Goal: Participate in discussion

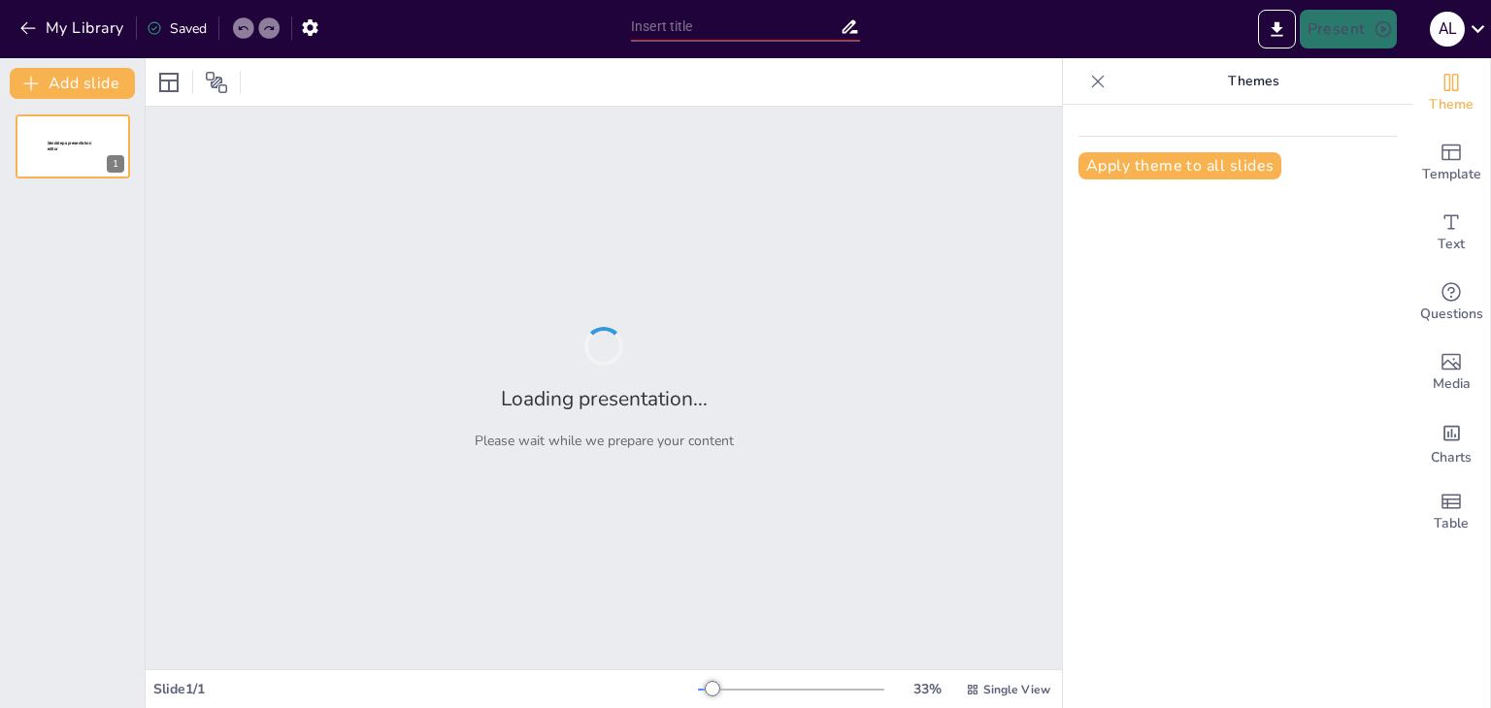
type input "Administración para SSR"
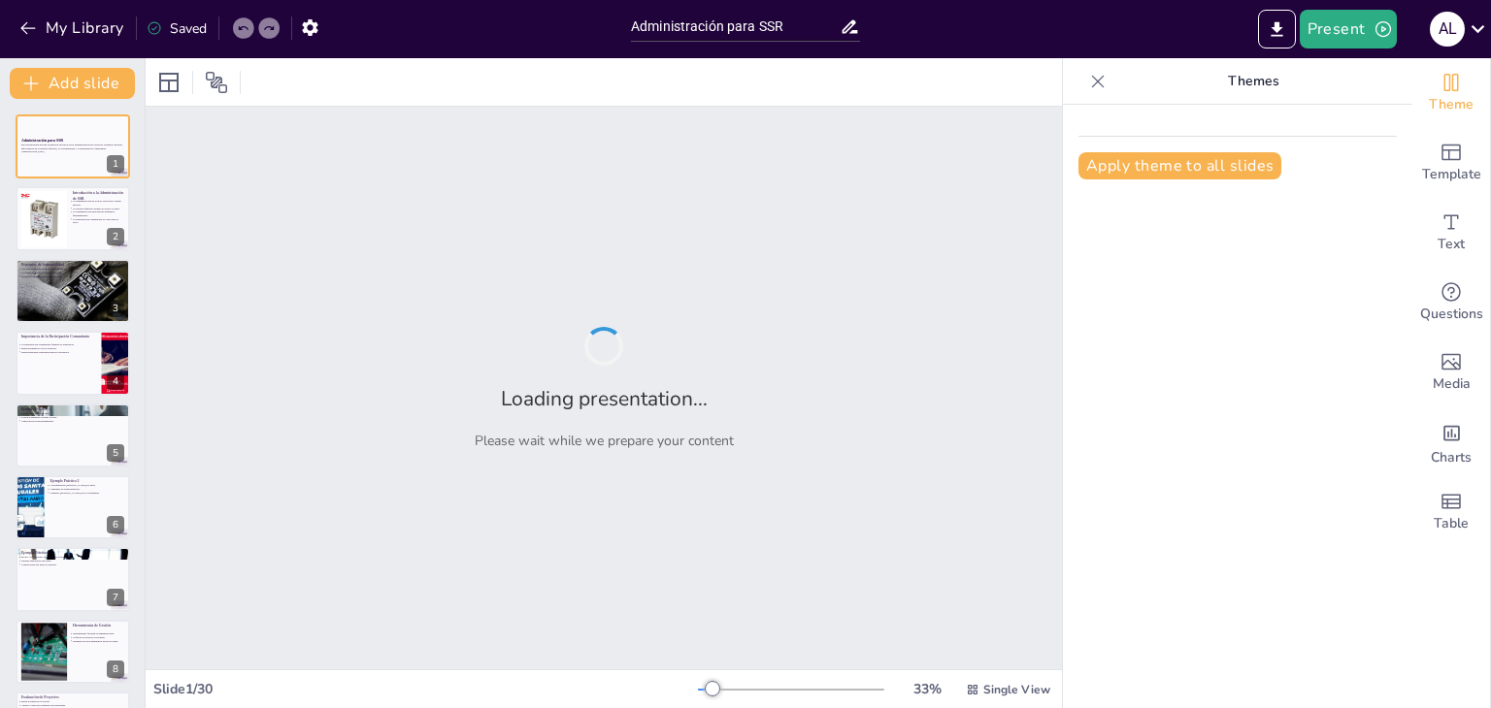
checkbox input "true"
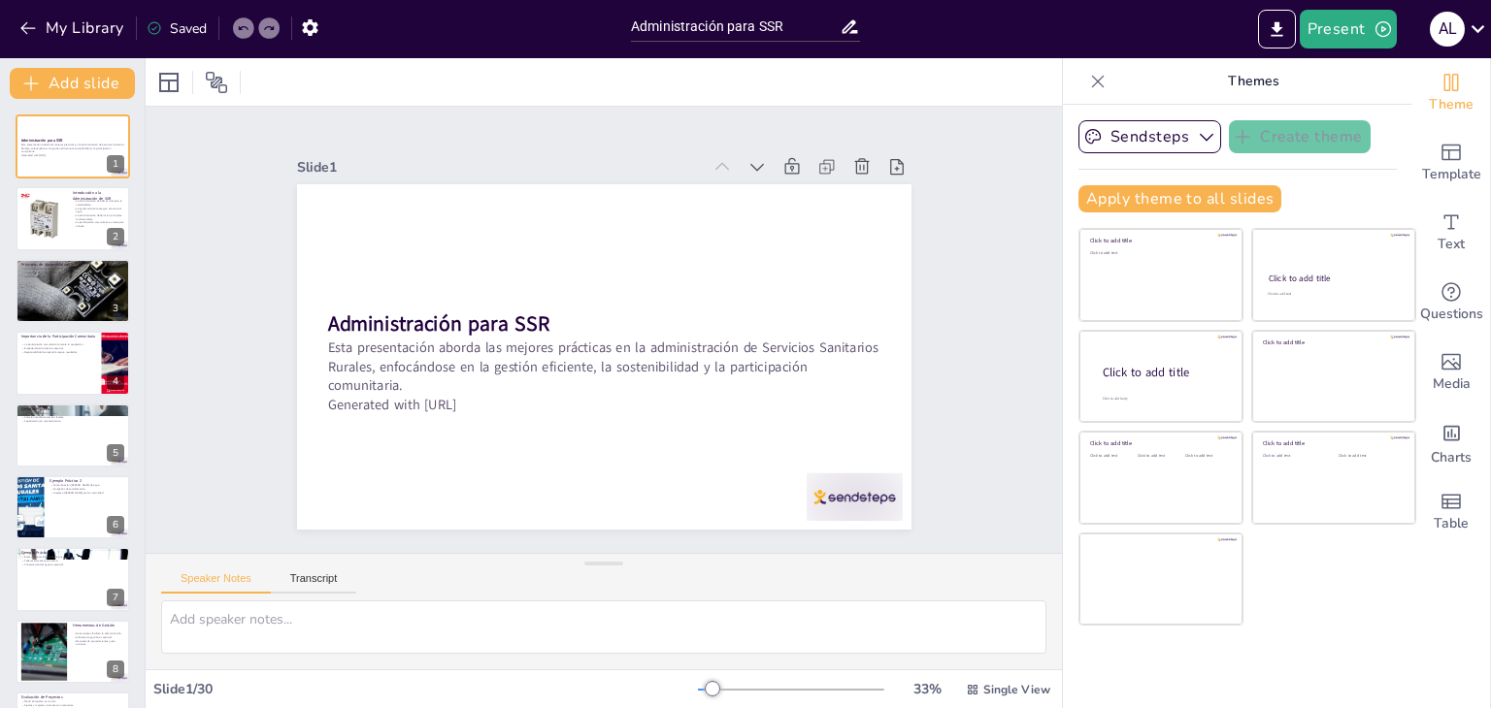
checkbox input "true"
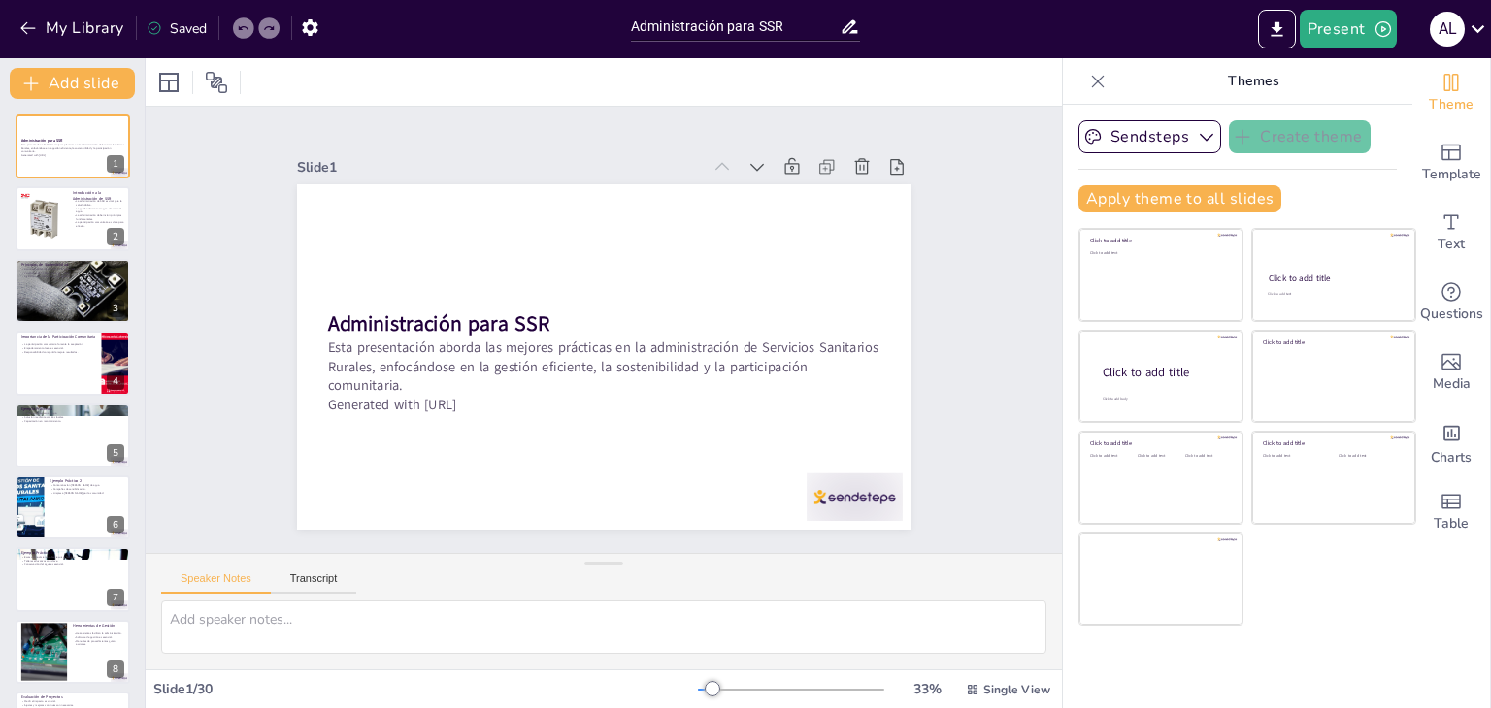
checkbox input "true"
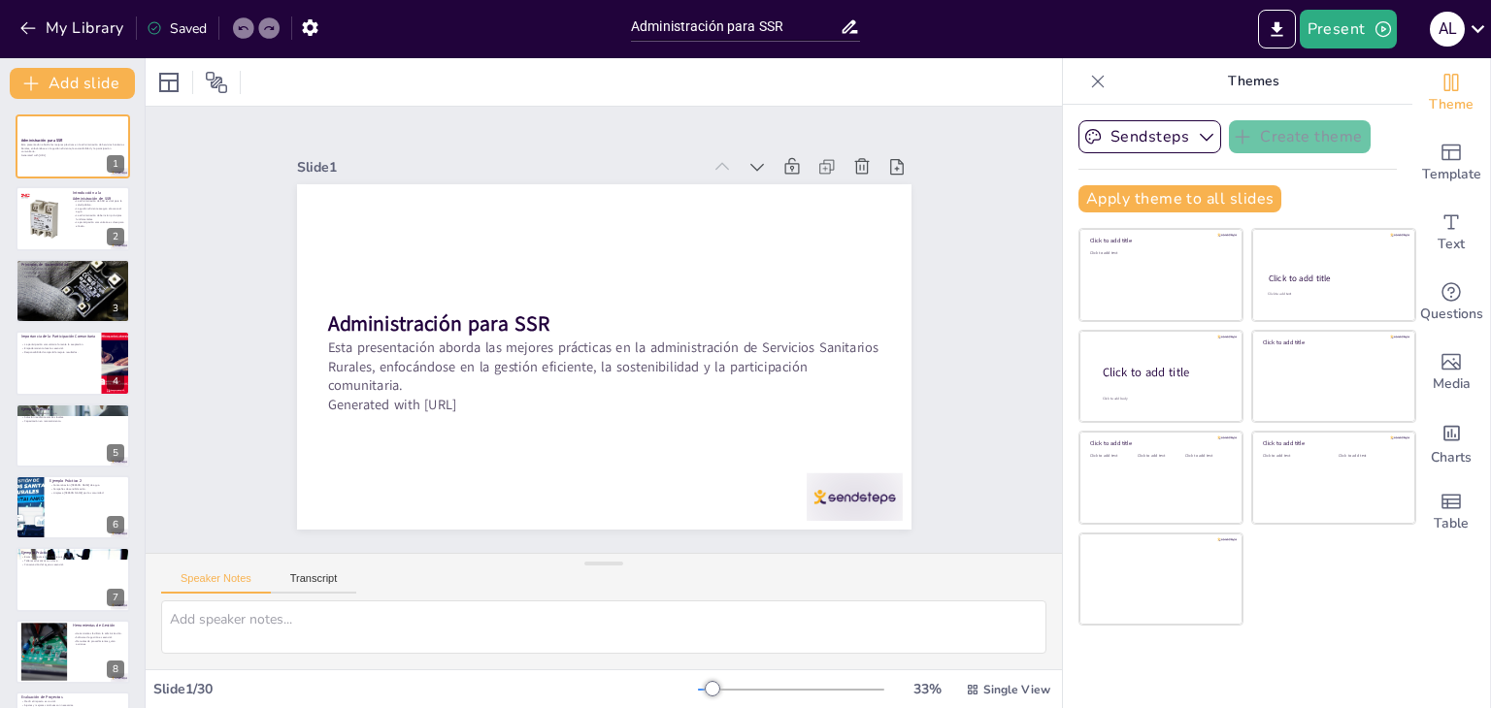
checkbox input "true"
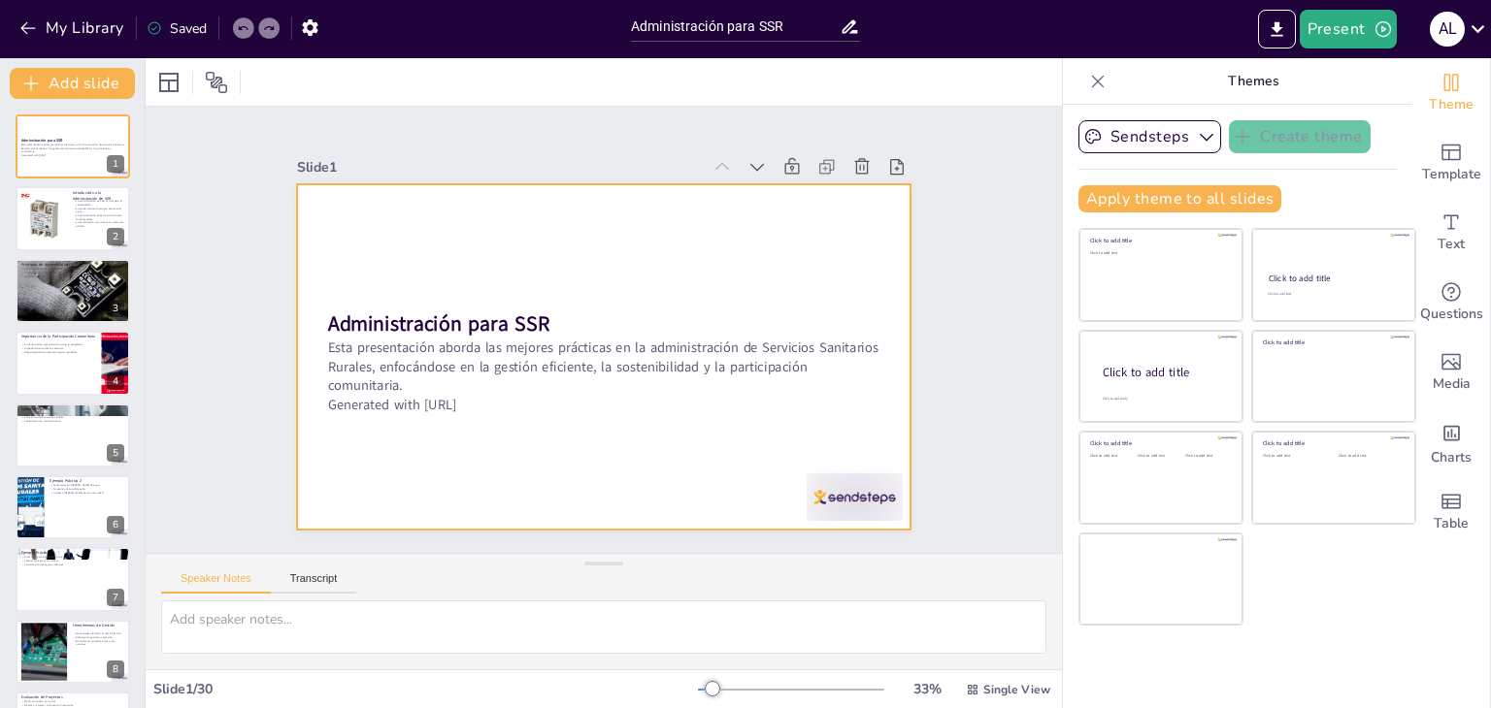
checkbox input "true"
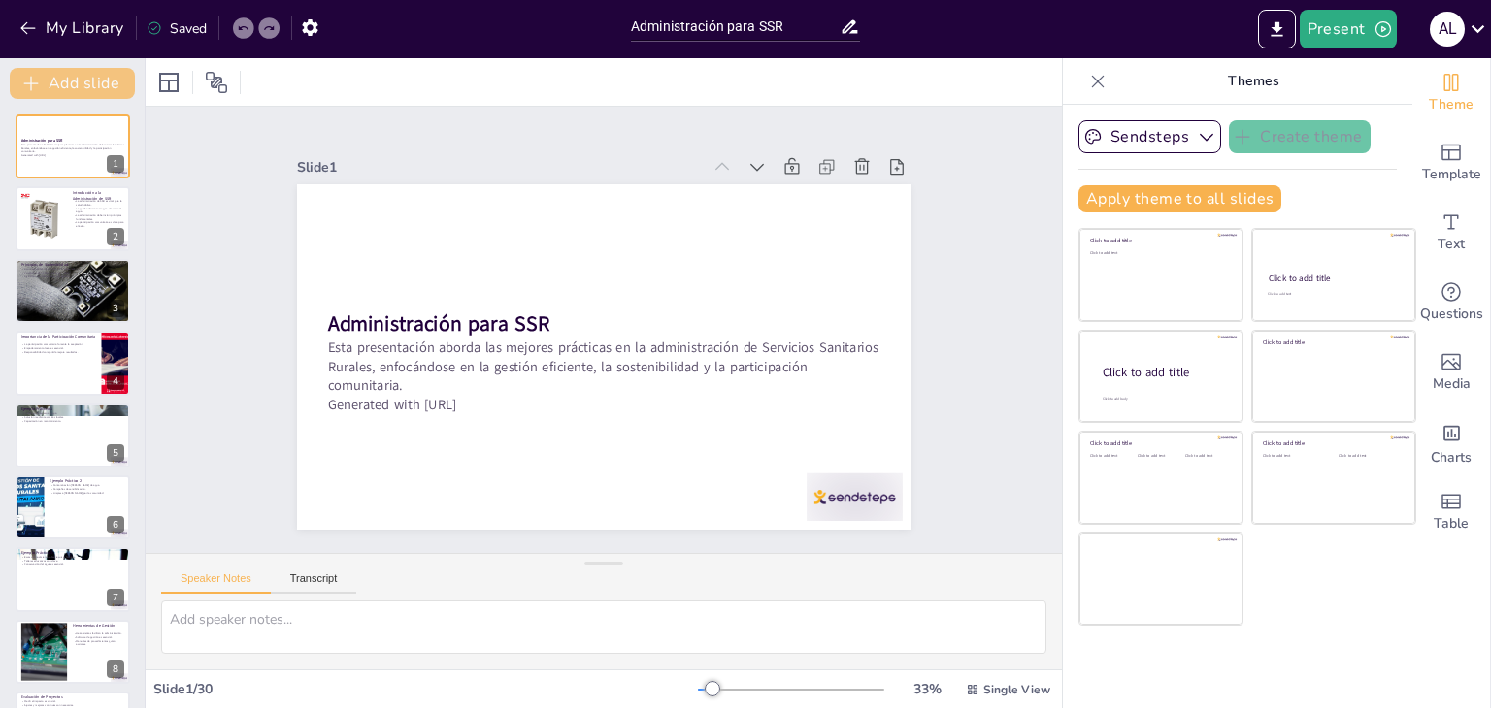
checkbox input "true"
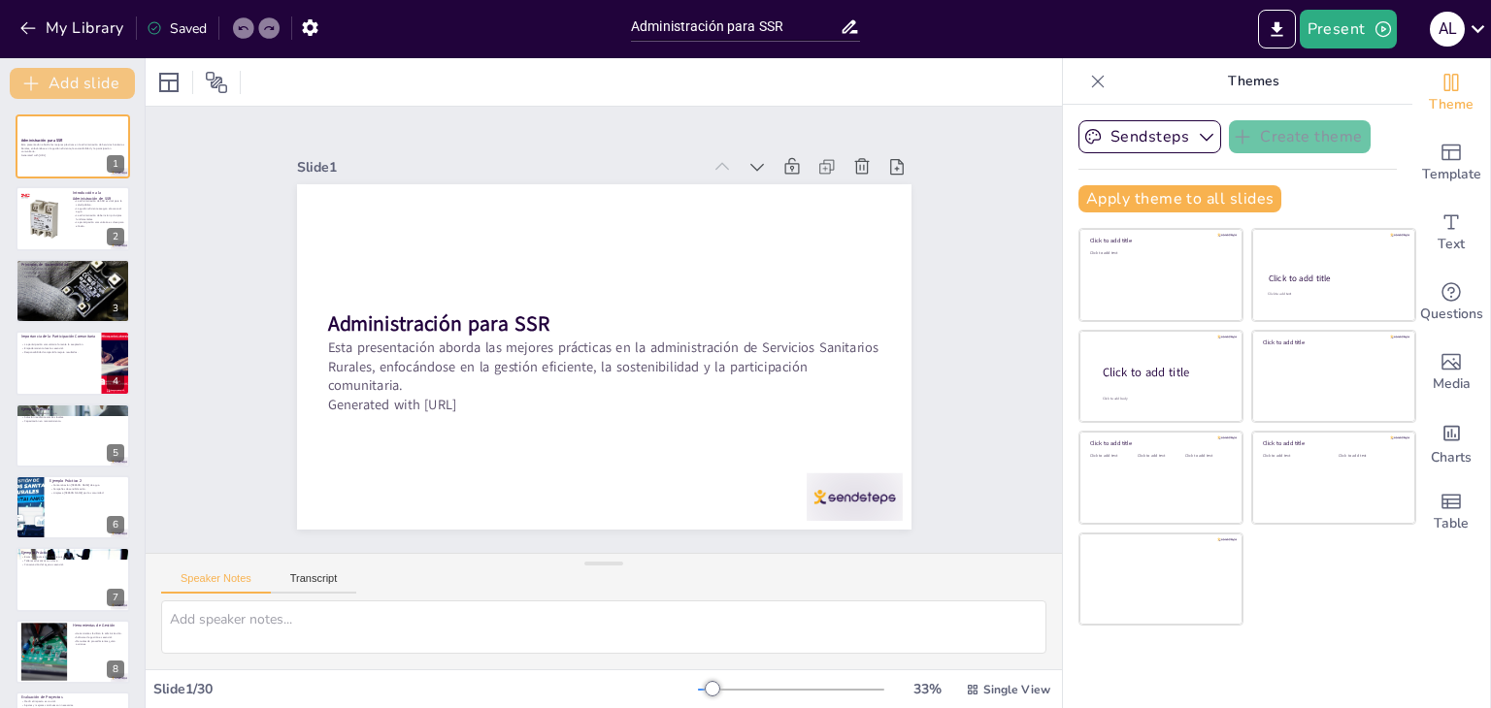
checkbox input "true"
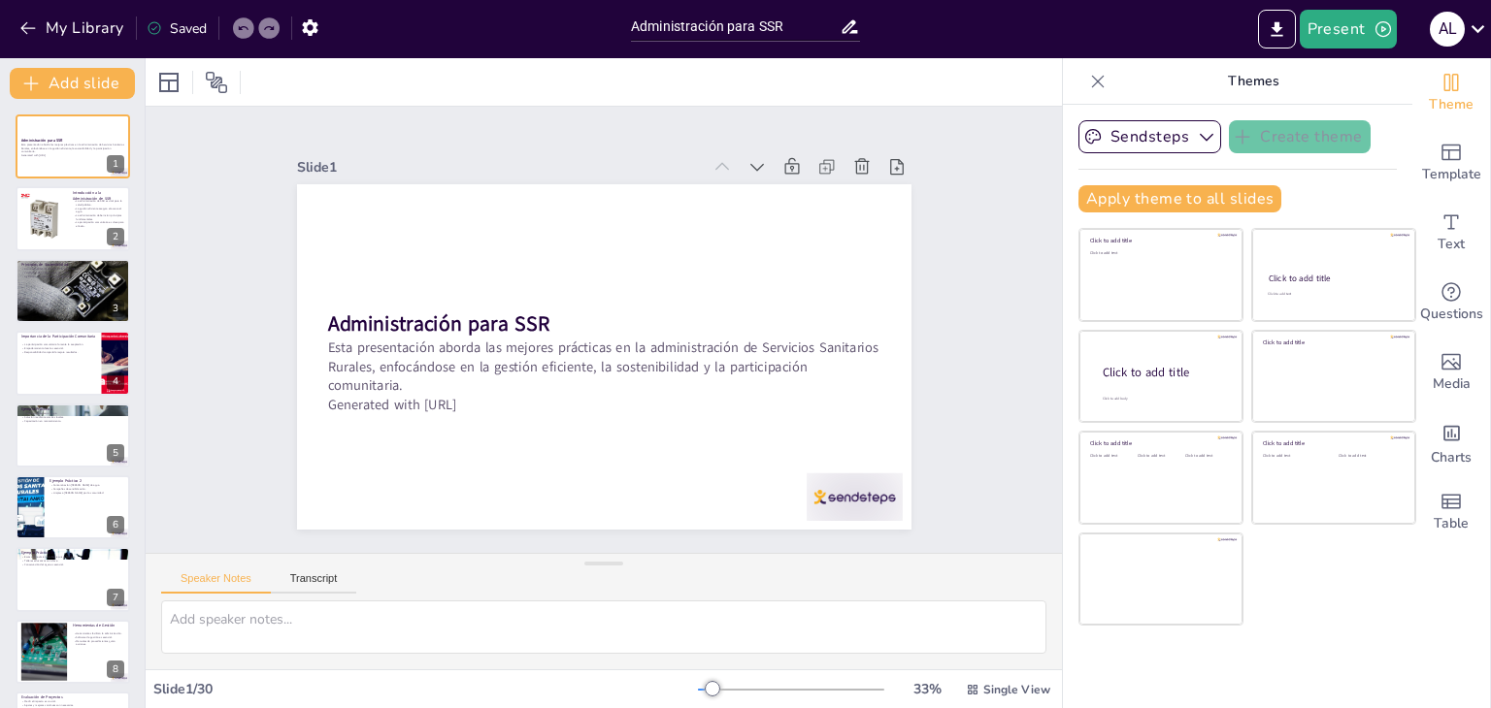
checkbox input "true"
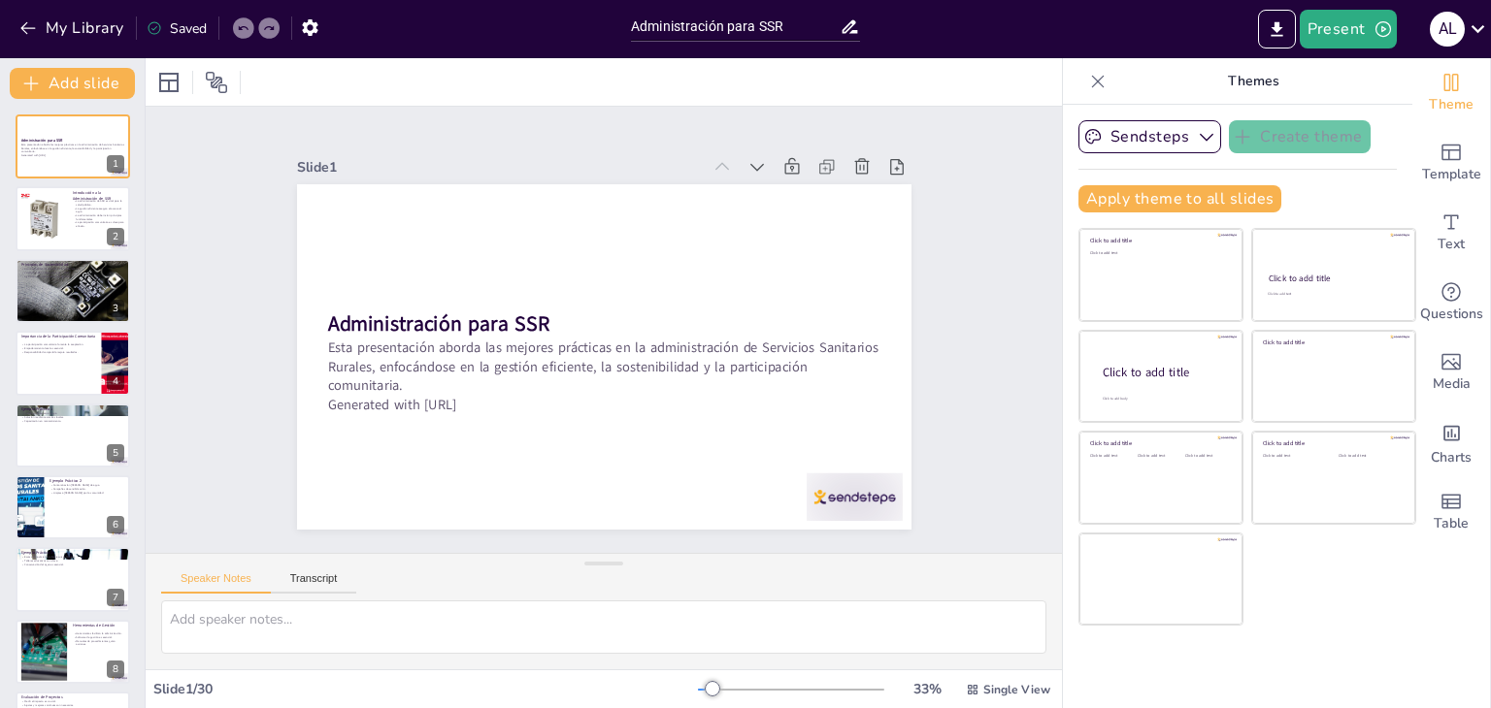
checkbox input "true"
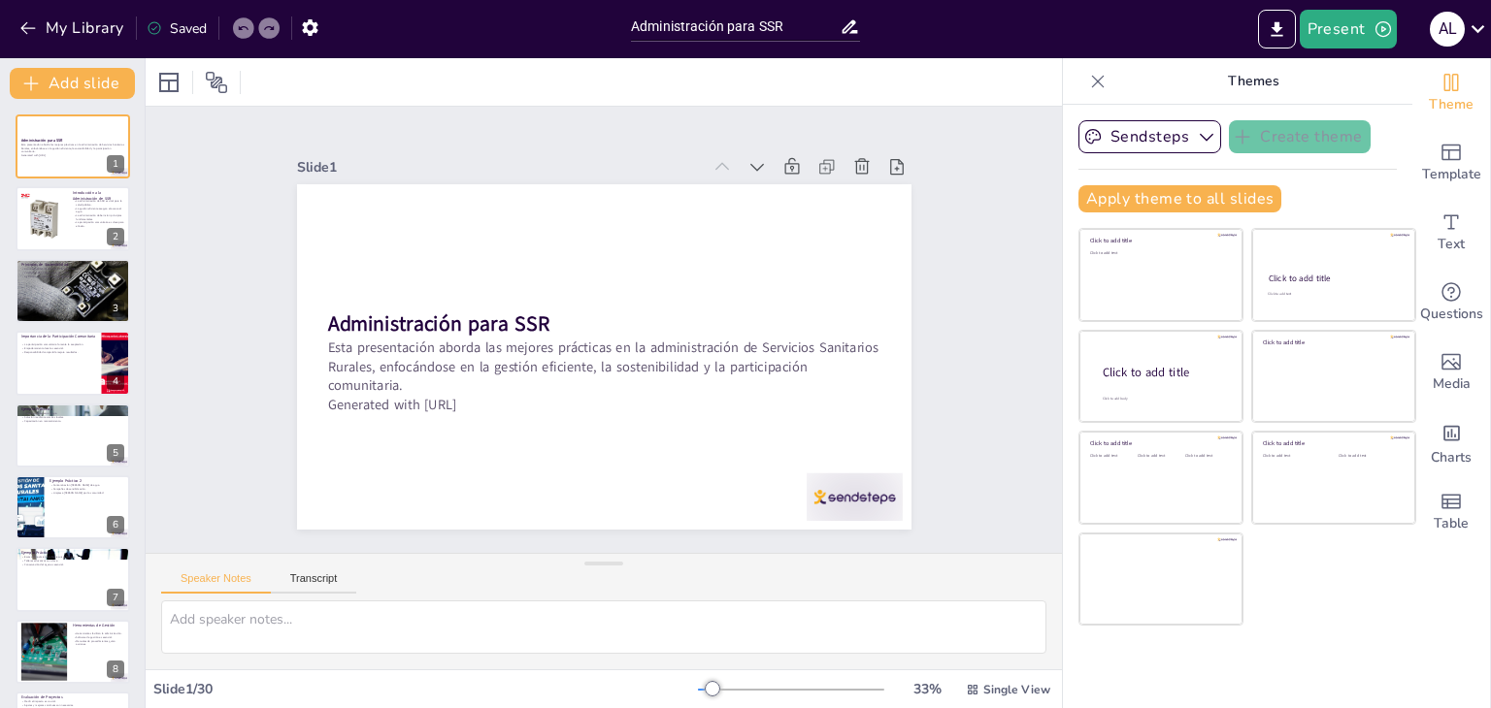
checkbox input "true"
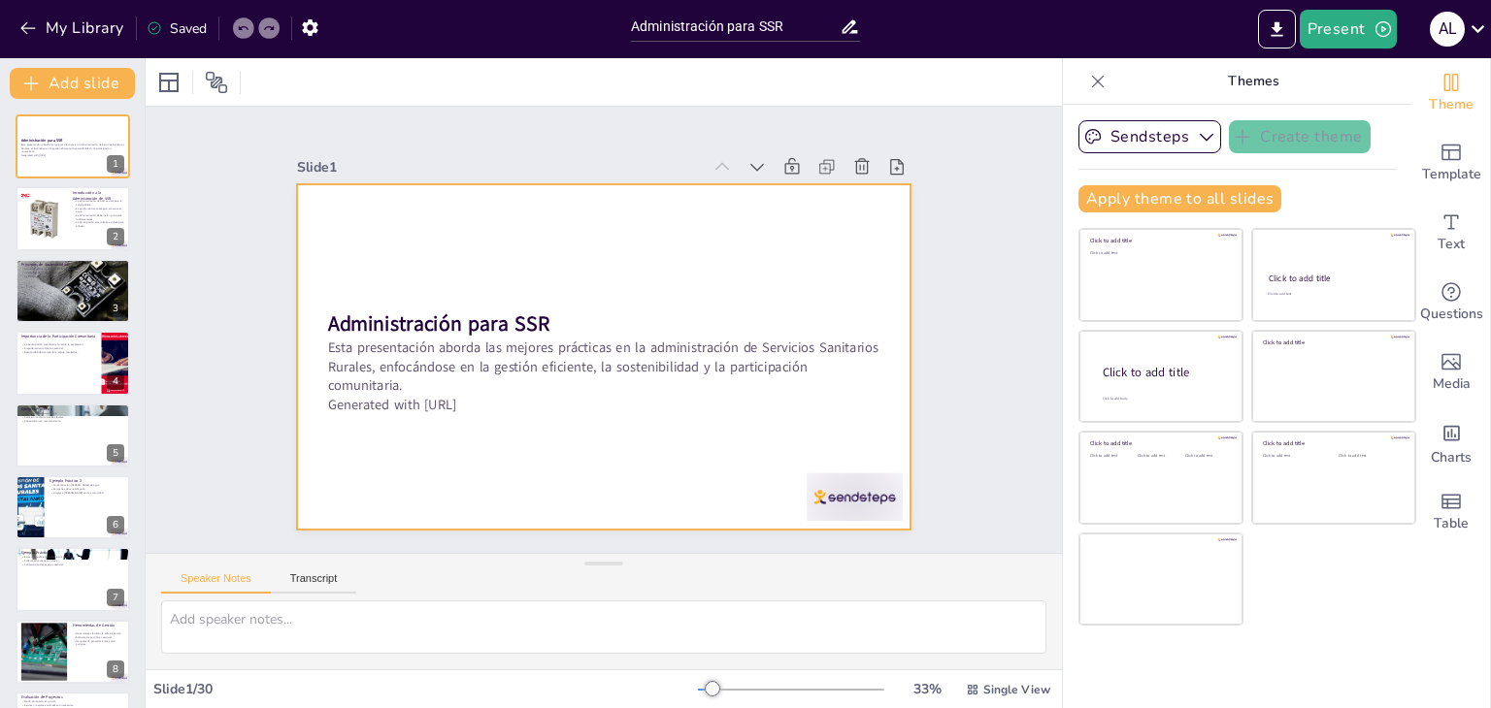
checkbox input "true"
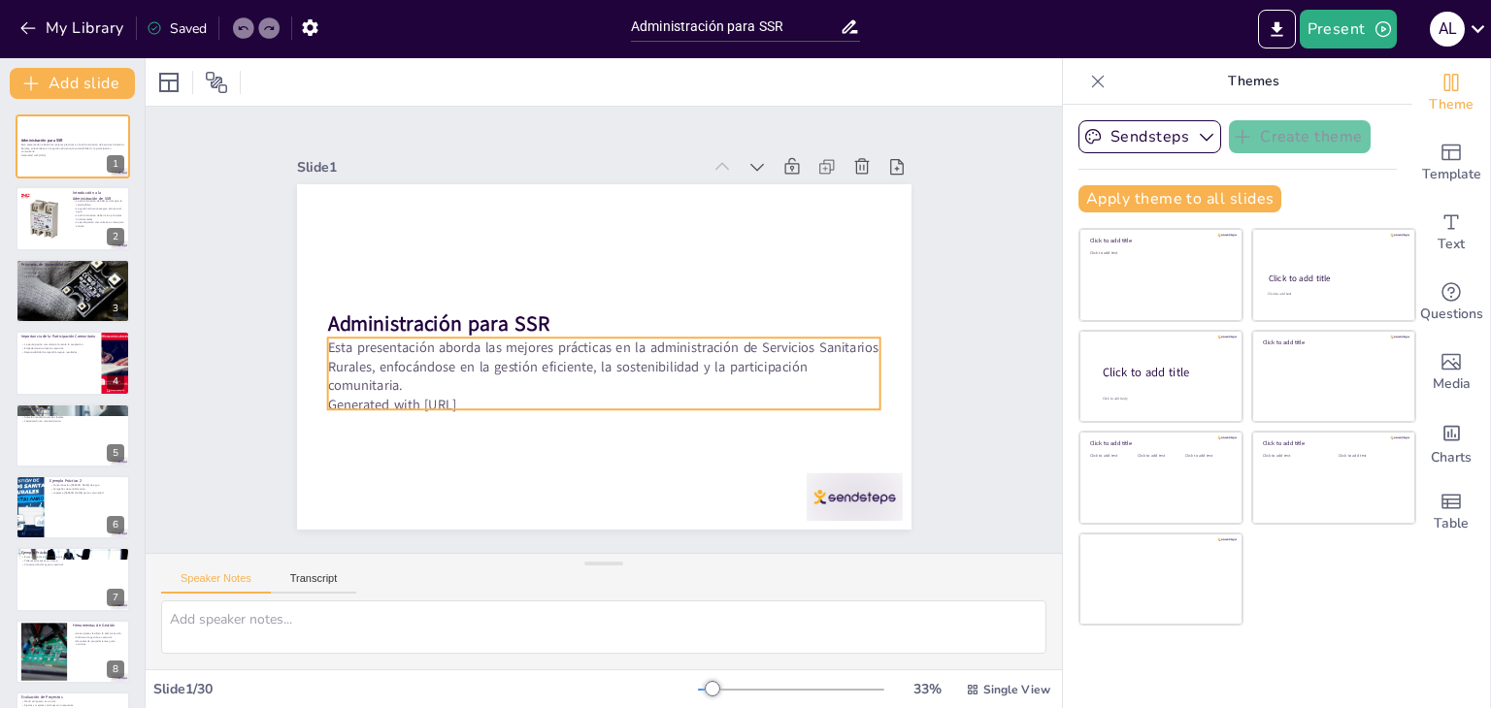
checkbox input "true"
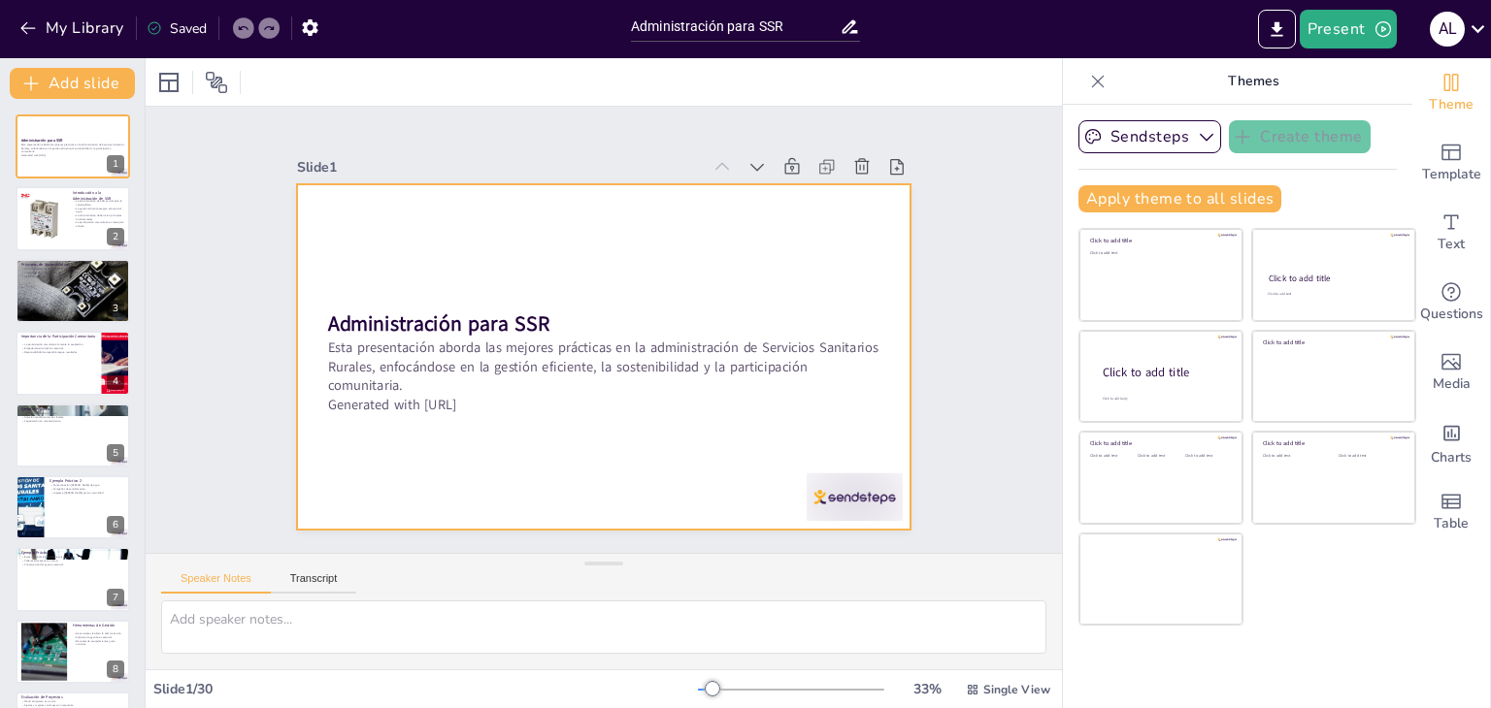
checkbox input "true"
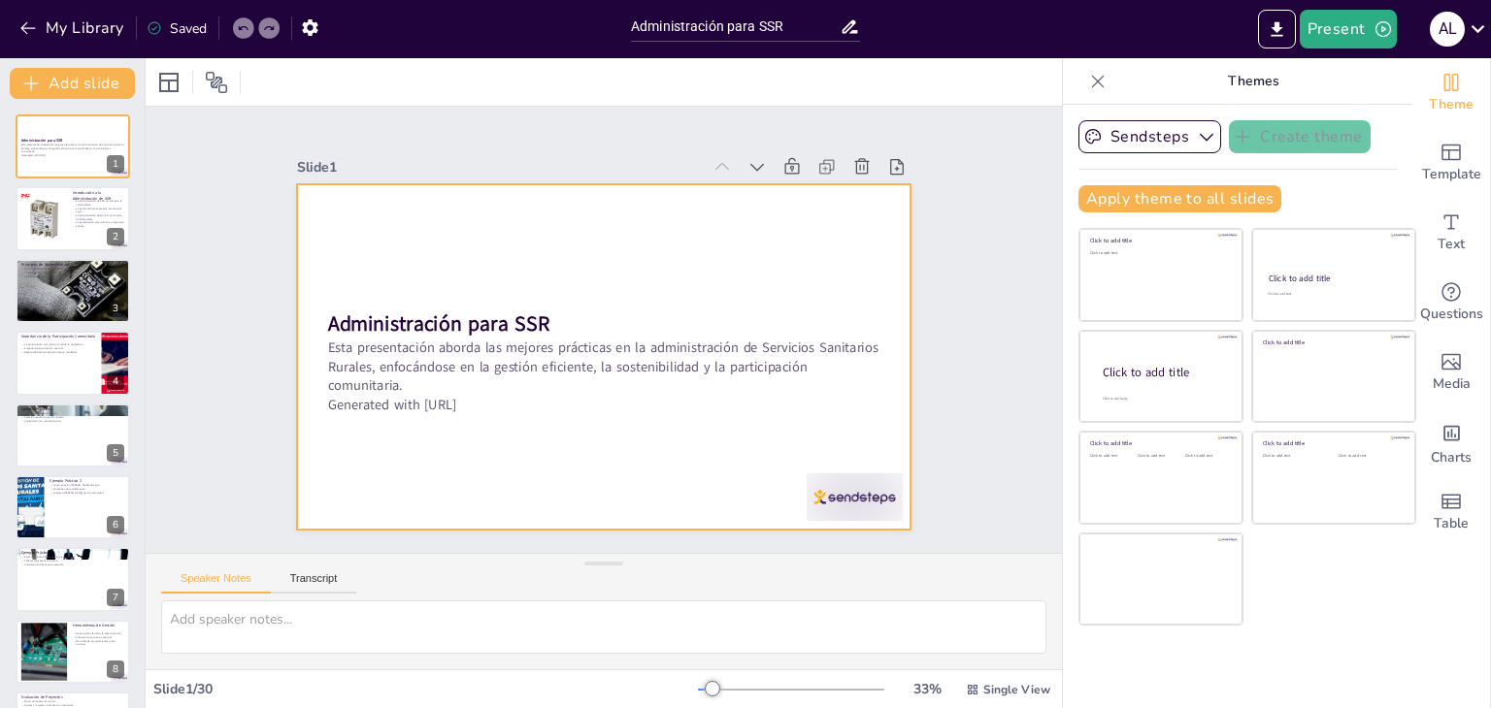
checkbox input "true"
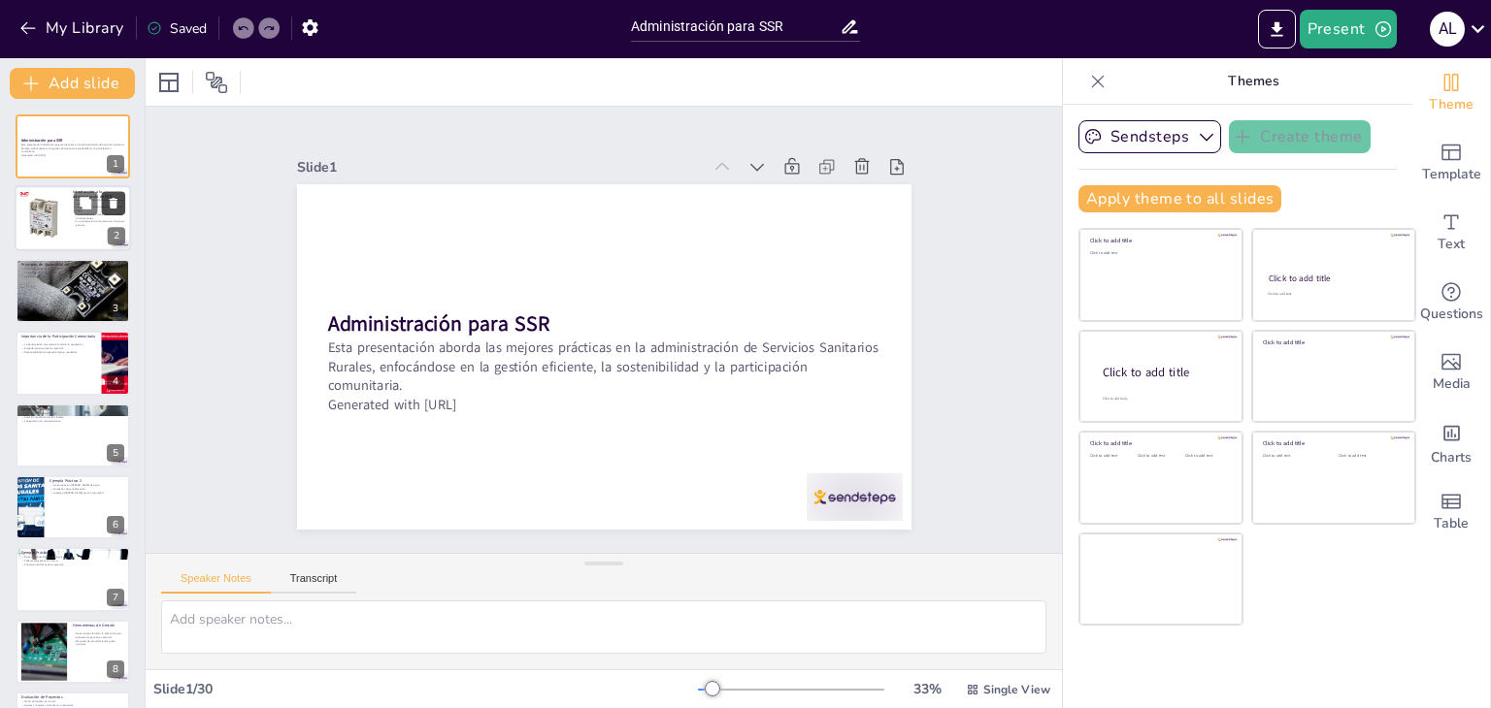
checkbox input "true"
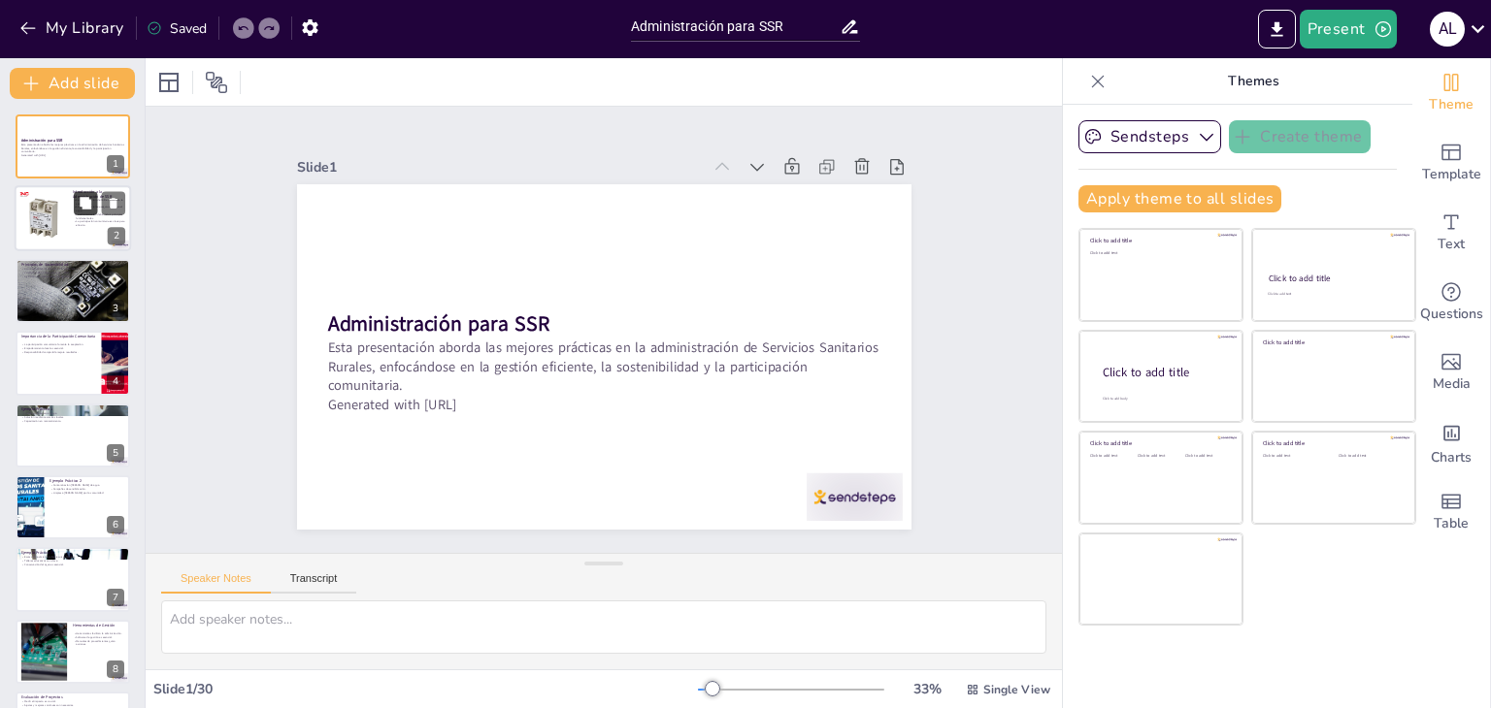
checkbox input "true"
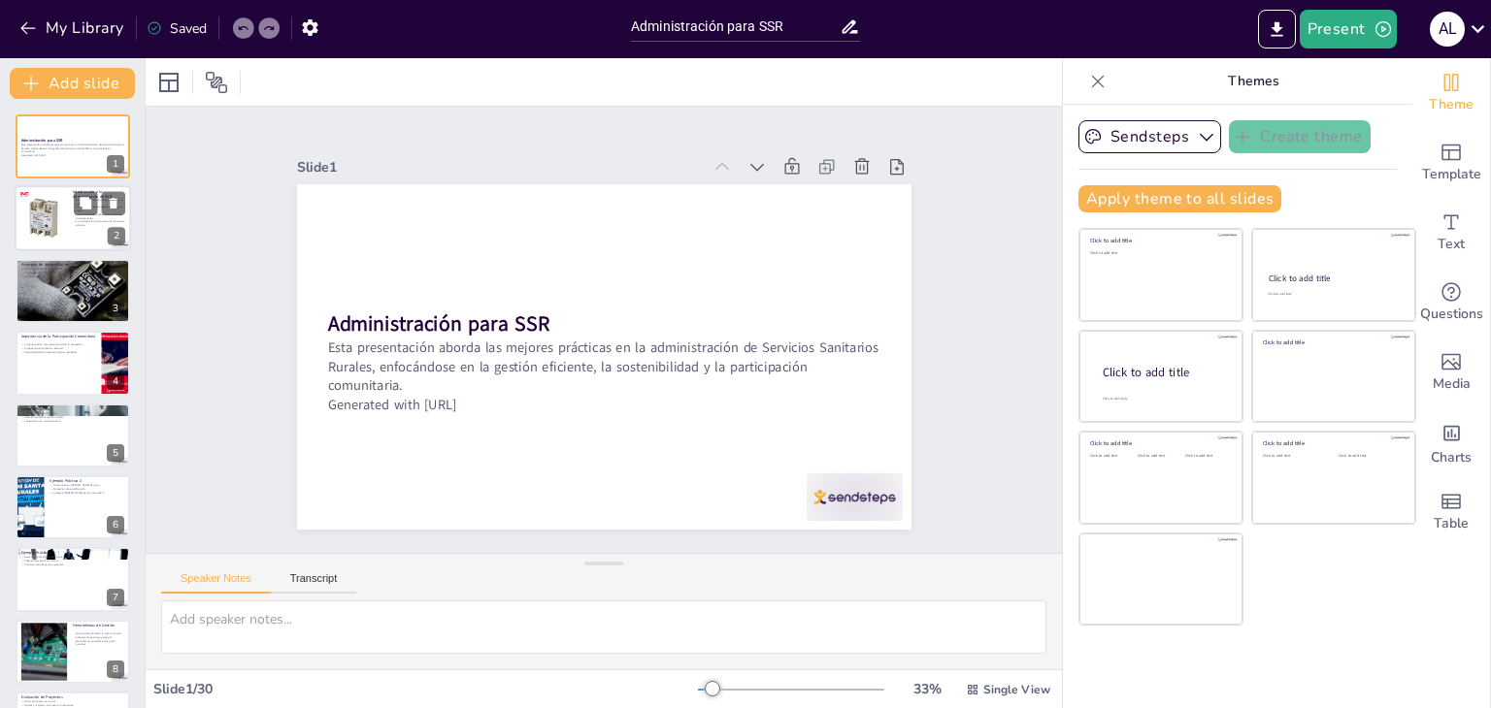
checkbox input "true"
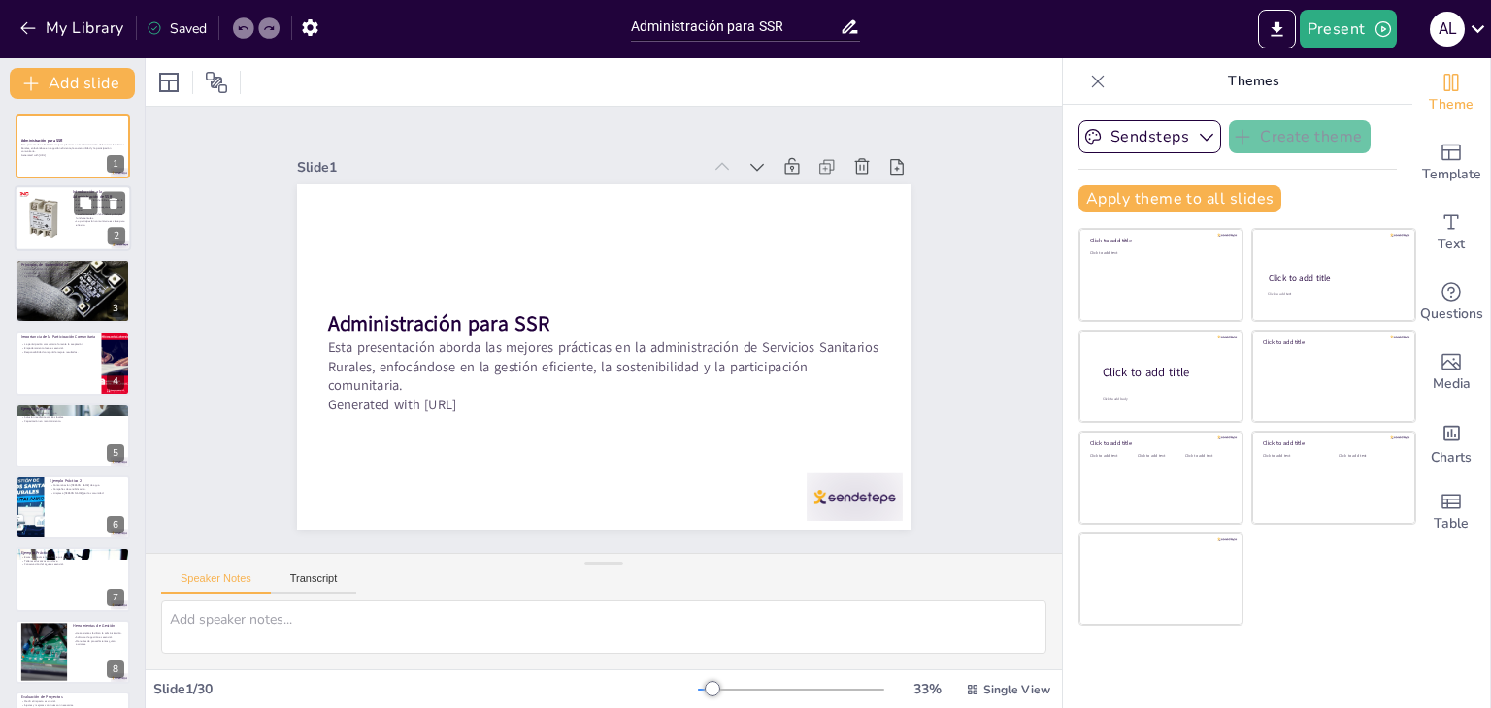
checkbox input "true"
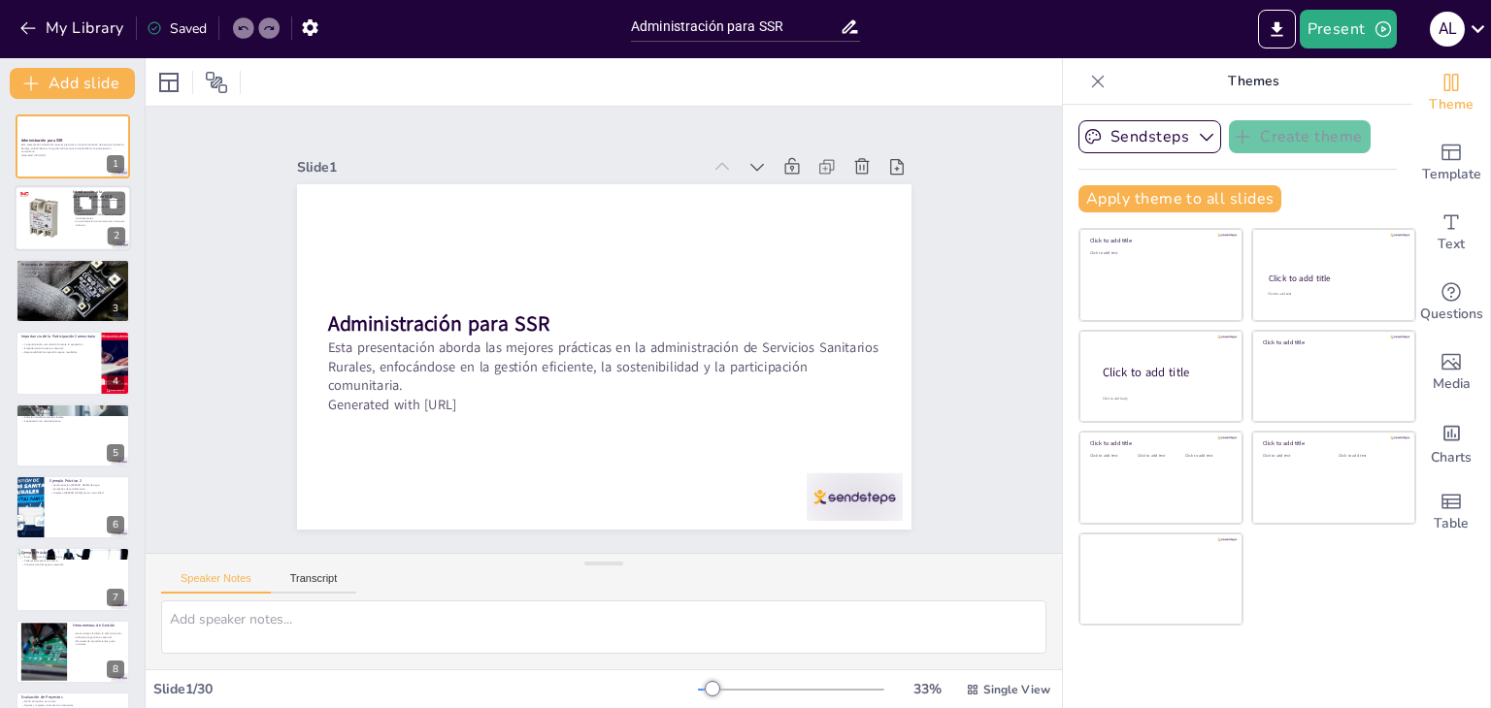
click at [66, 222] on div at bounding box center [43, 218] width 59 height 59
type textarea "La salud pública depende en gran medida de la gestión eficiente de los recursos…"
checkbox input "true"
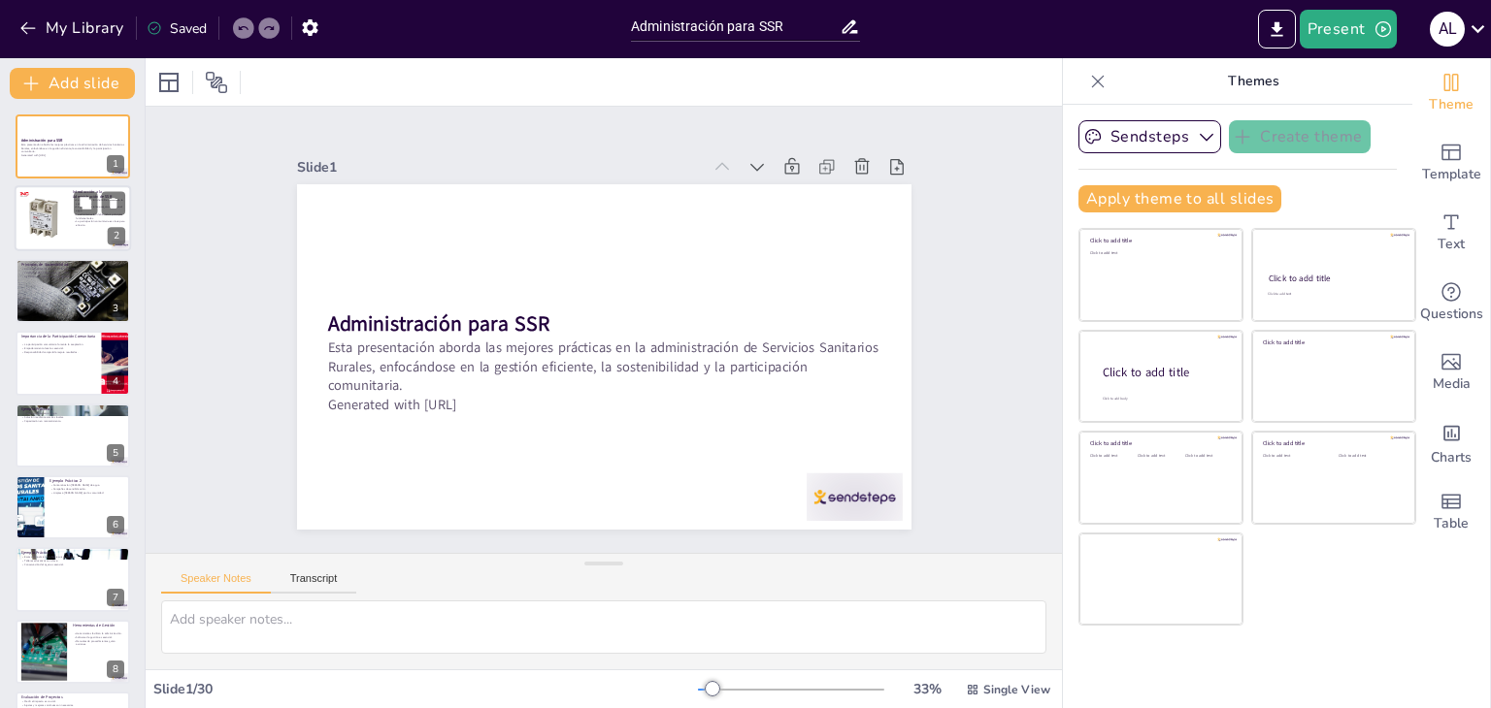
checkbox input "true"
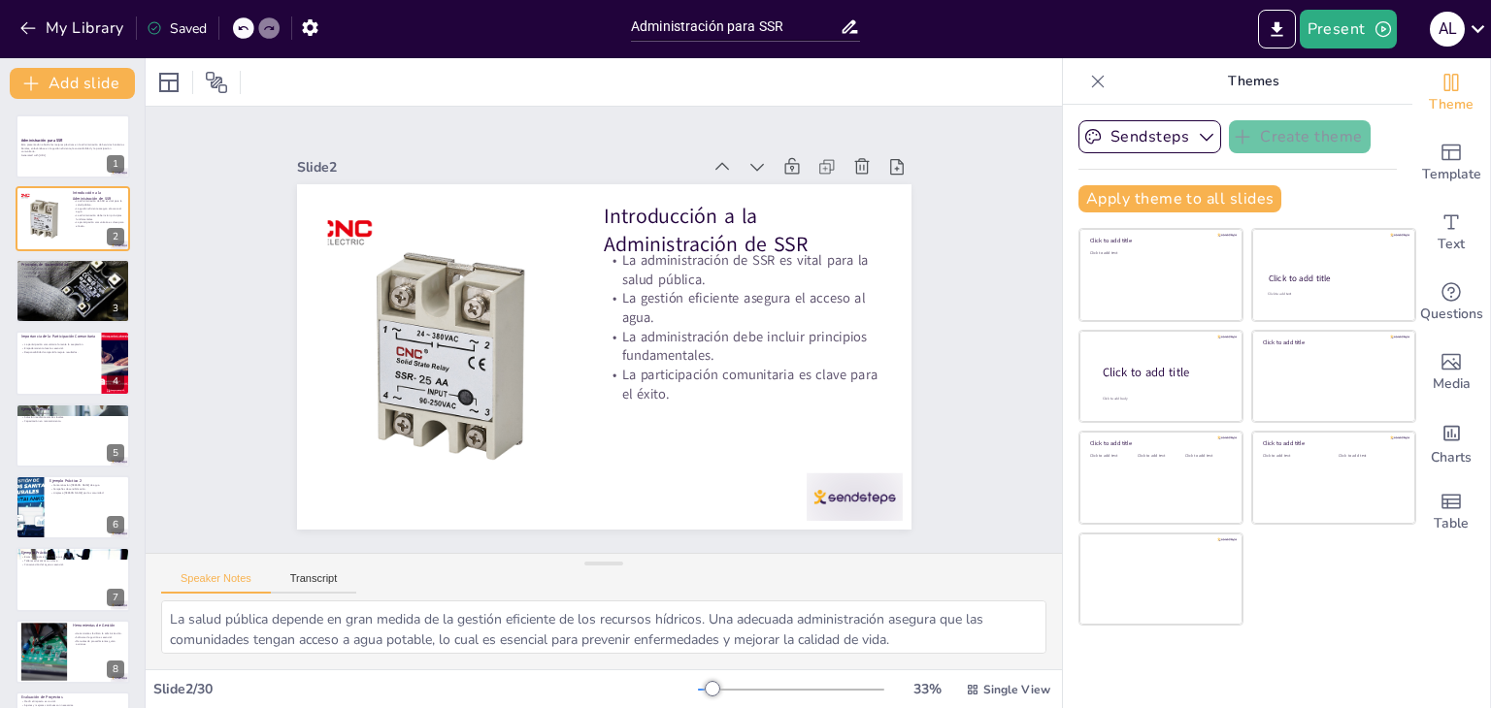
checkbox input "true"
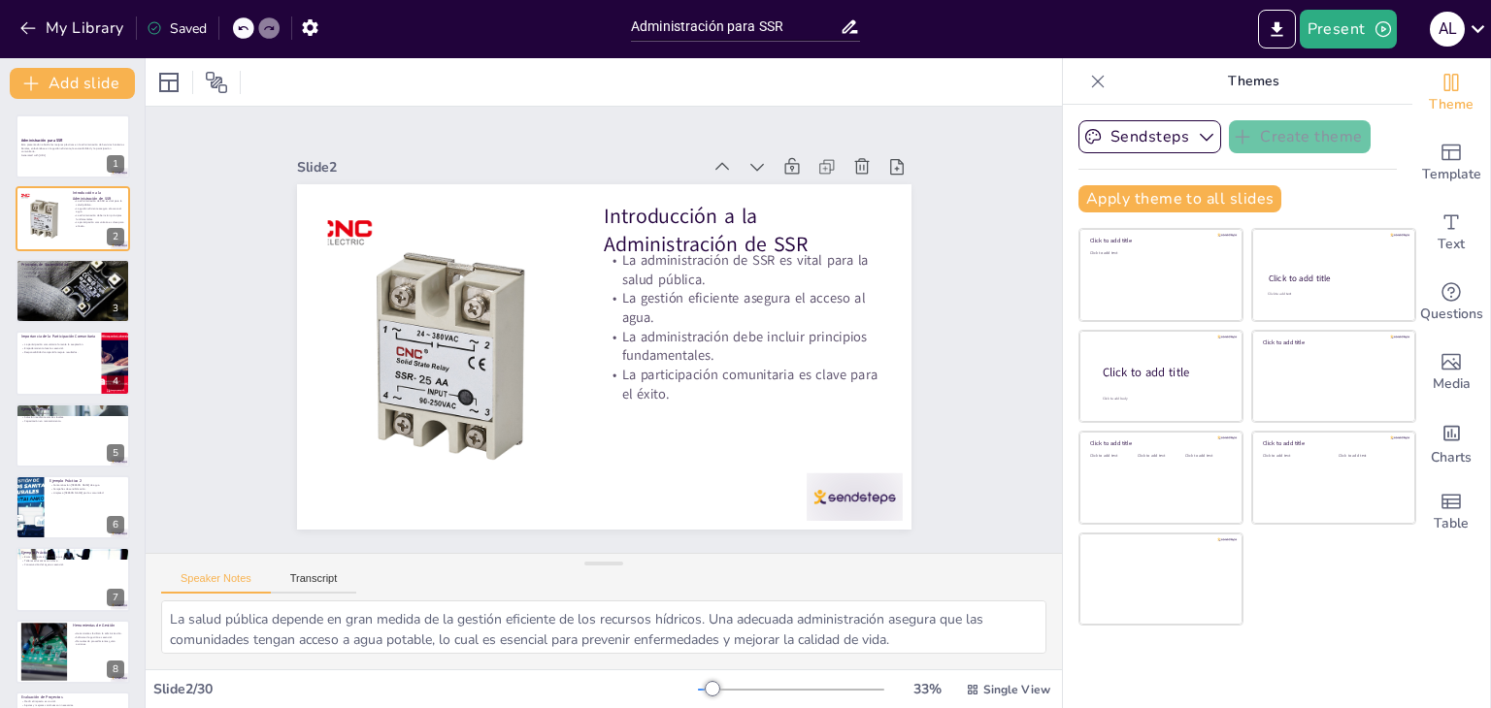
checkbox input "true"
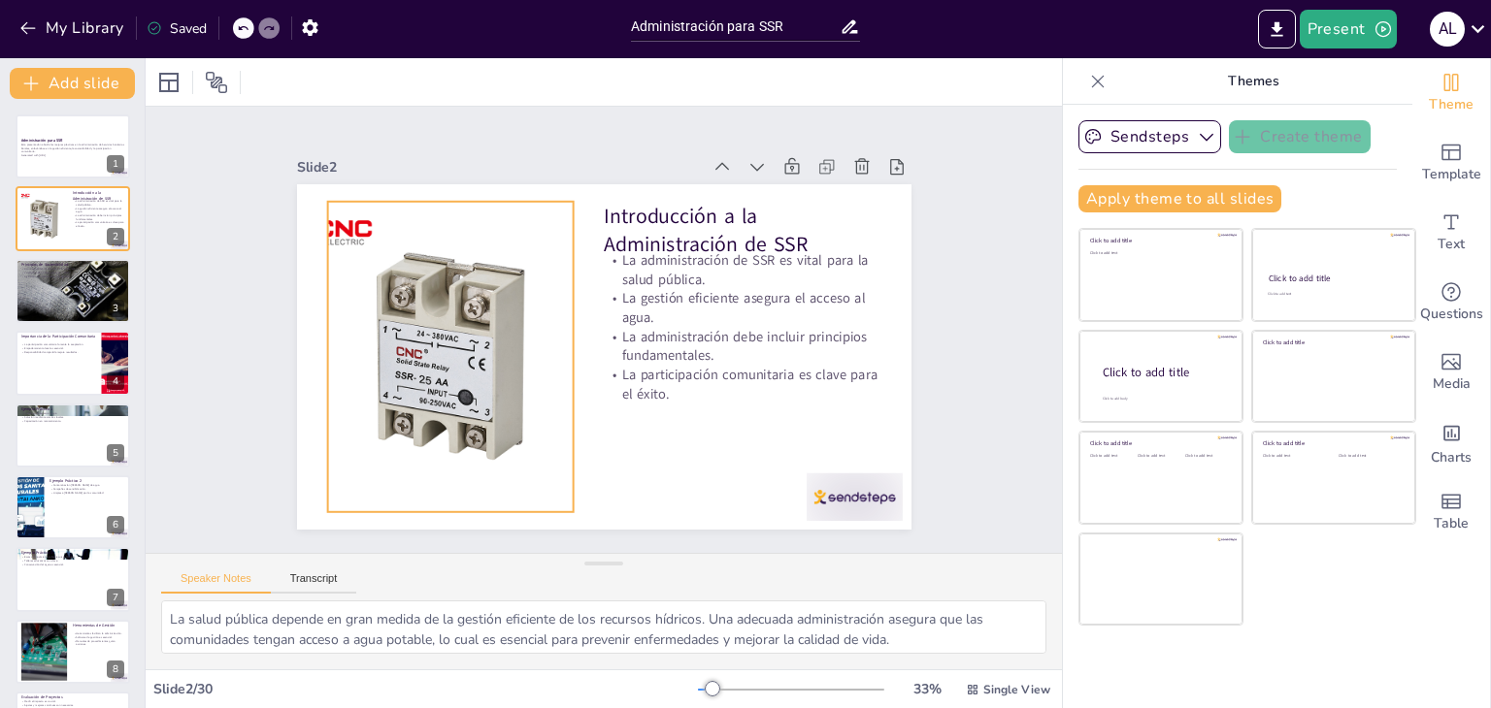
checkbox input "true"
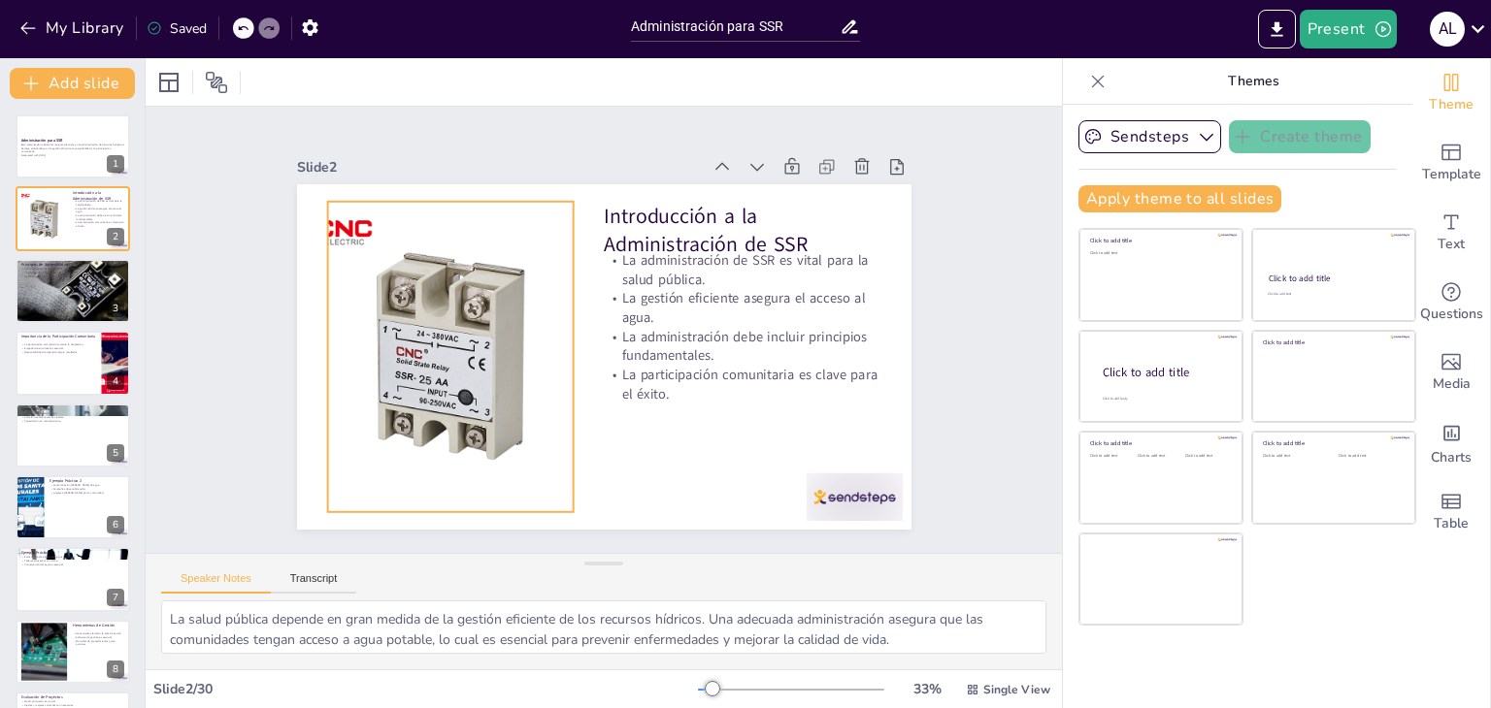
checkbox input "true"
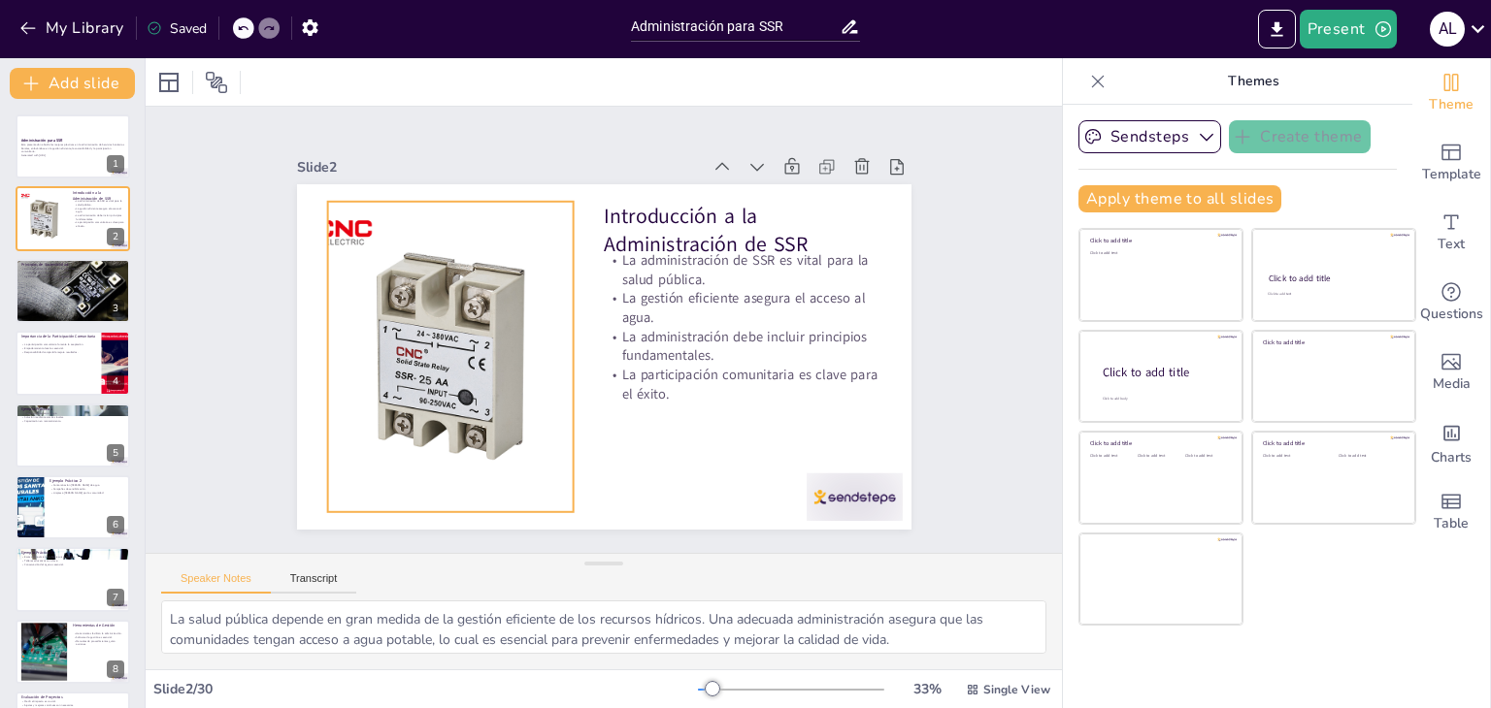
checkbox input "true"
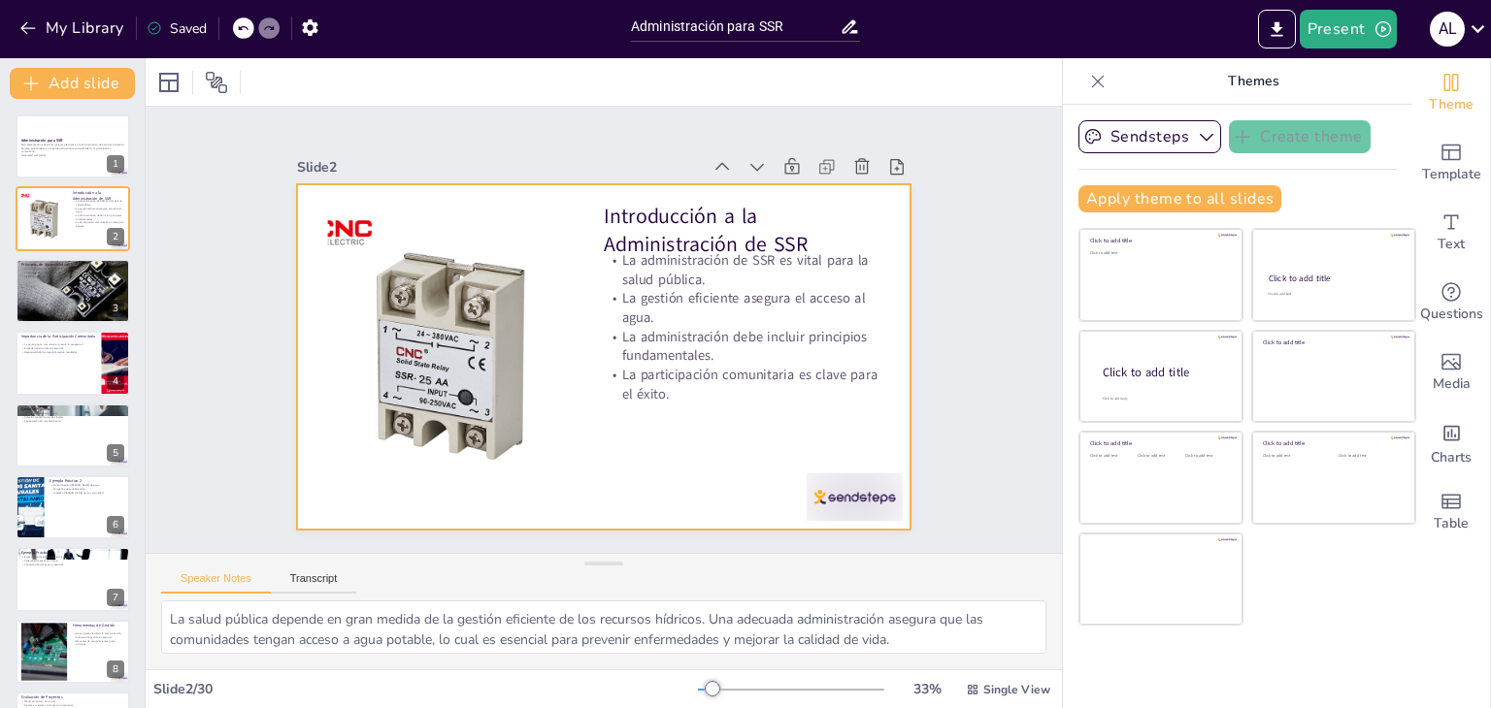
checkbox input "true"
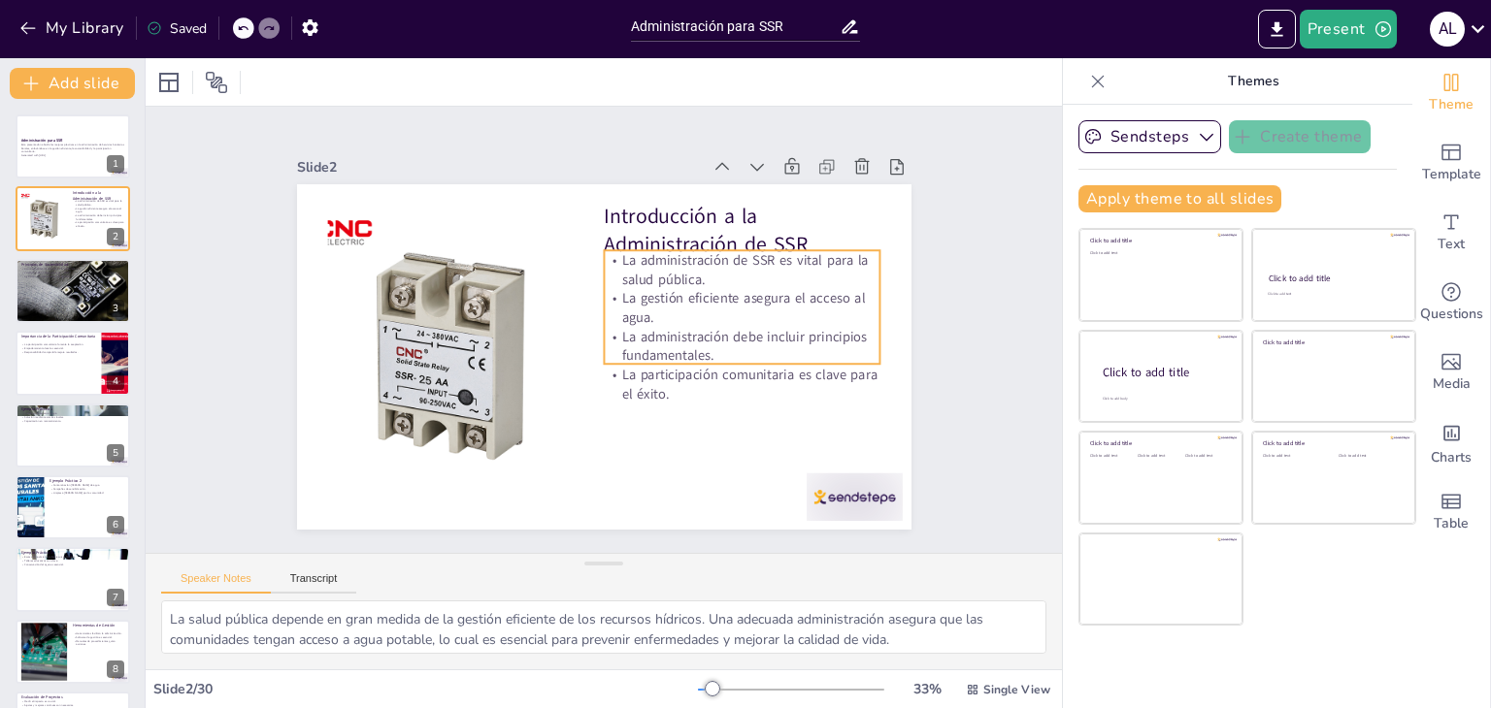
checkbox input "true"
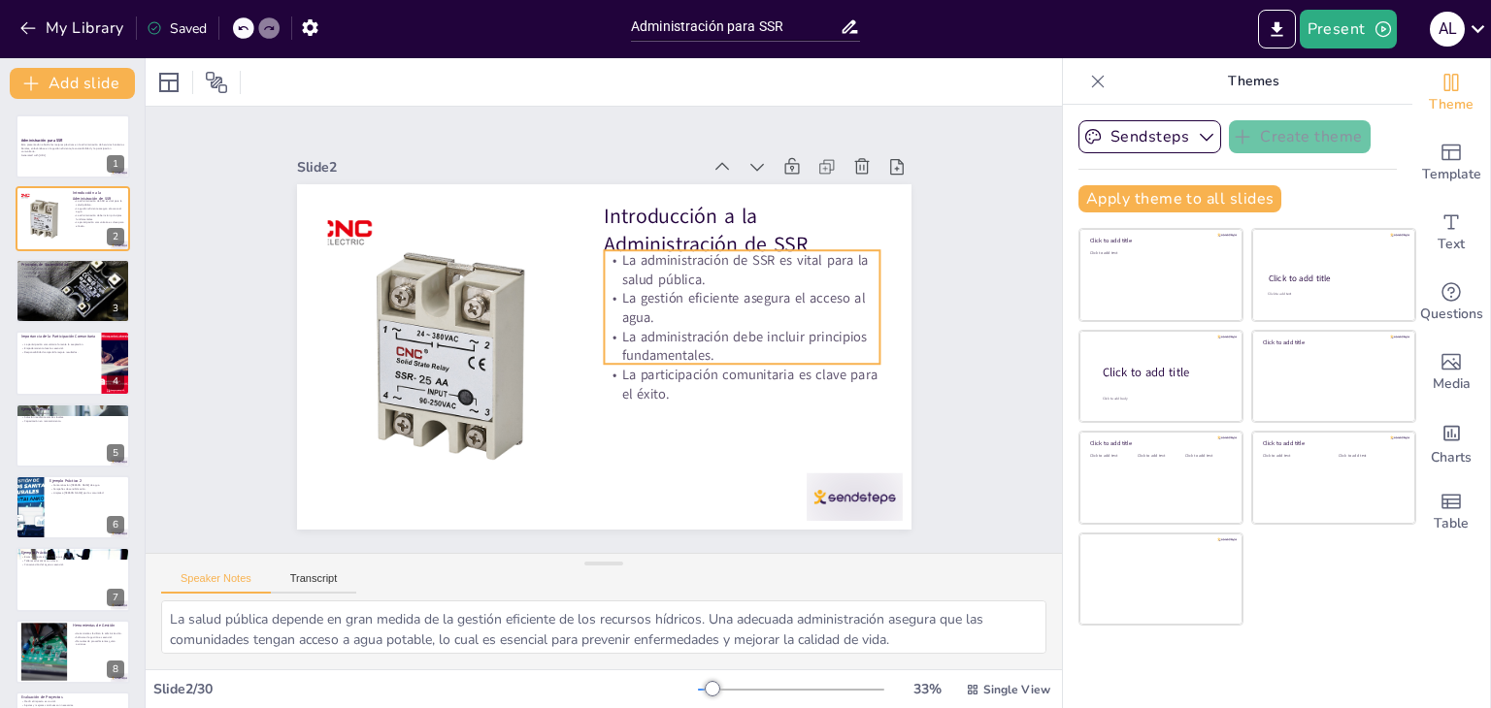
checkbox input "true"
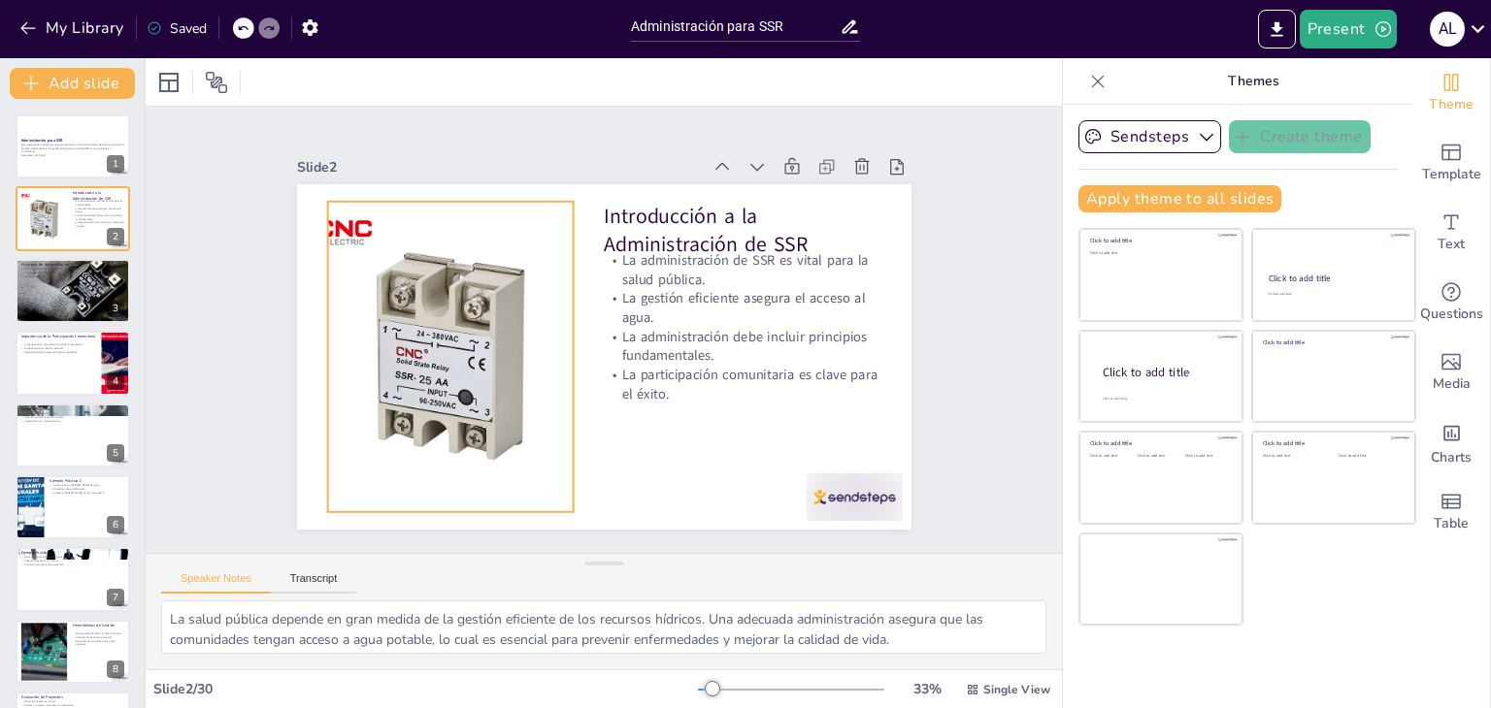
checkbox input "true"
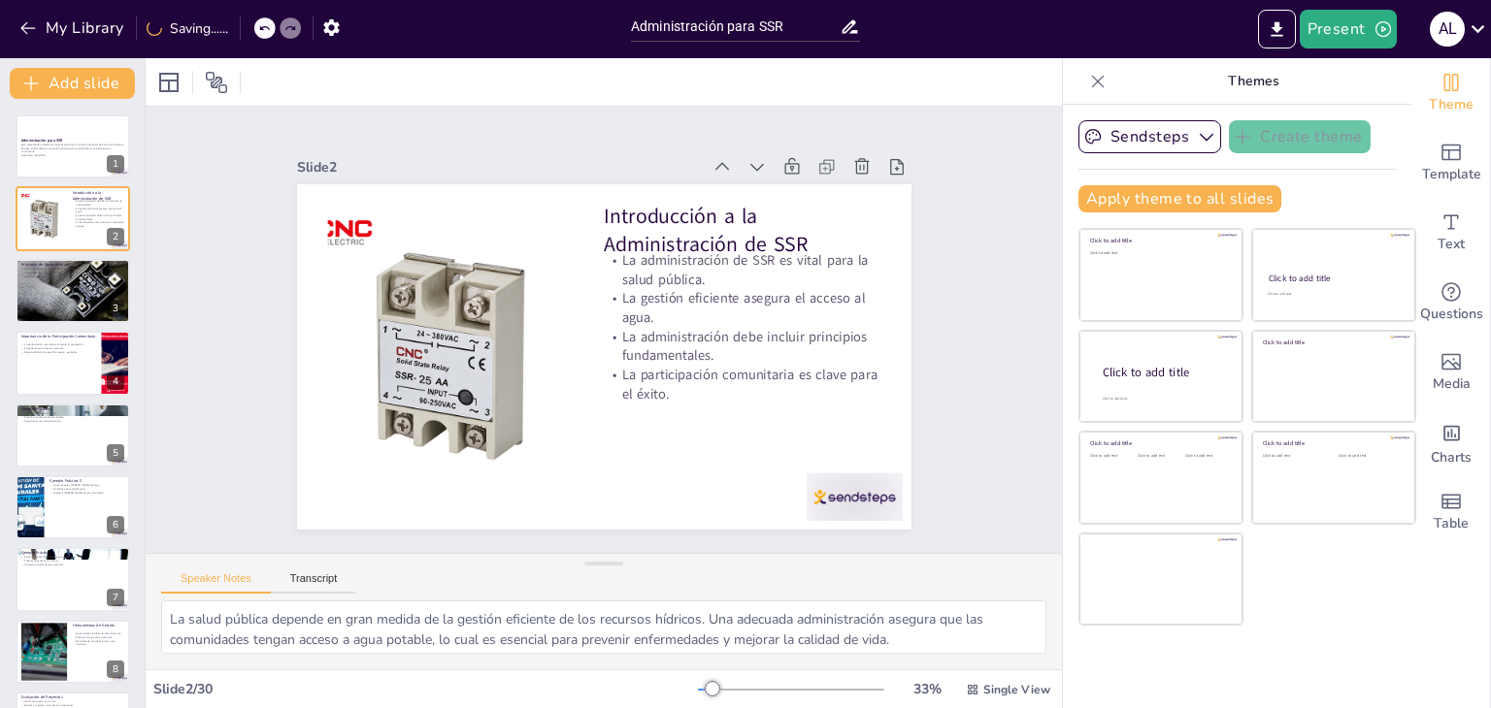
checkbox input "true"
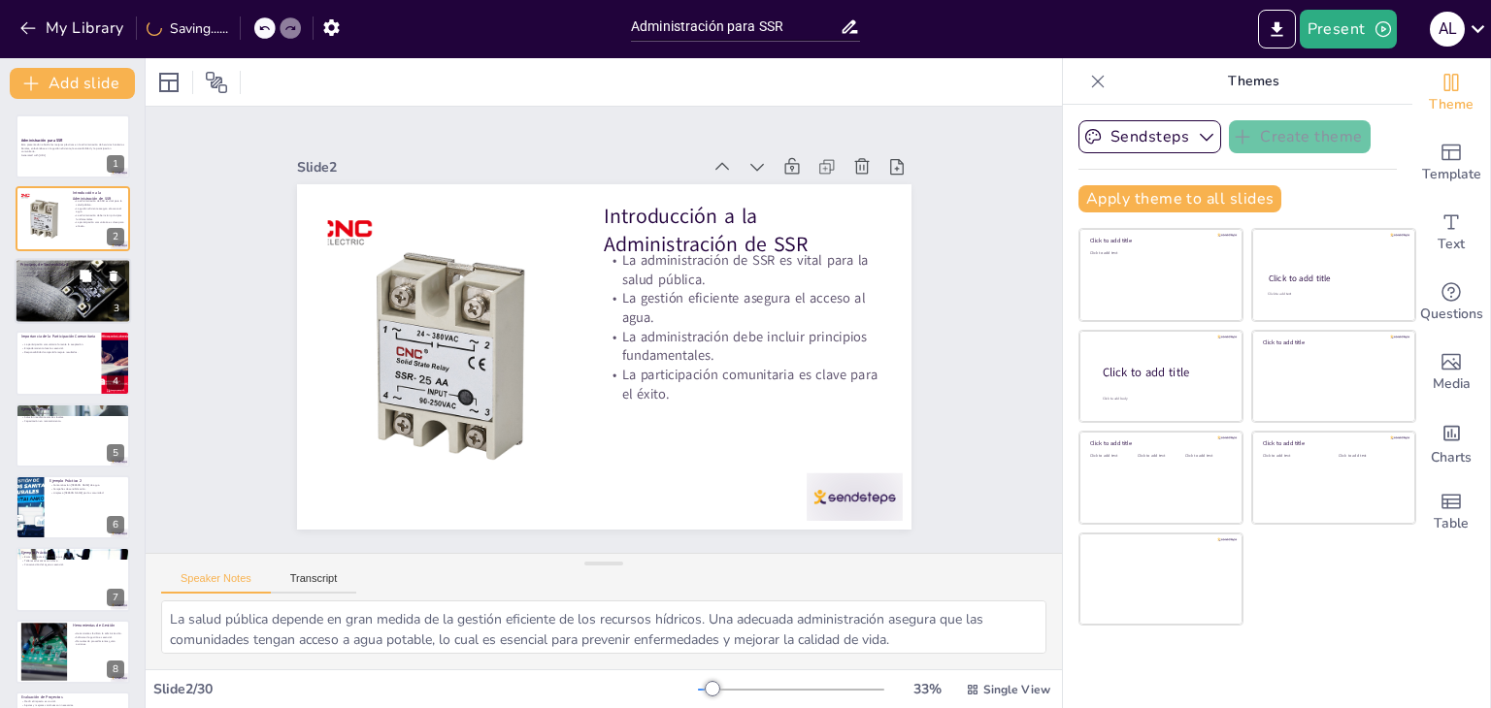
checkbox input "true"
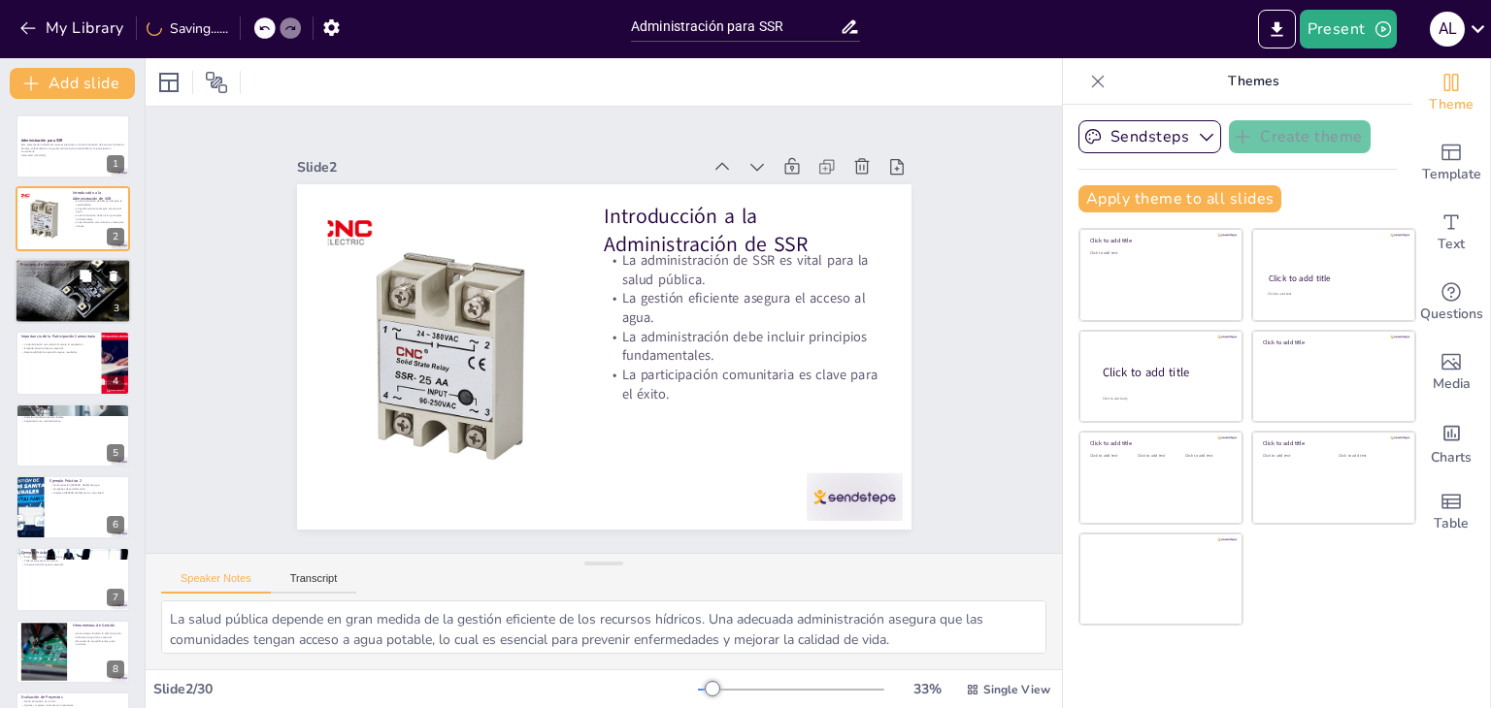
click at [60, 306] on div at bounding box center [73, 290] width 116 height 87
type textarea "El uso responsable de los recursos hídricos es esencial para garantizar que las…"
checkbox input "true"
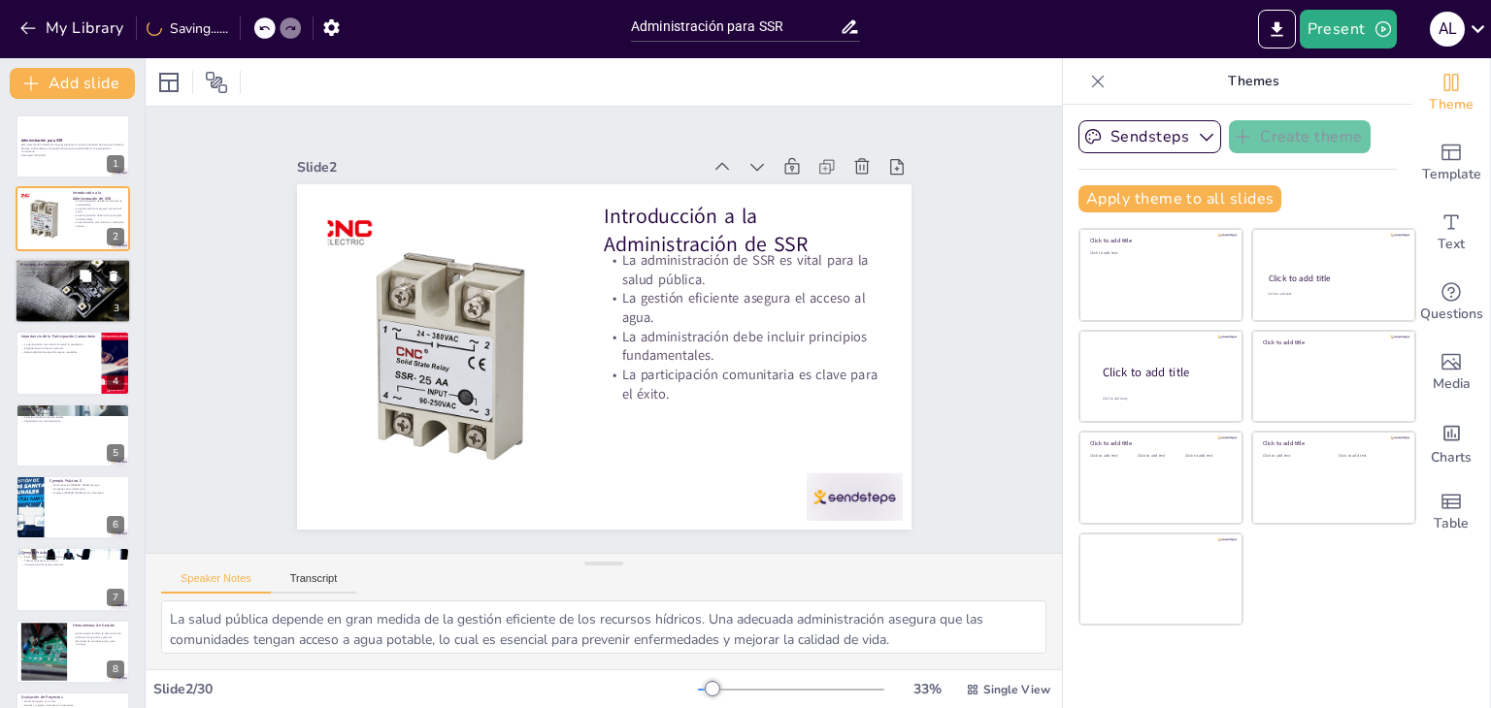
checkbox input "true"
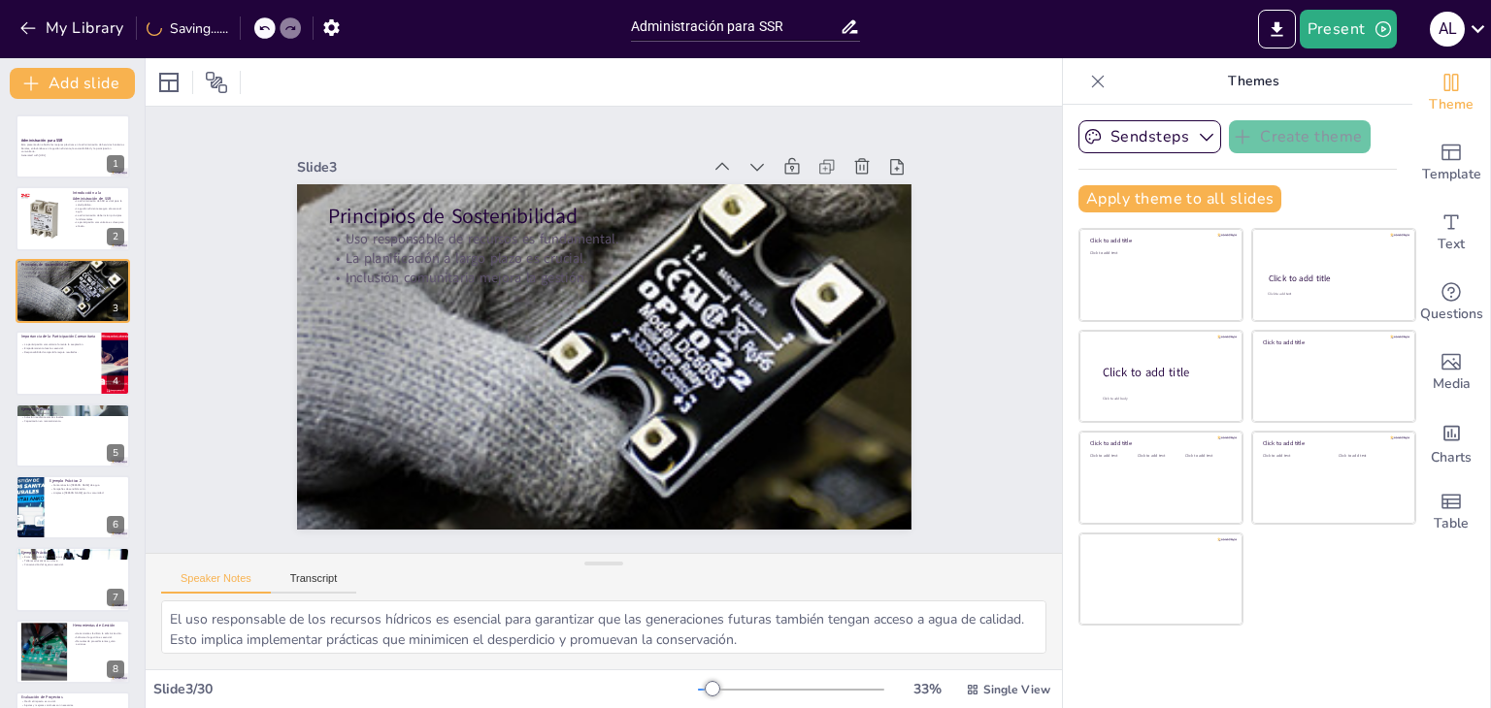
checkbox input "true"
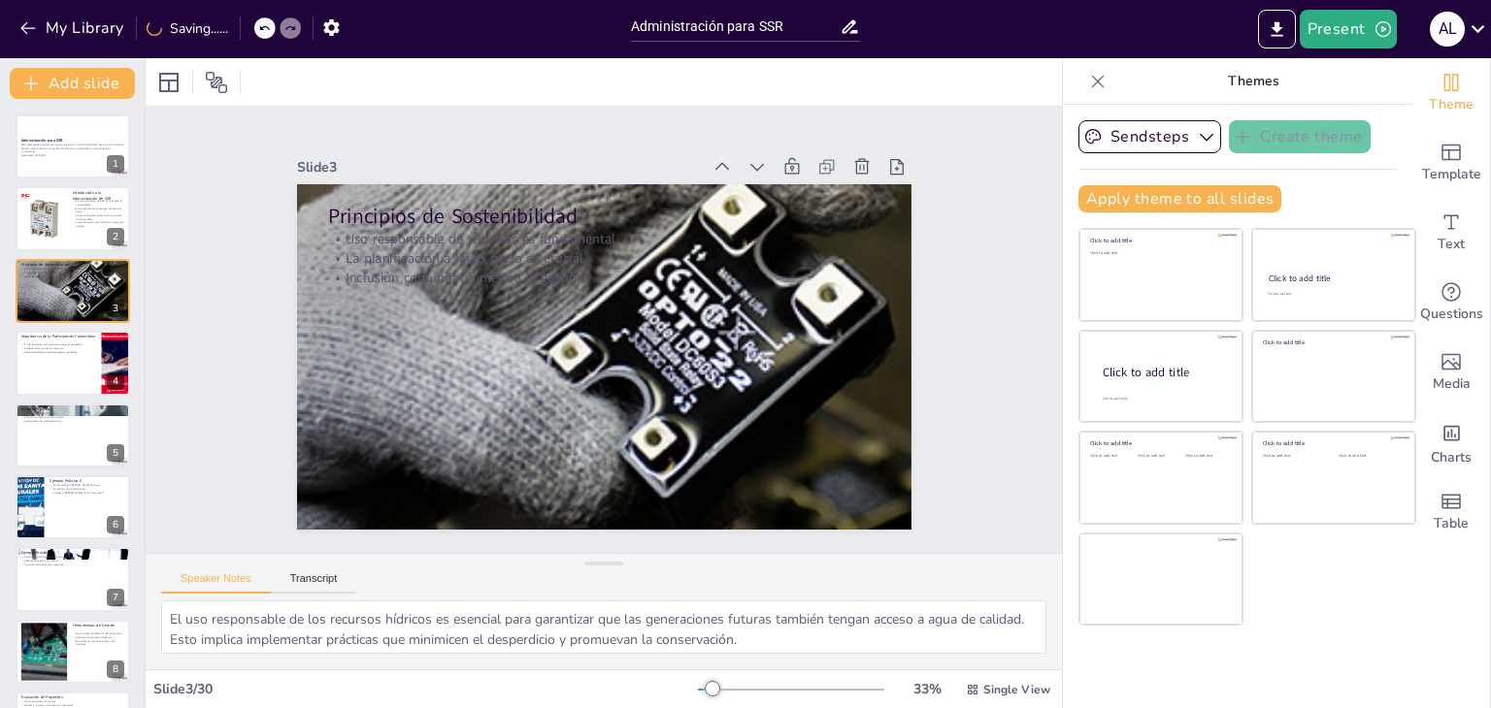
checkbox input "true"
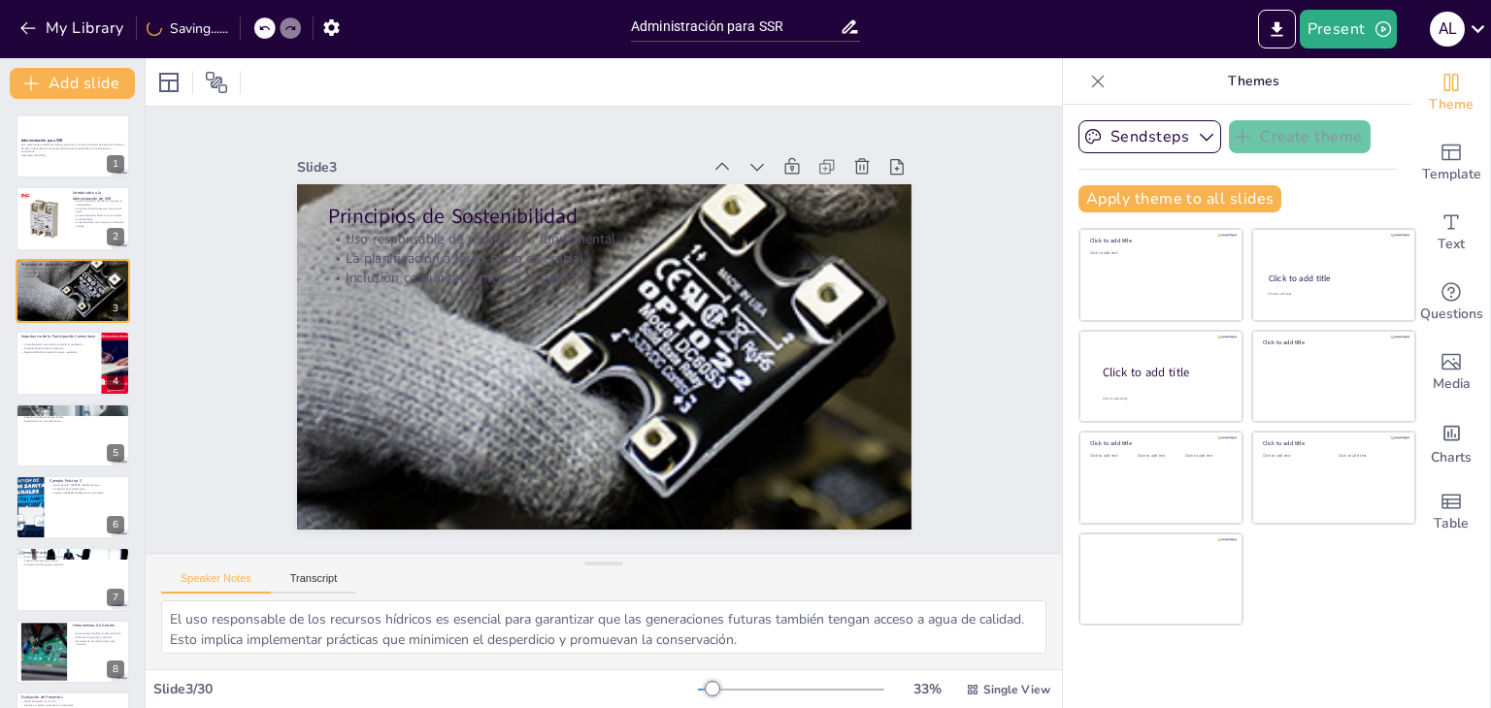
checkbox input "true"
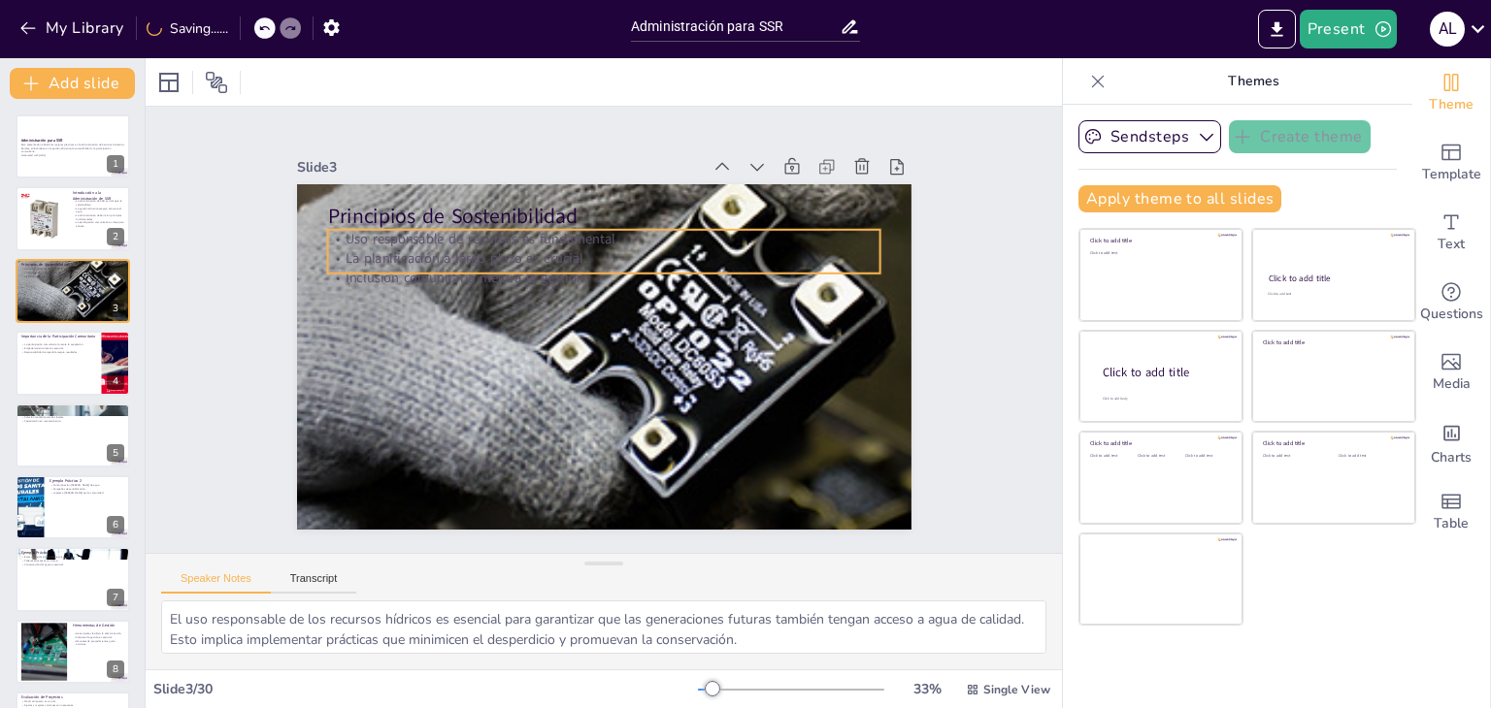
checkbox input "true"
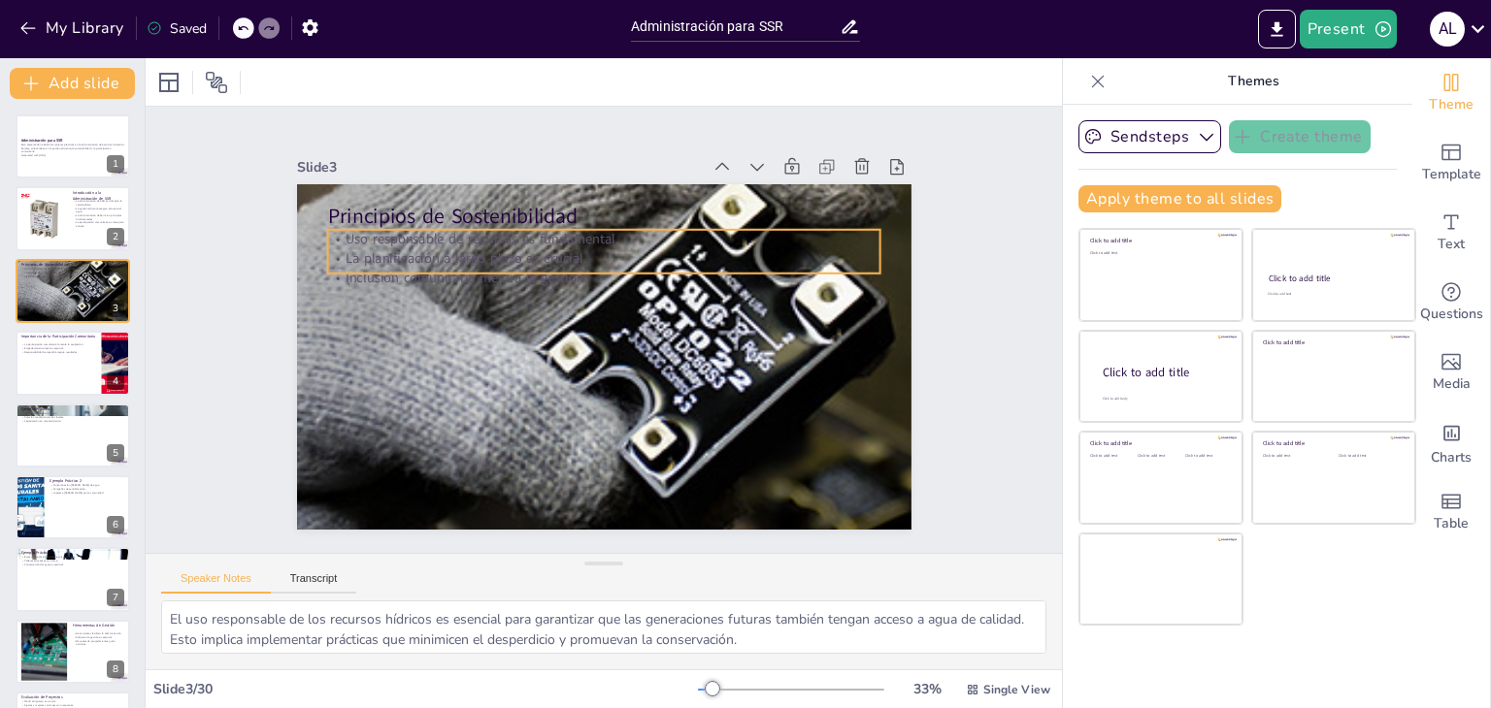
checkbox input "true"
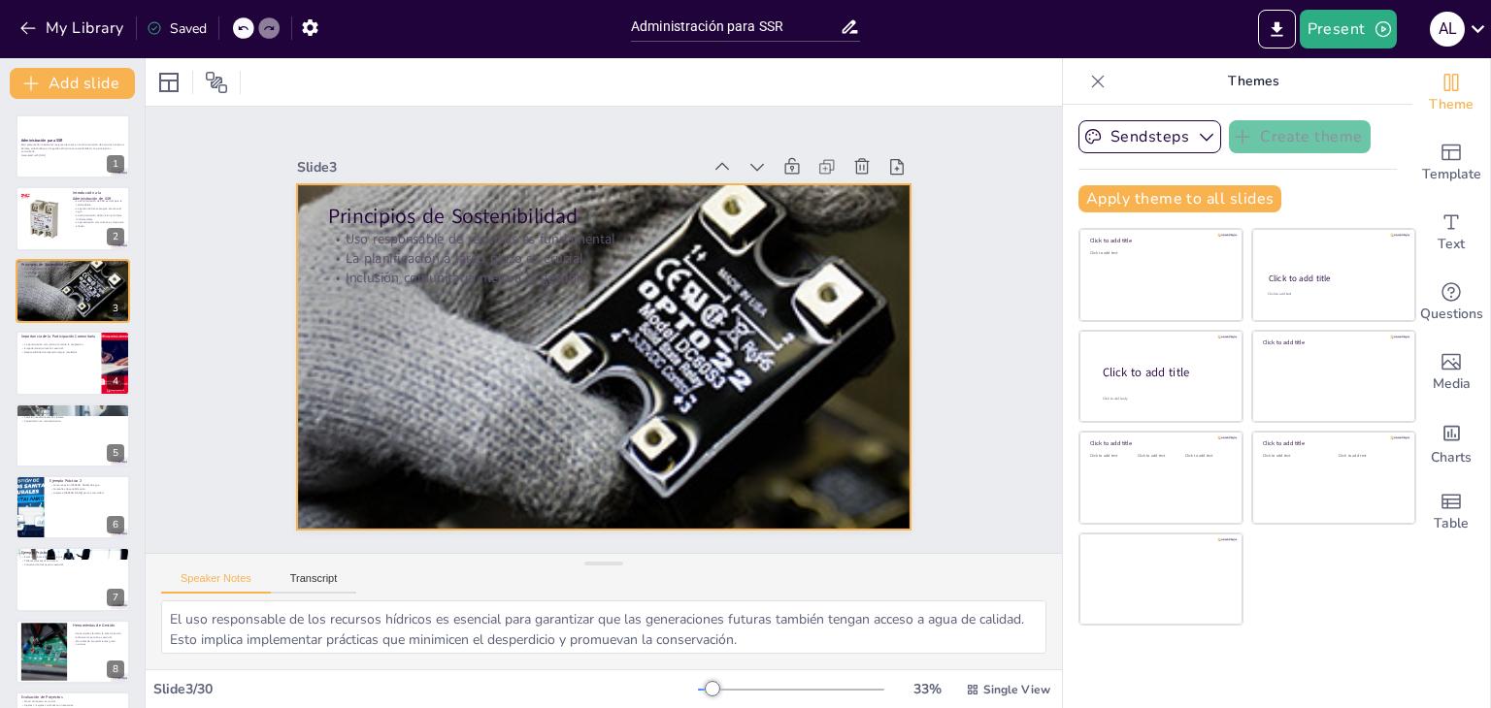
checkbox input "true"
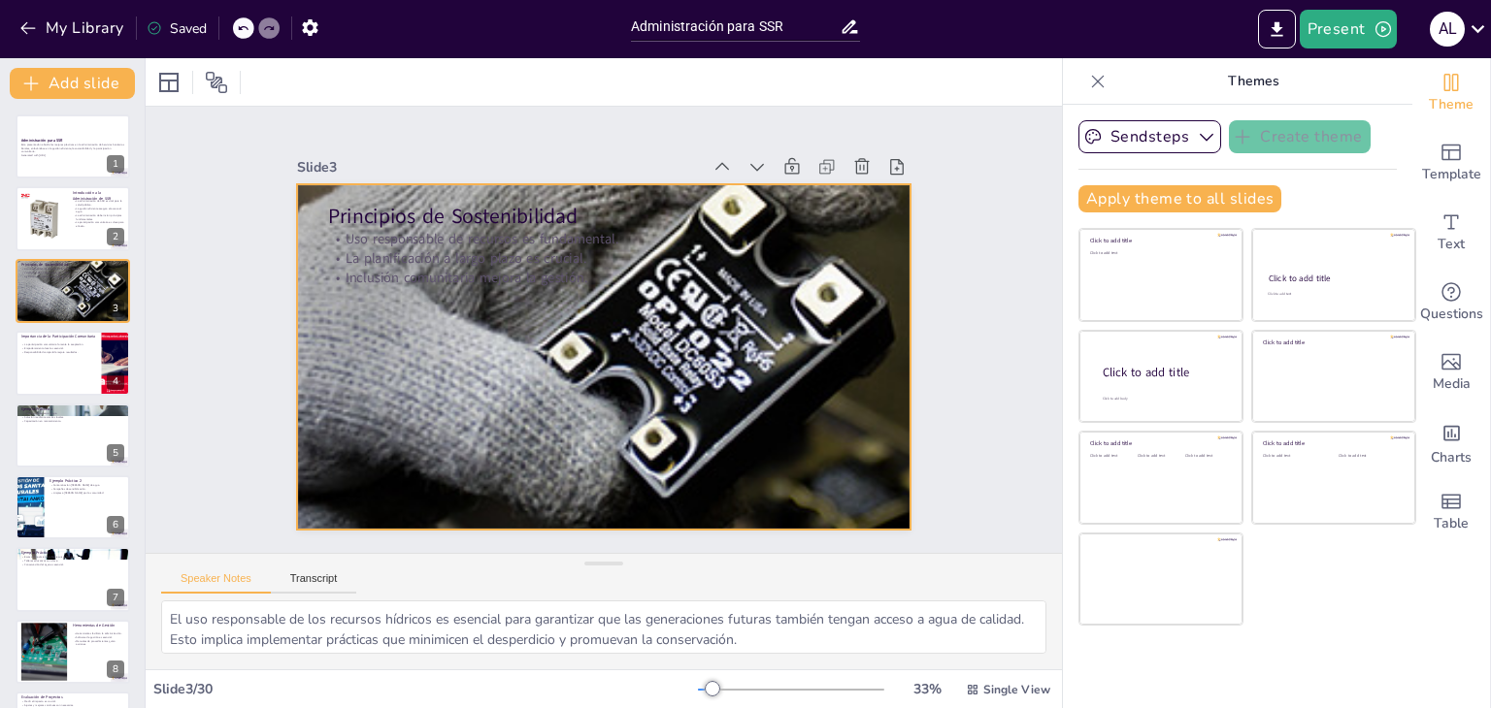
checkbox input "true"
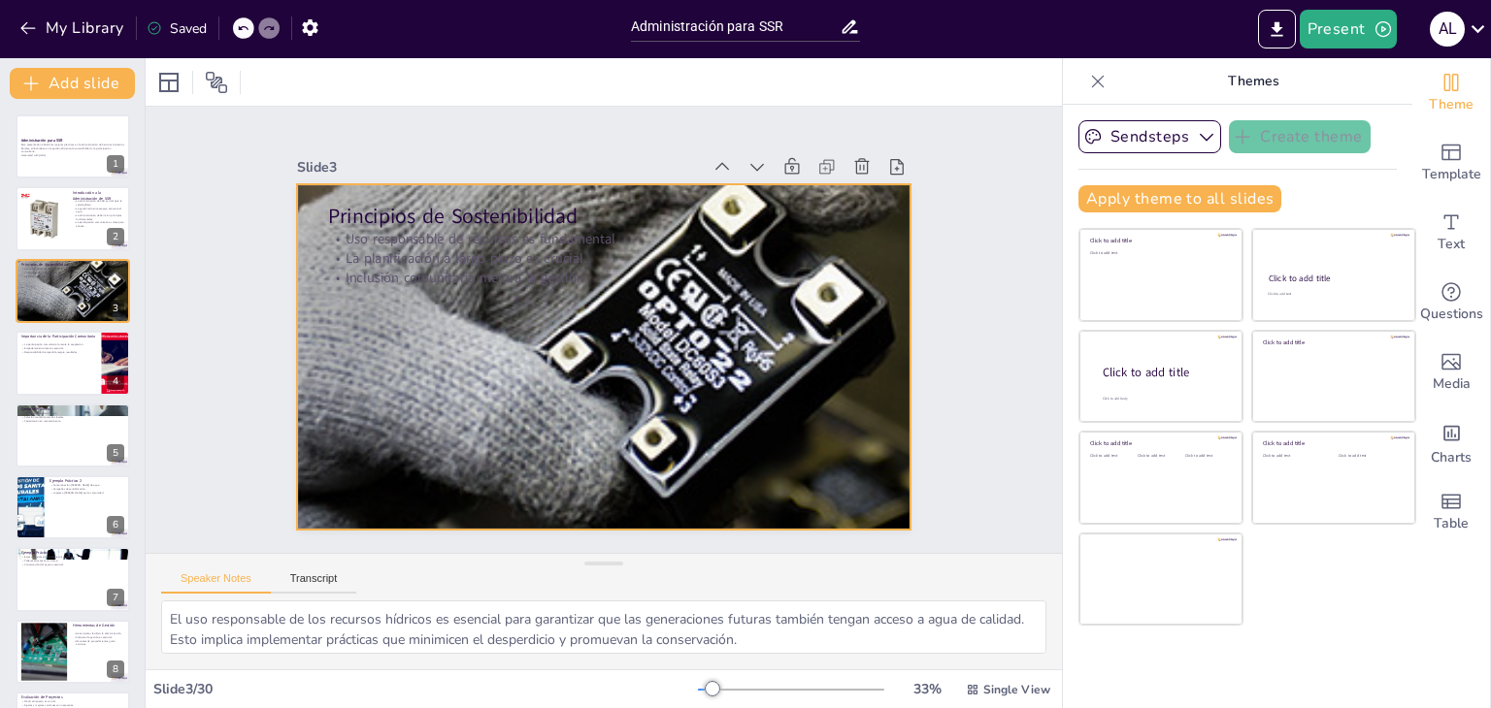
checkbox input "true"
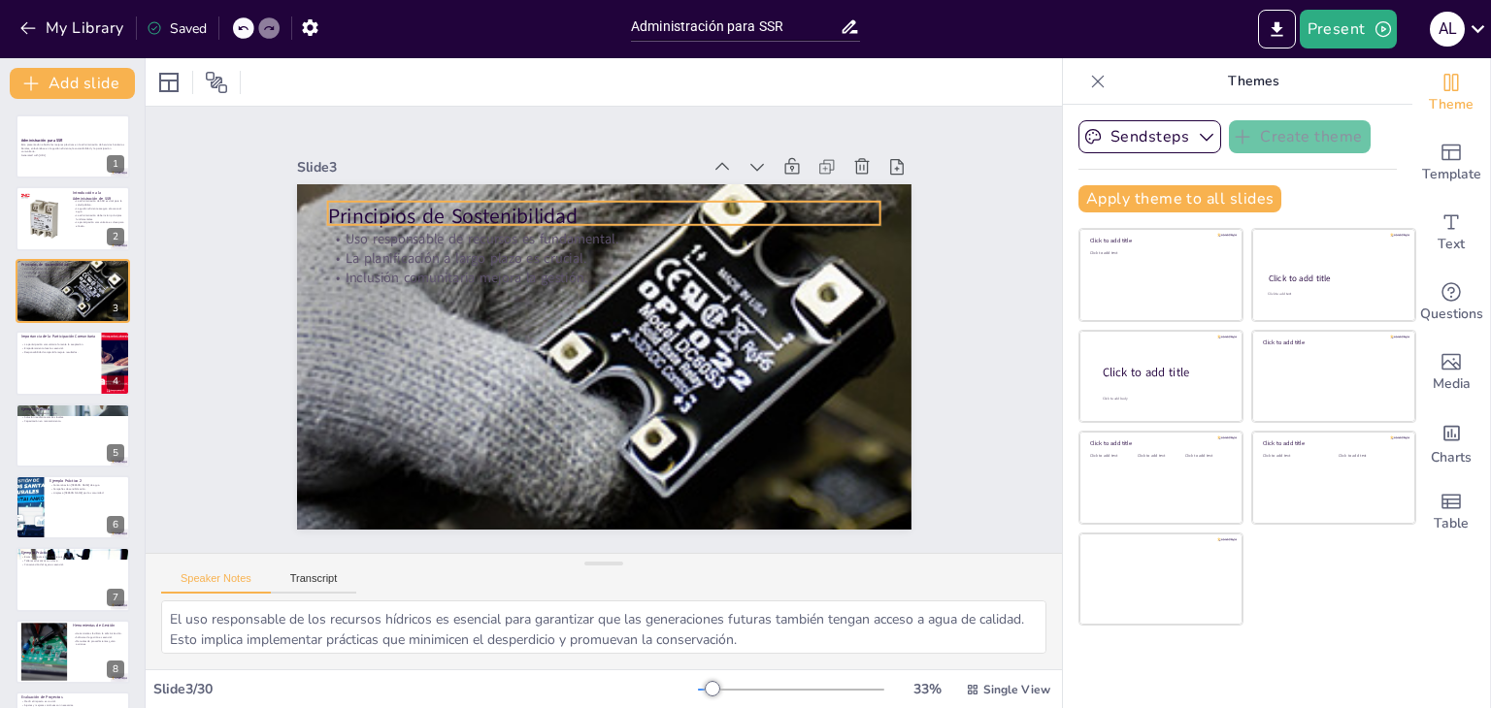
checkbox input "true"
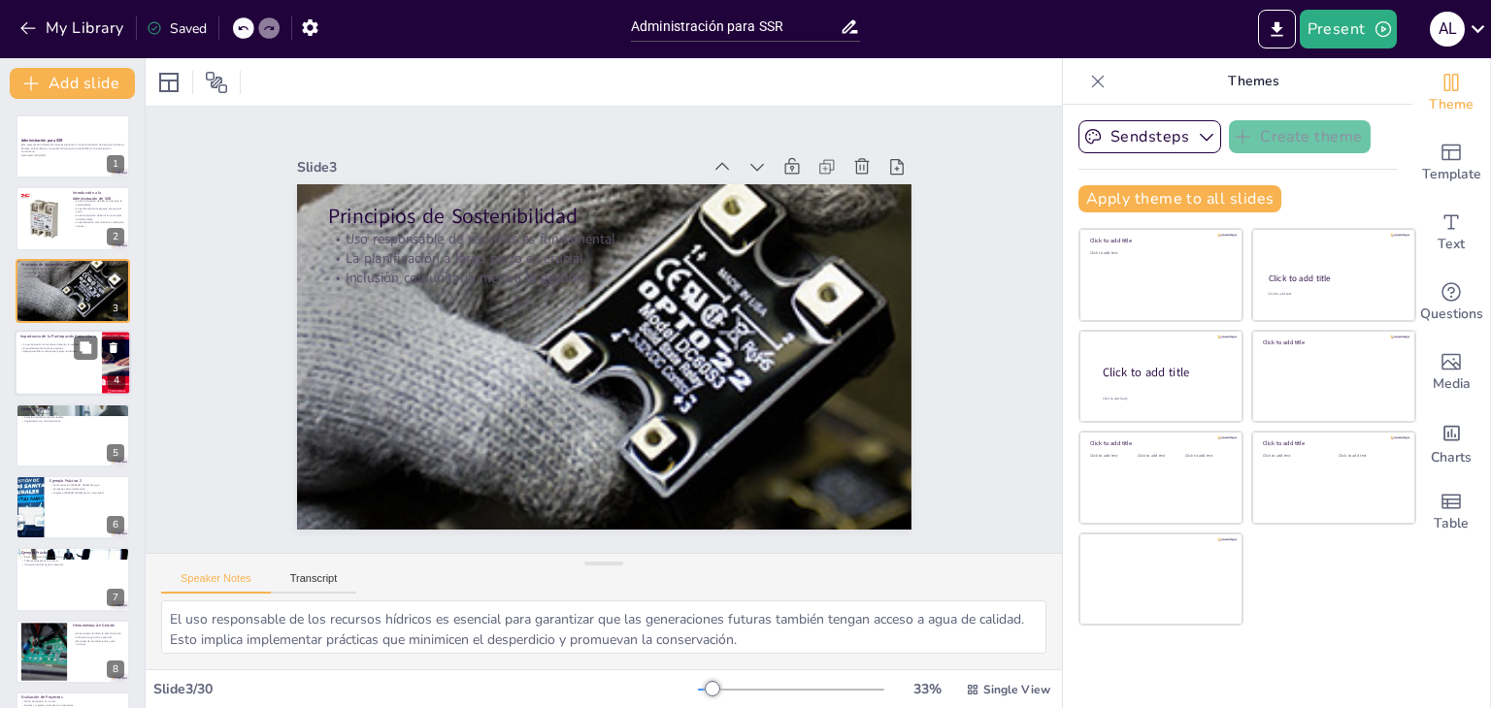
click at [37, 374] on div at bounding box center [73, 363] width 116 height 66
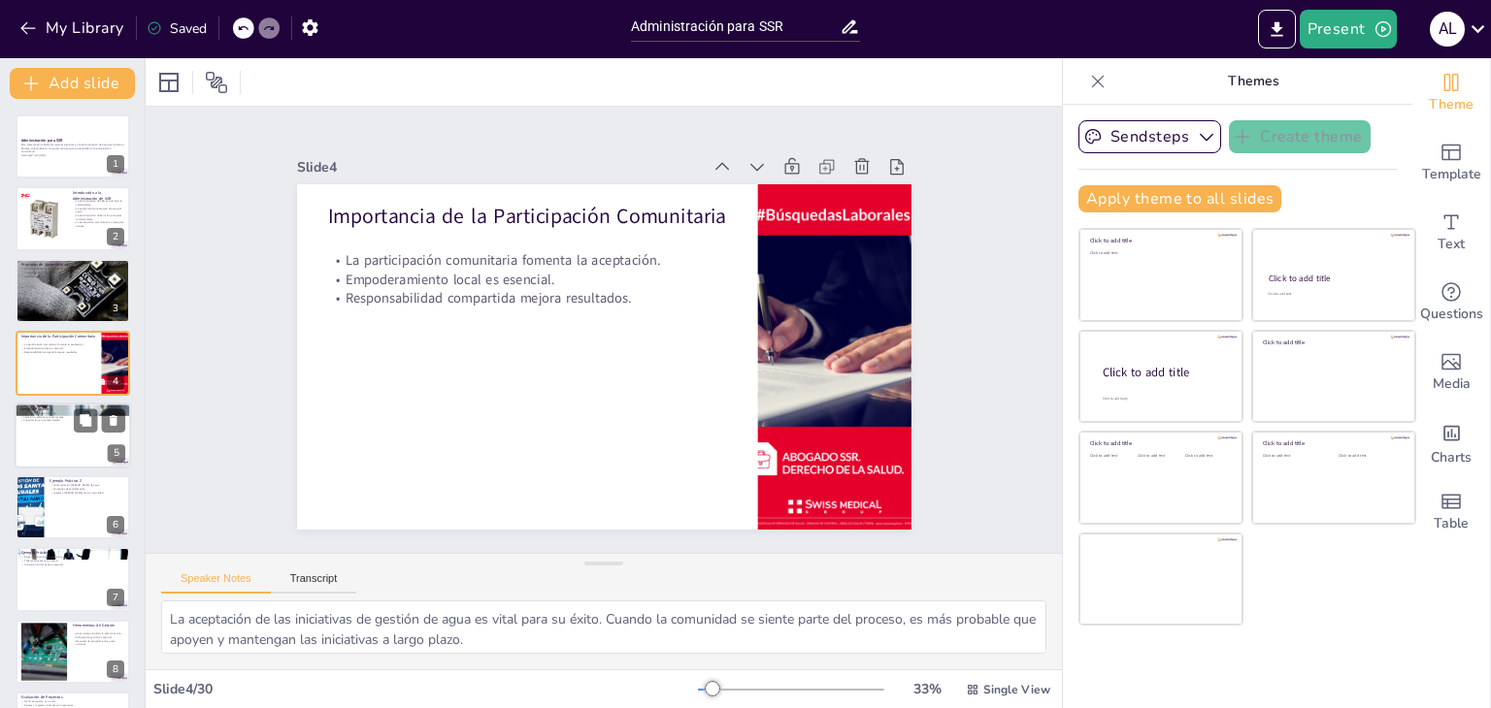
click at [43, 434] on div at bounding box center [73, 436] width 116 height 66
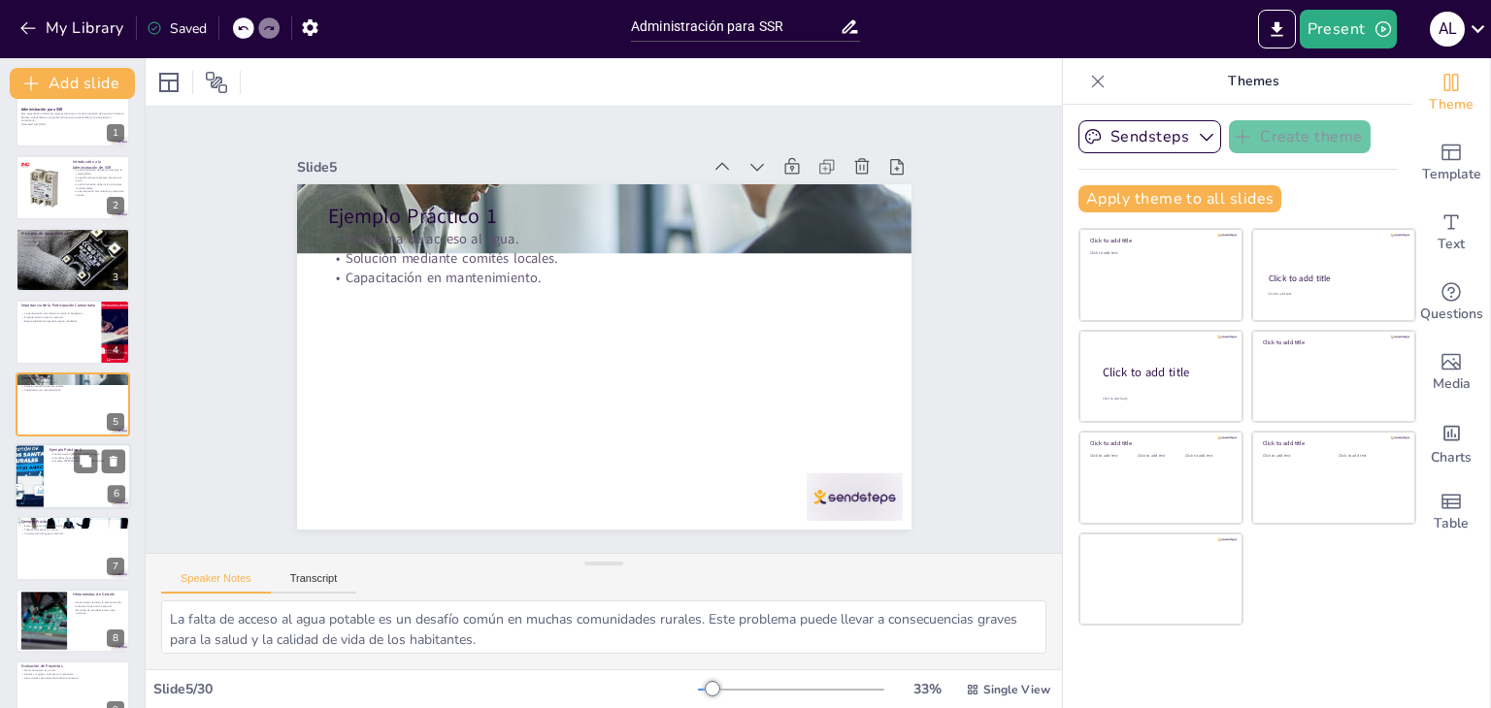
click at [42, 488] on div at bounding box center [29, 477] width 116 height 66
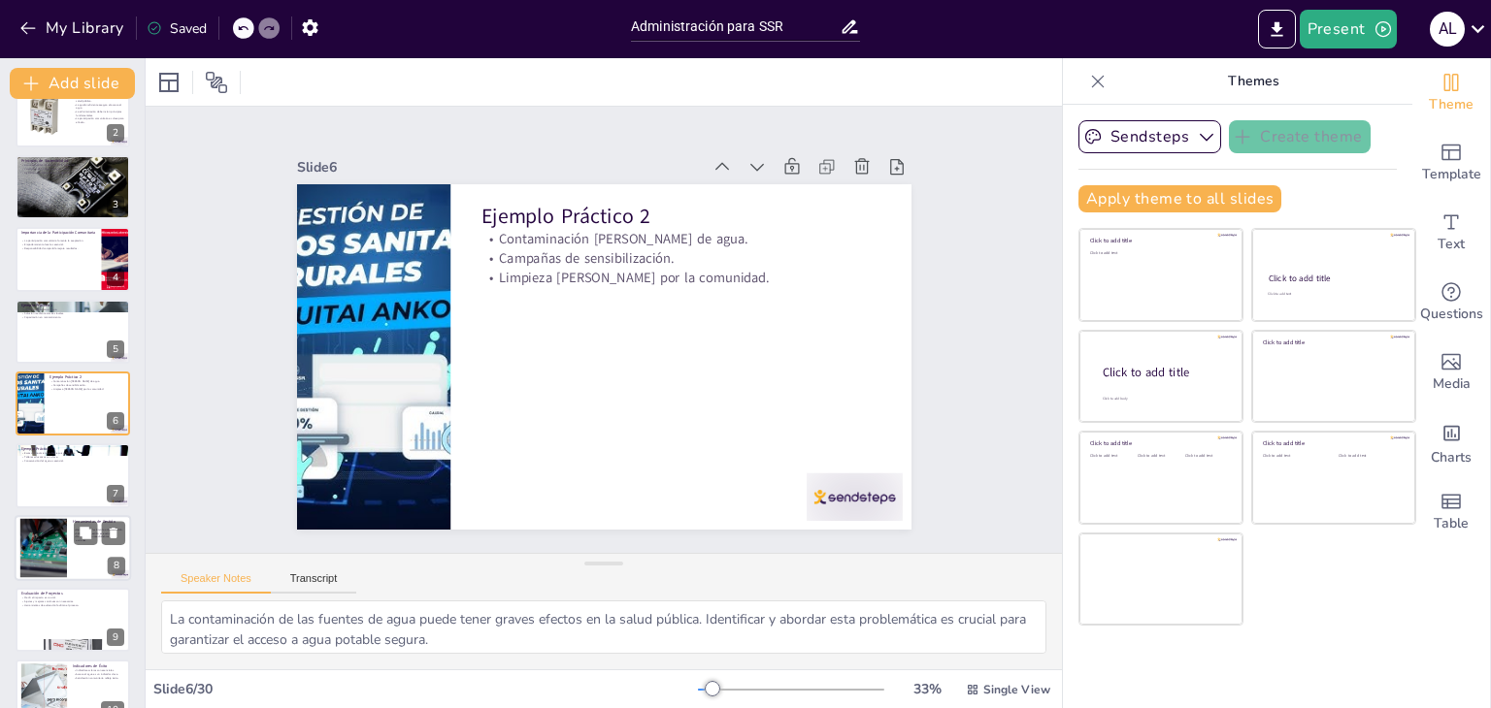
click at [52, 541] on div at bounding box center [43, 547] width 105 height 59
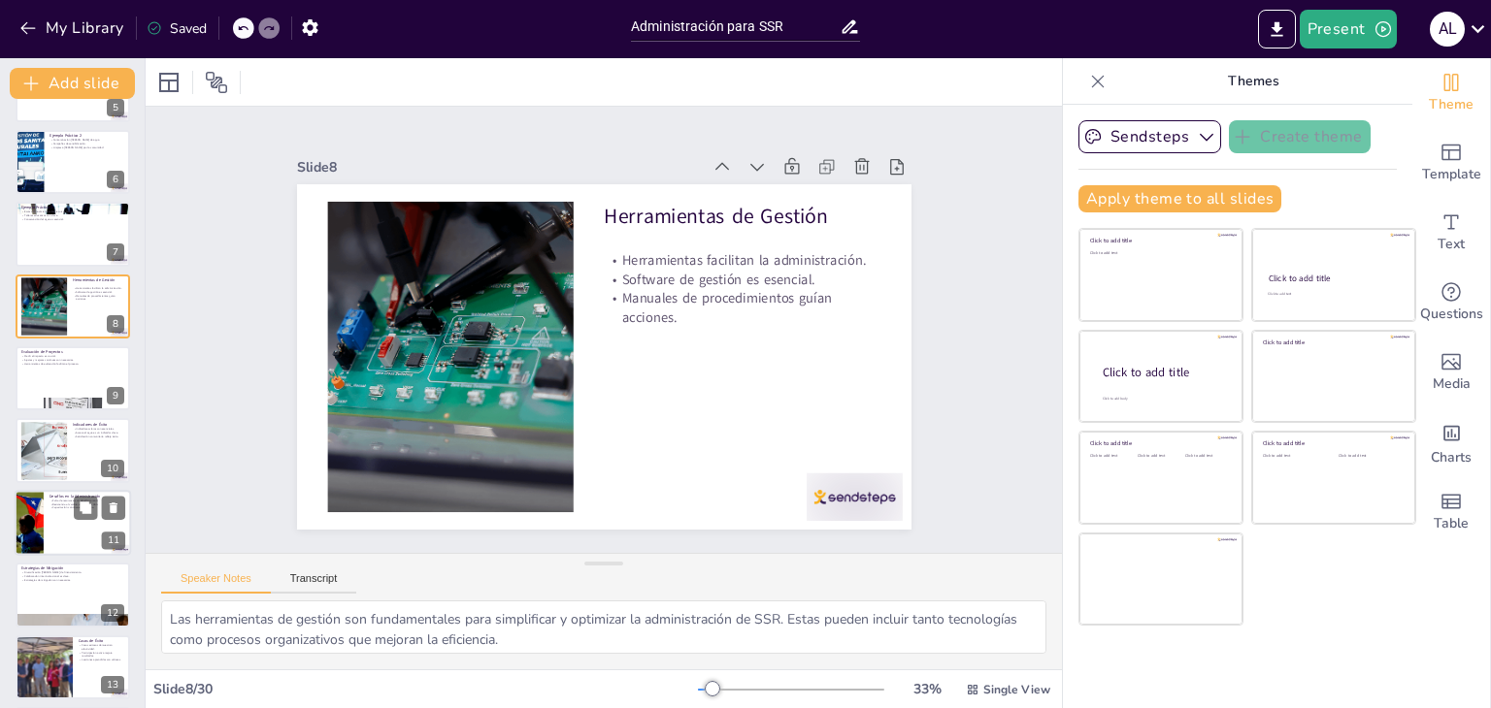
click at [70, 524] on div at bounding box center [73, 523] width 116 height 66
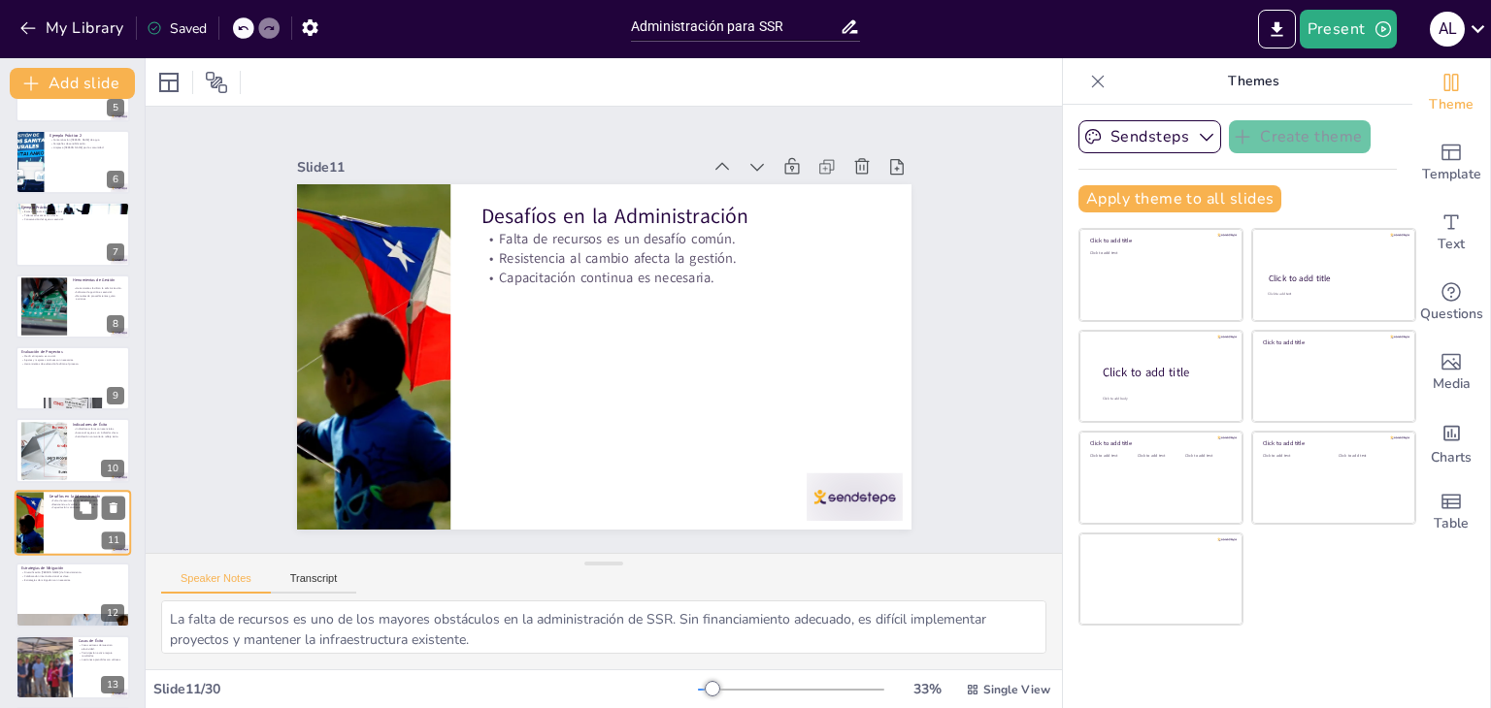
scroll to position [465, 0]
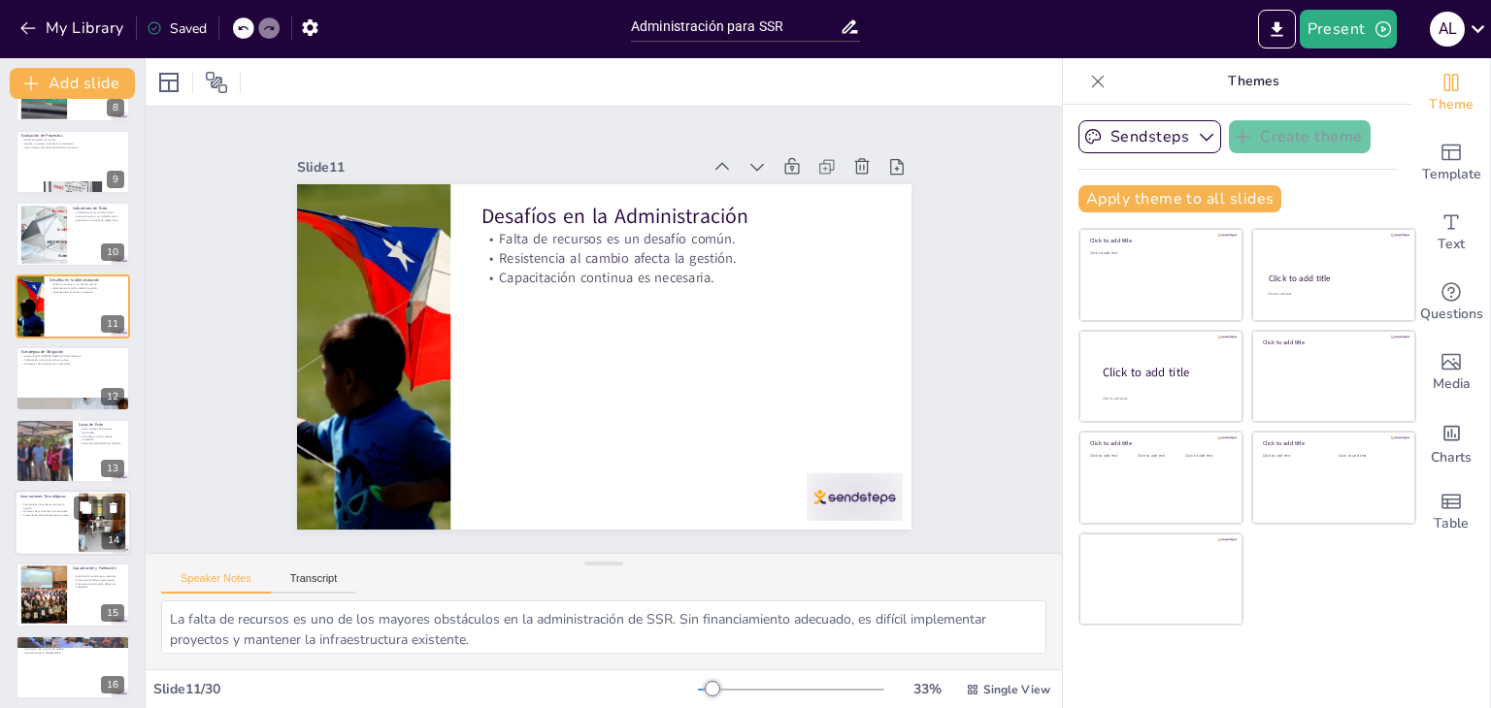
click at [39, 533] on div at bounding box center [73, 523] width 116 height 66
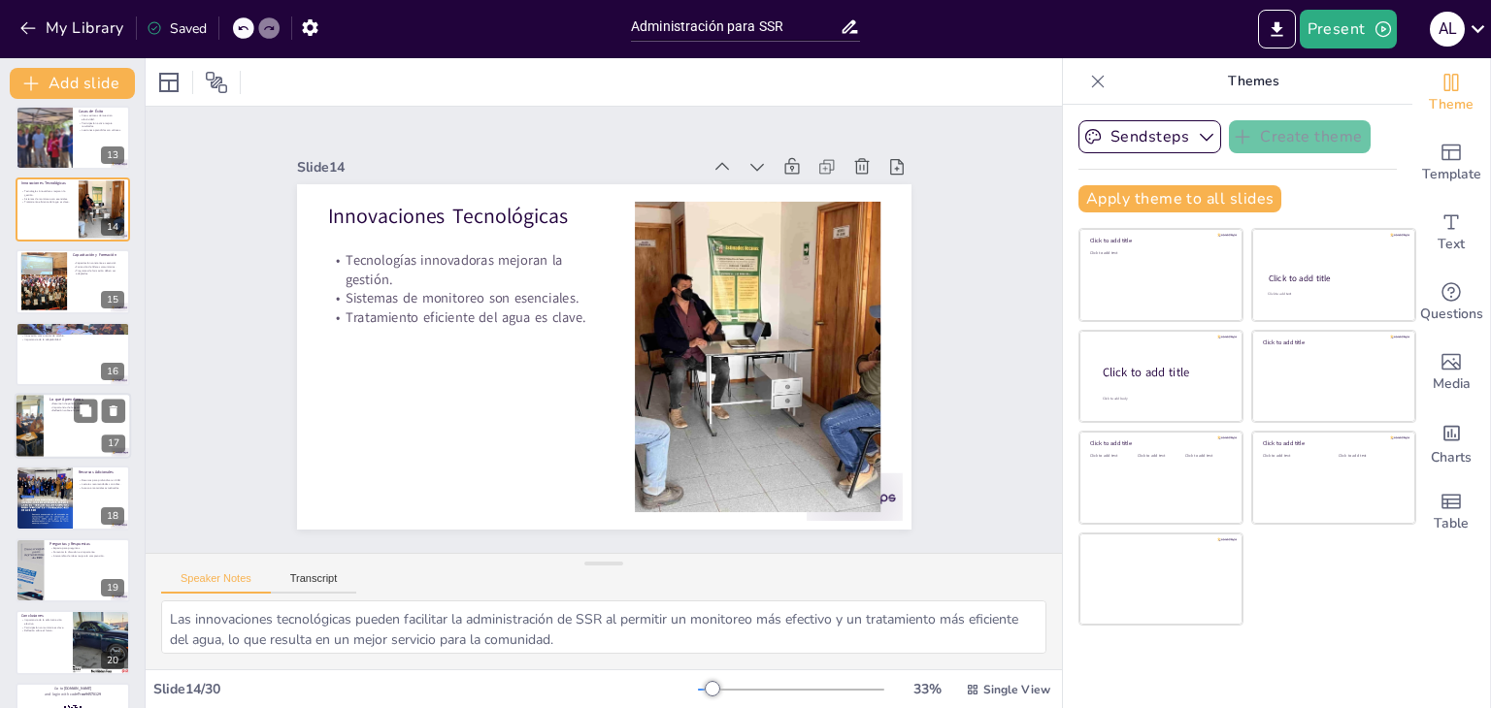
click at [48, 433] on div at bounding box center [73, 426] width 116 height 66
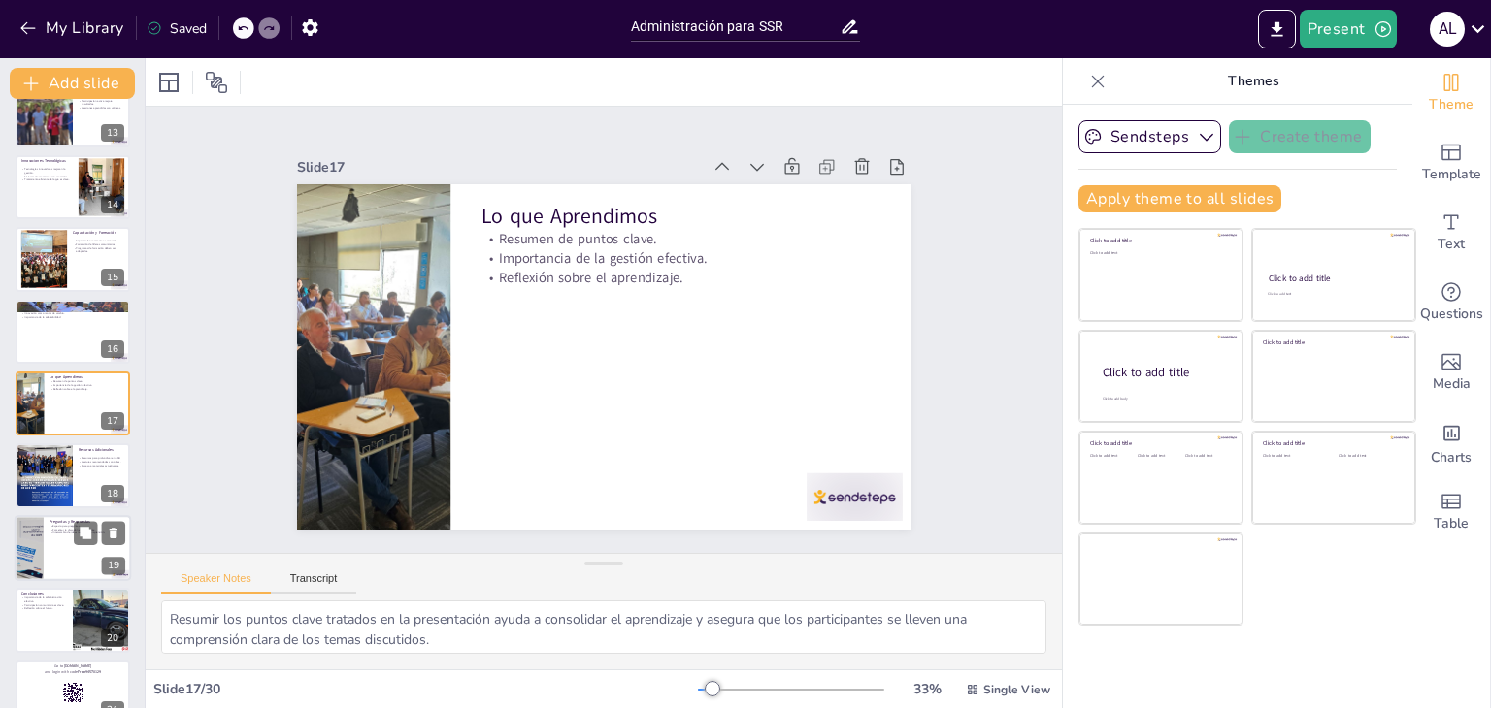
click at [51, 534] on div at bounding box center [73, 548] width 116 height 66
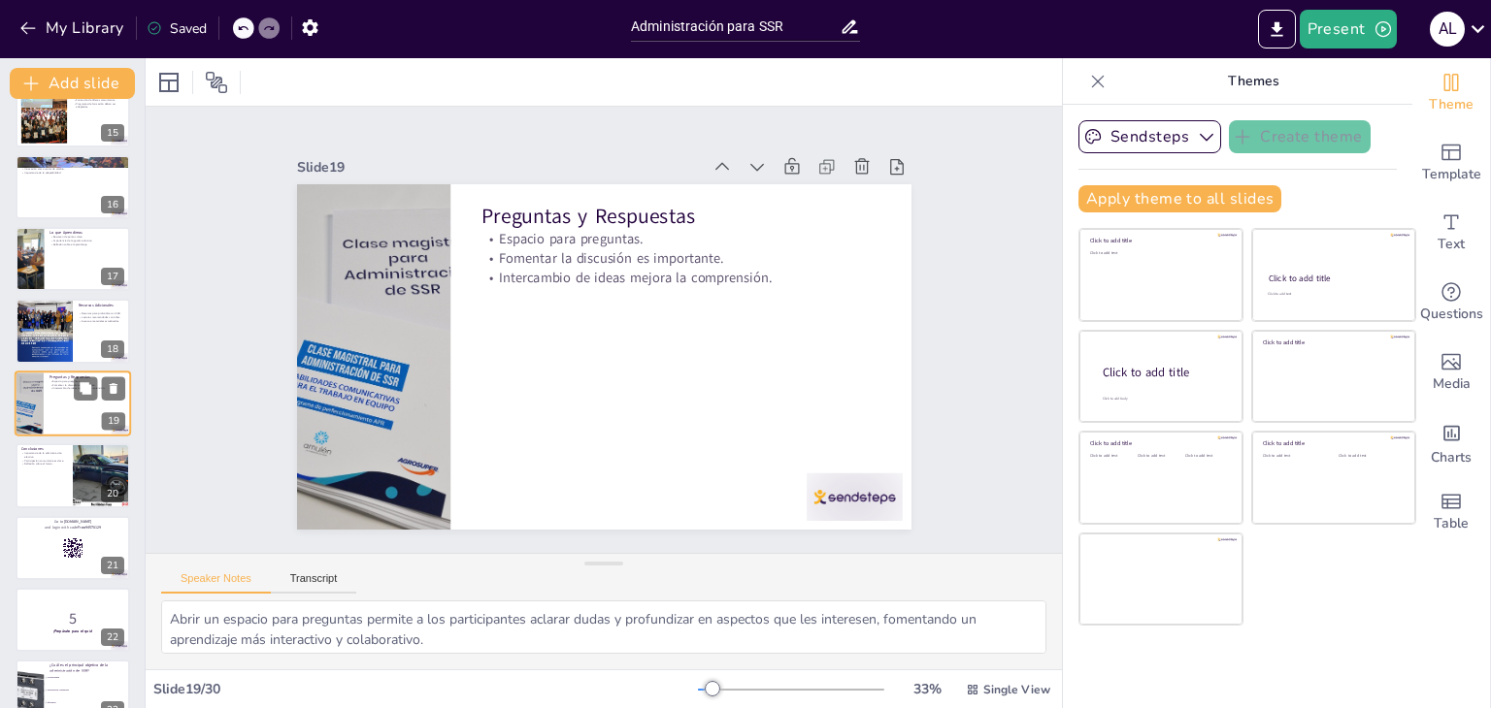
scroll to position [1333, 0]
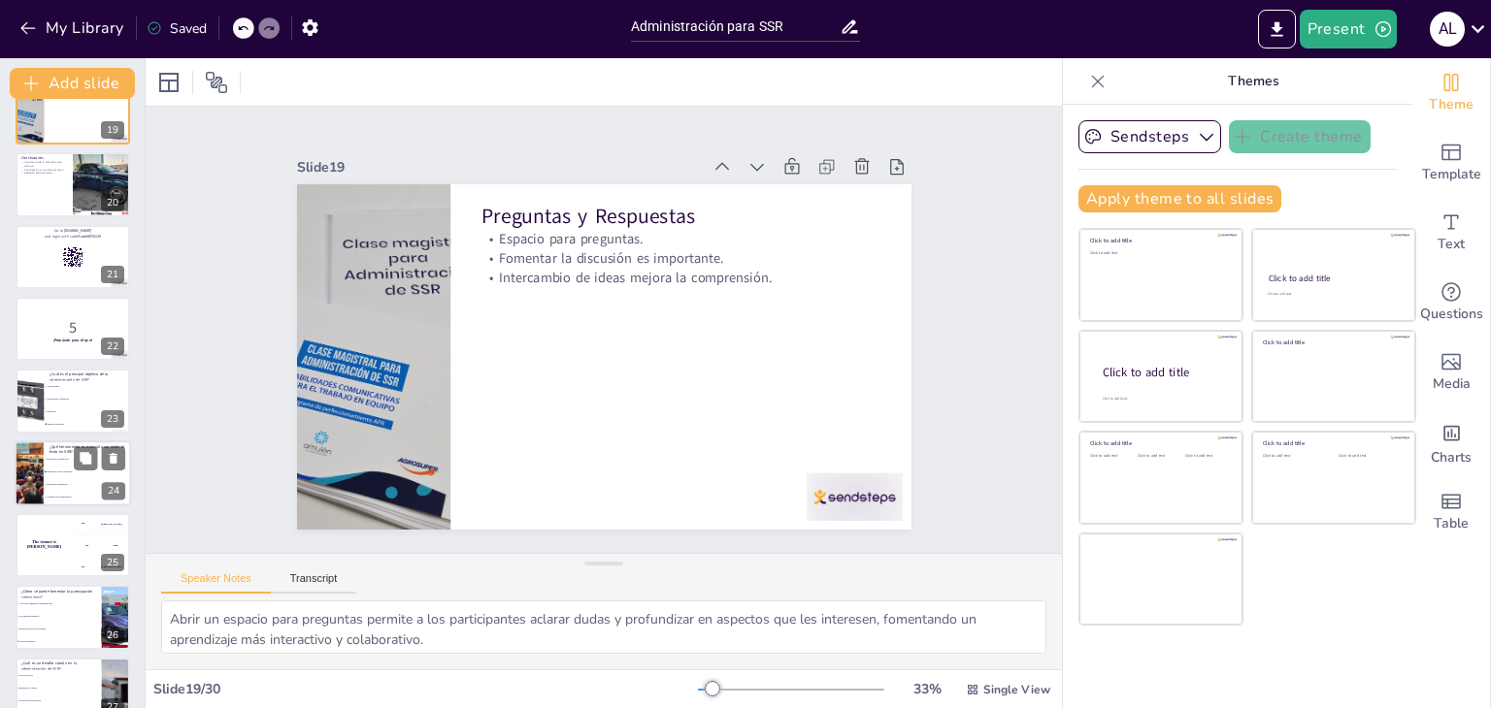
click at [49, 486] on li "Reuniones comunitarias" at bounding box center [87, 484] width 87 height 13
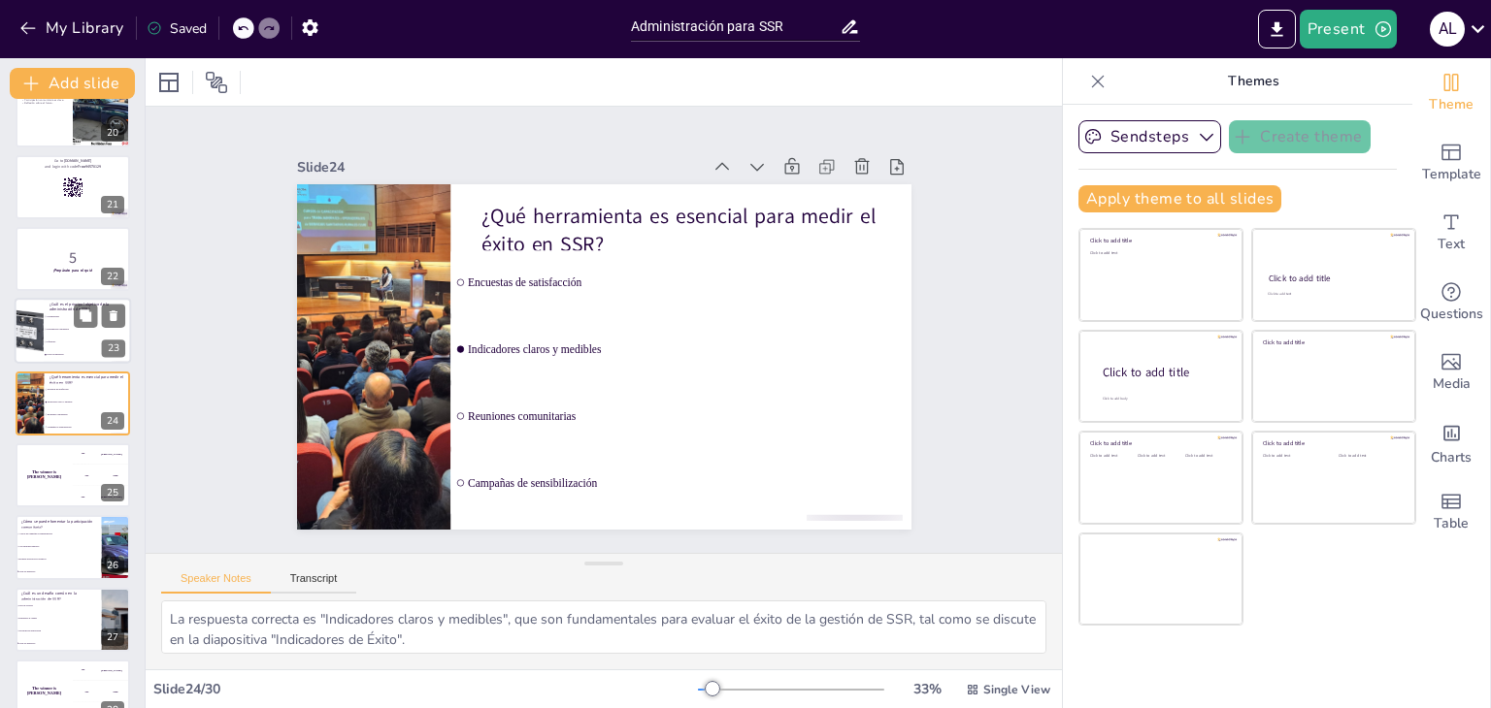
click at [58, 350] on li "Todas las anteriores" at bounding box center [87, 355] width 87 height 13
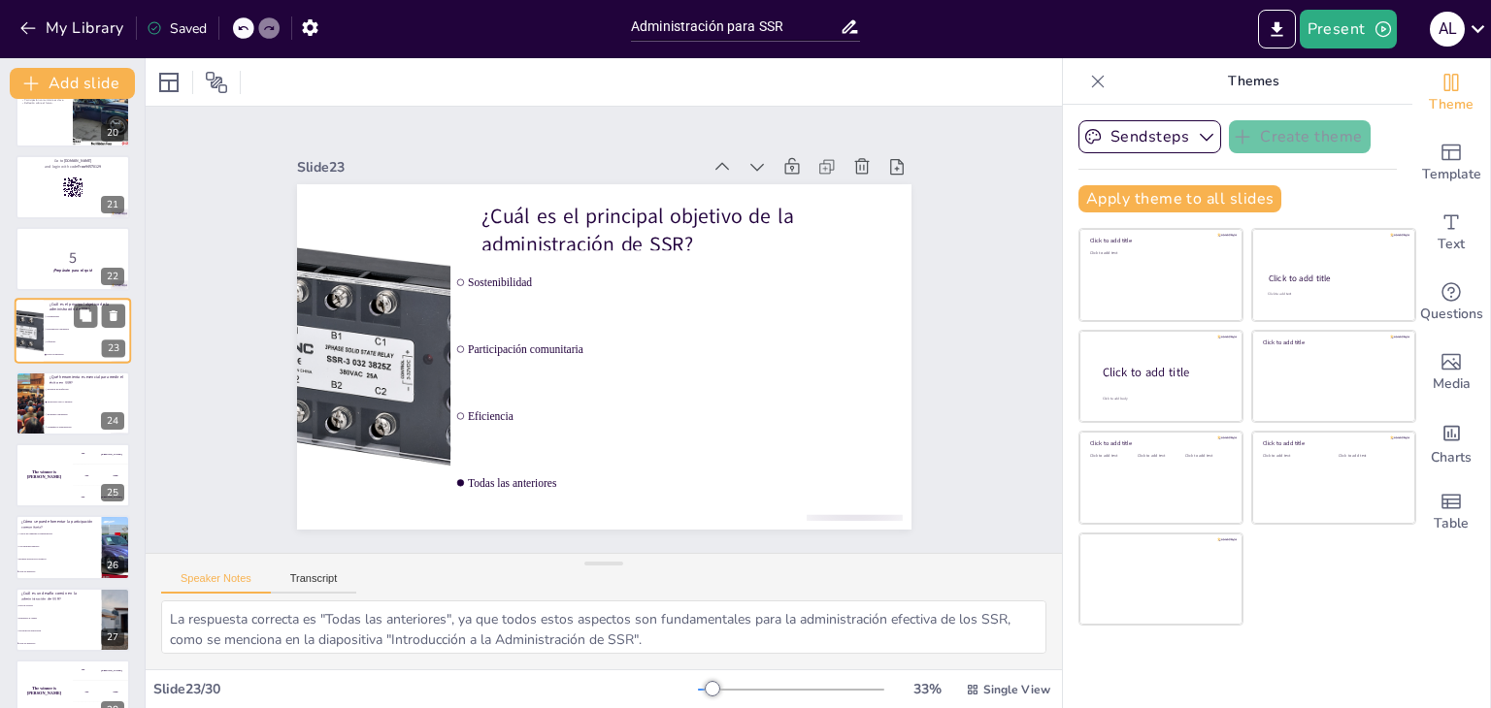
scroll to position [1332, 0]
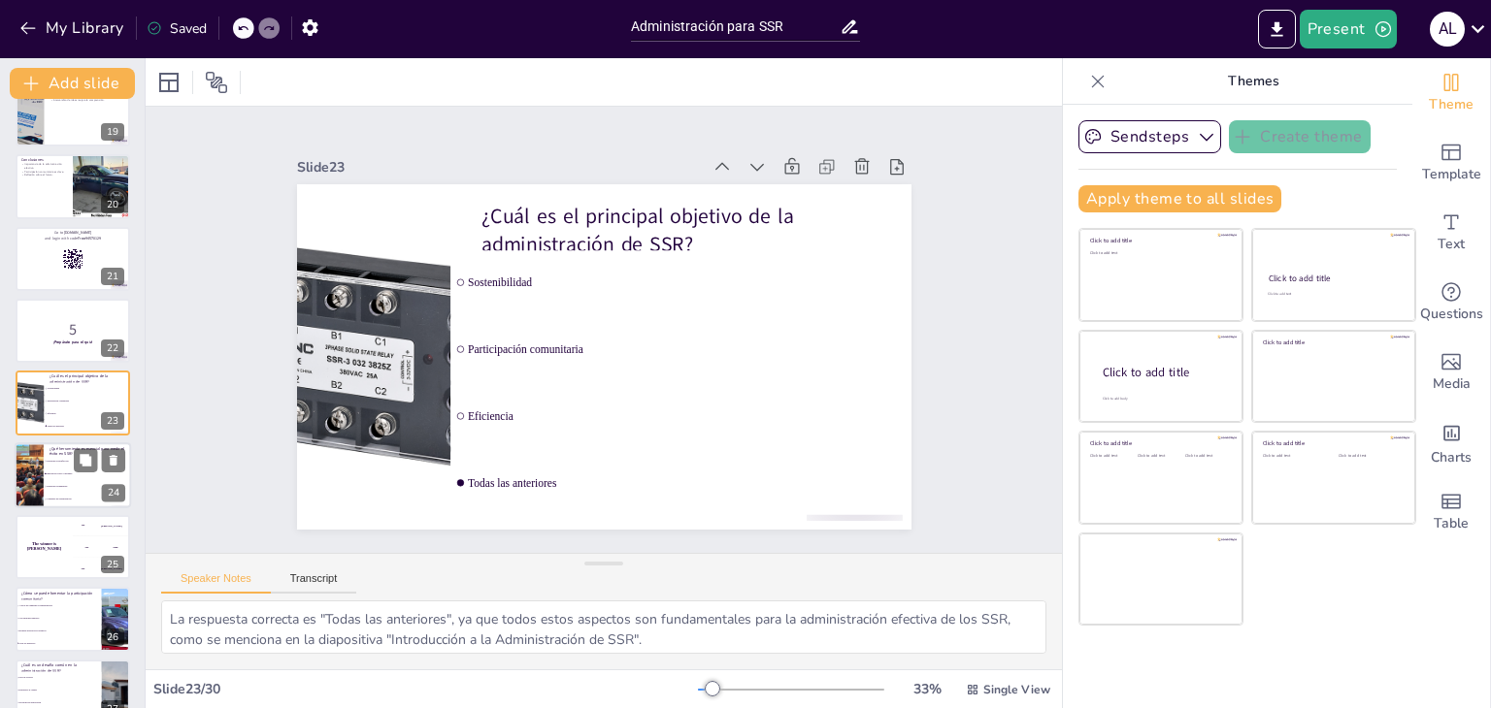
click at [39, 475] on div at bounding box center [28, 476] width 87 height 66
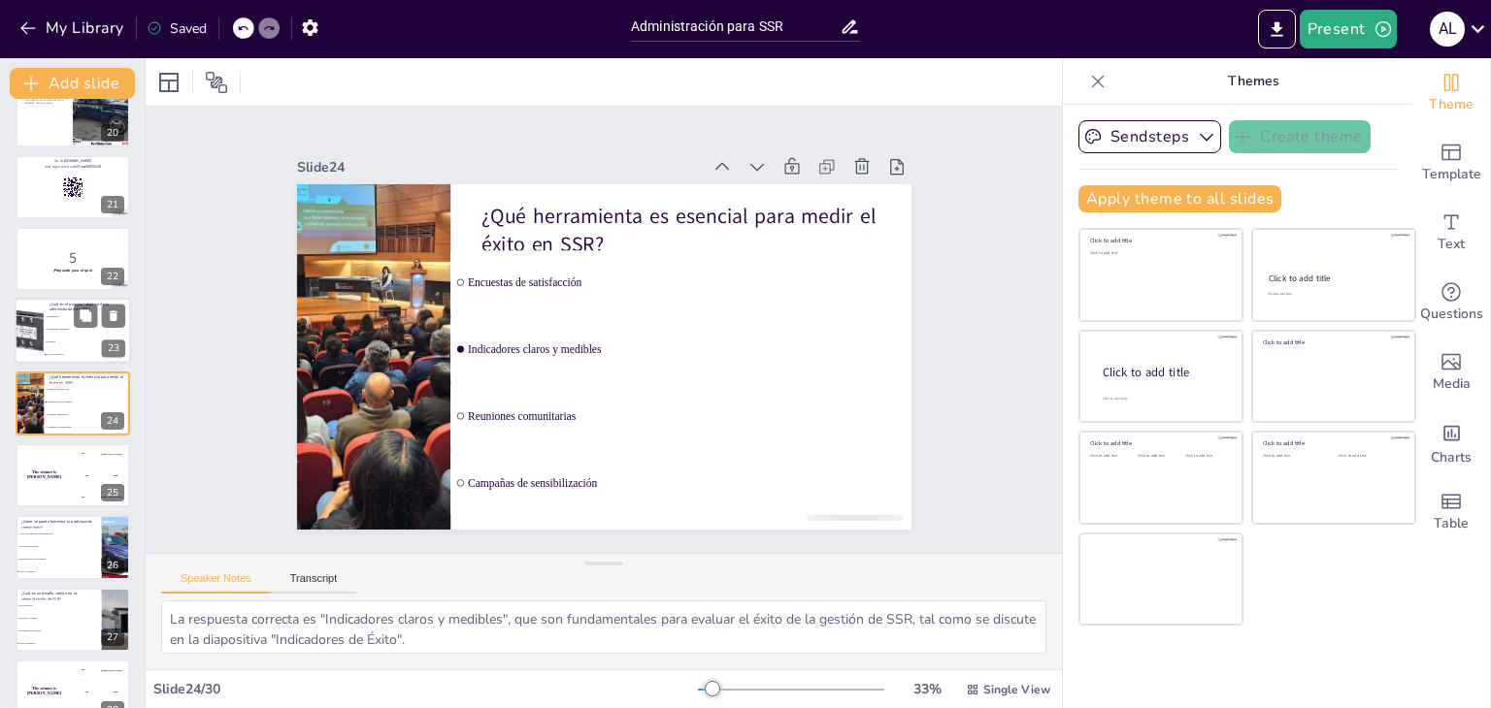
click at [39, 320] on div at bounding box center [29, 332] width 66 height 66
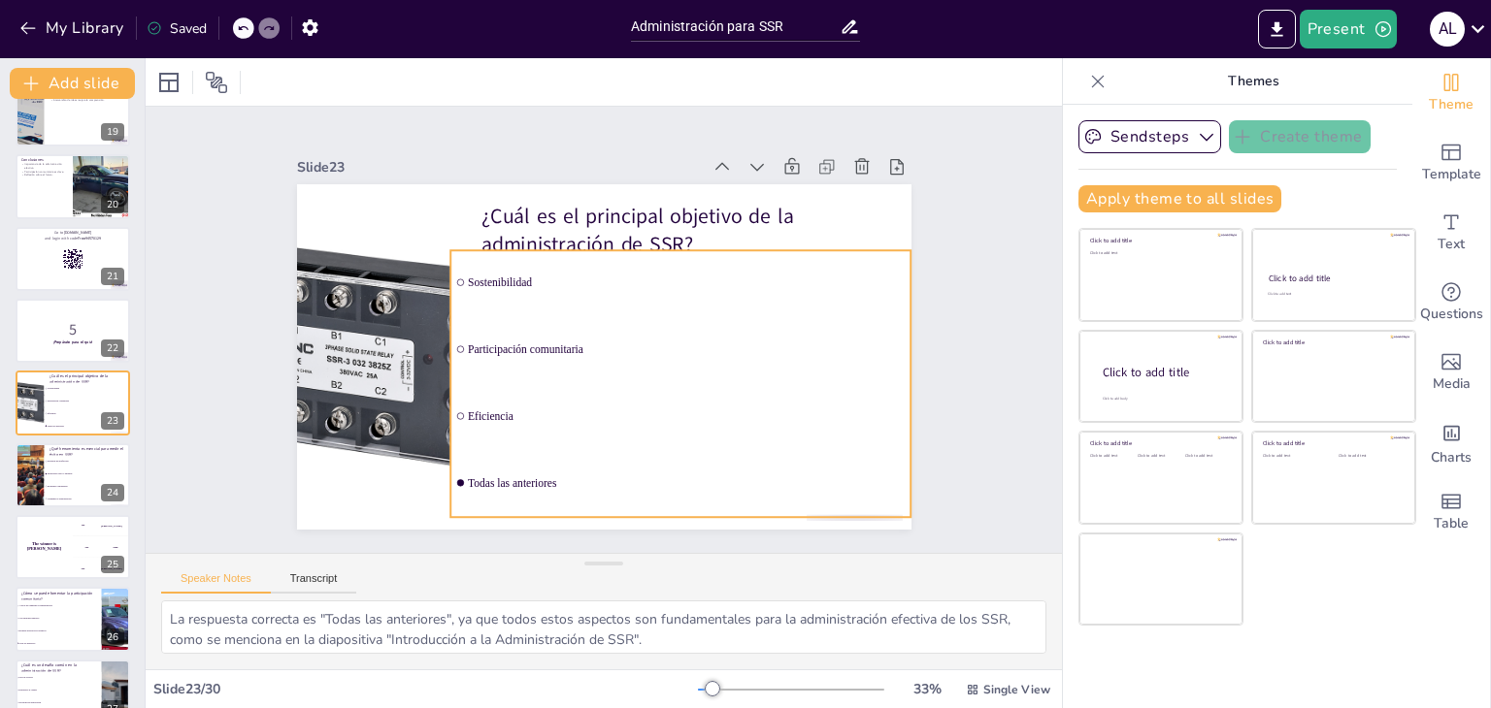
click at [455, 339] on input "checkbox" at bounding box center [459, 335] width 8 height 8
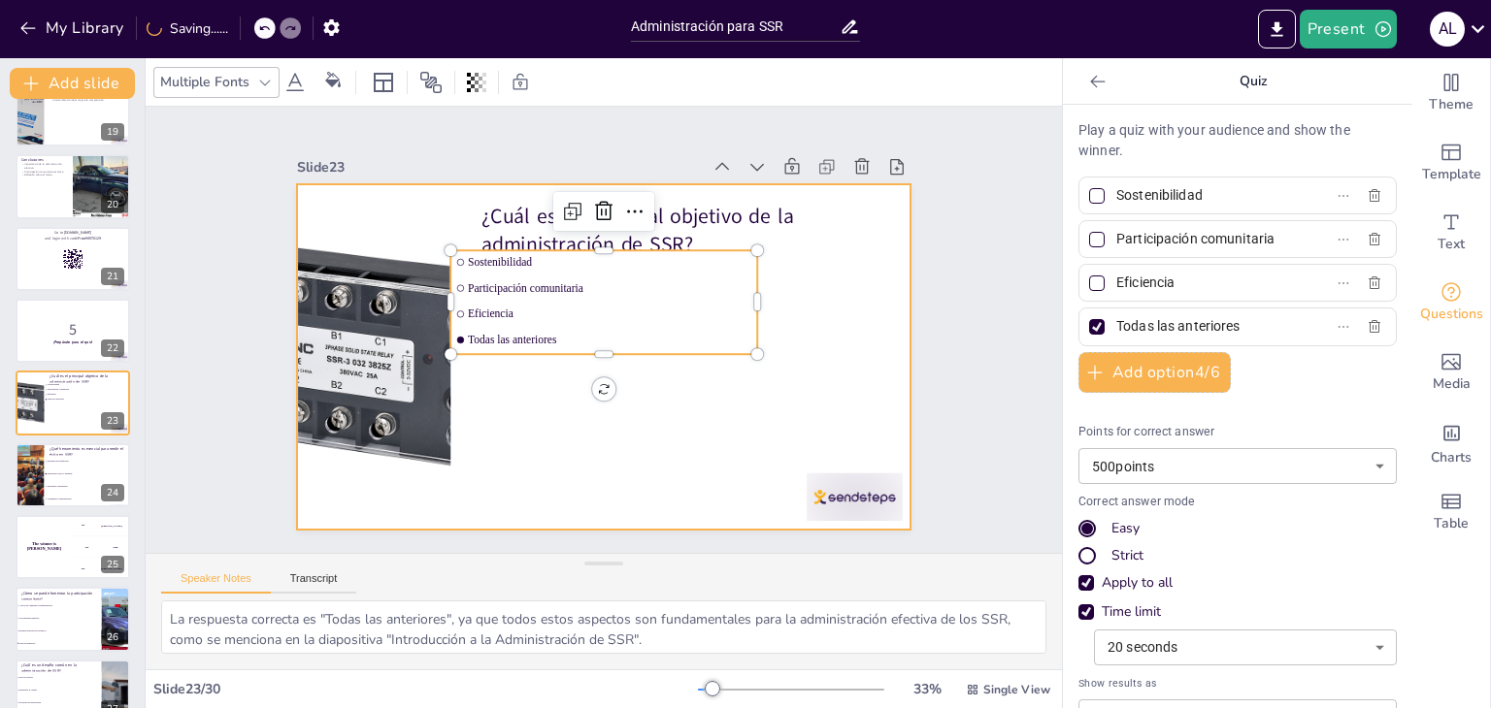
click at [472, 381] on div at bounding box center [604, 357] width 614 height 346
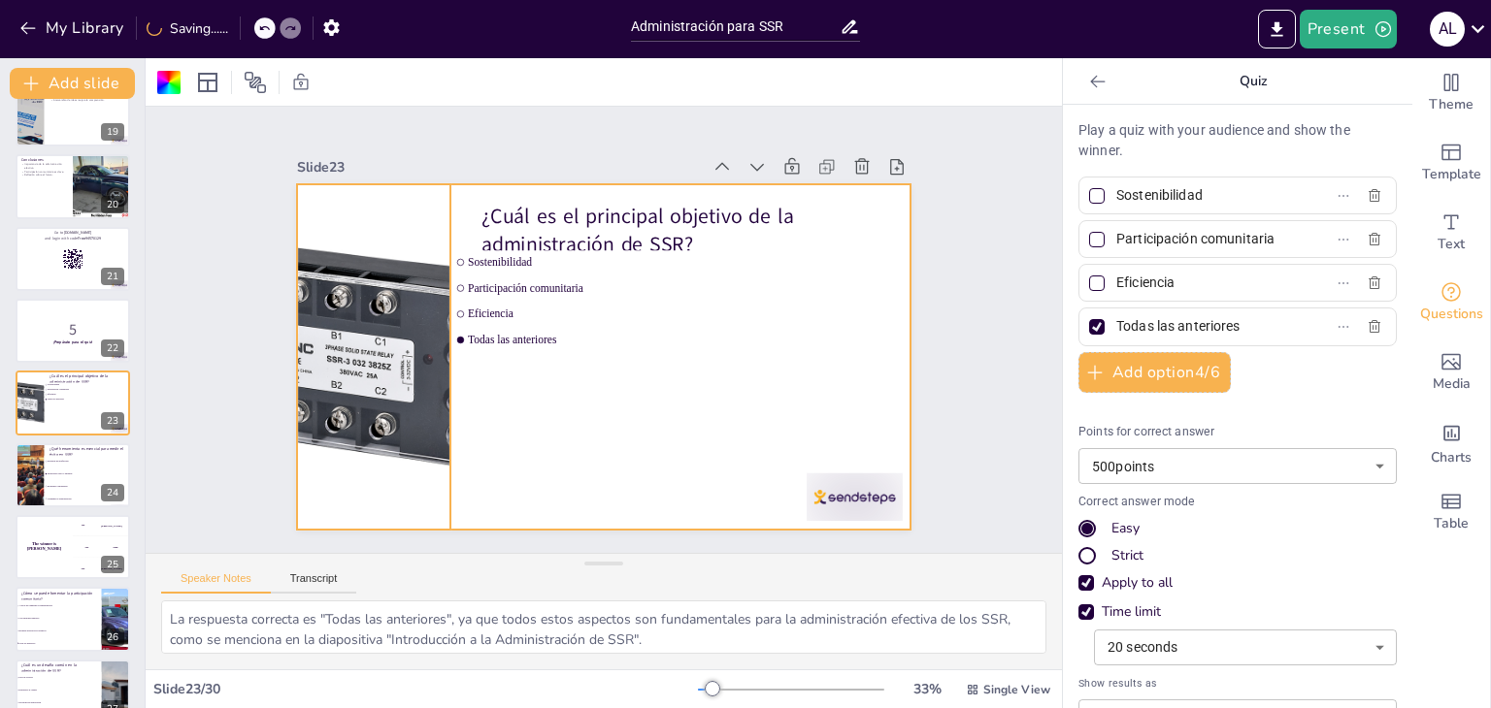
click at [338, 259] on div at bounding box center [370, 333] width 379 height 379
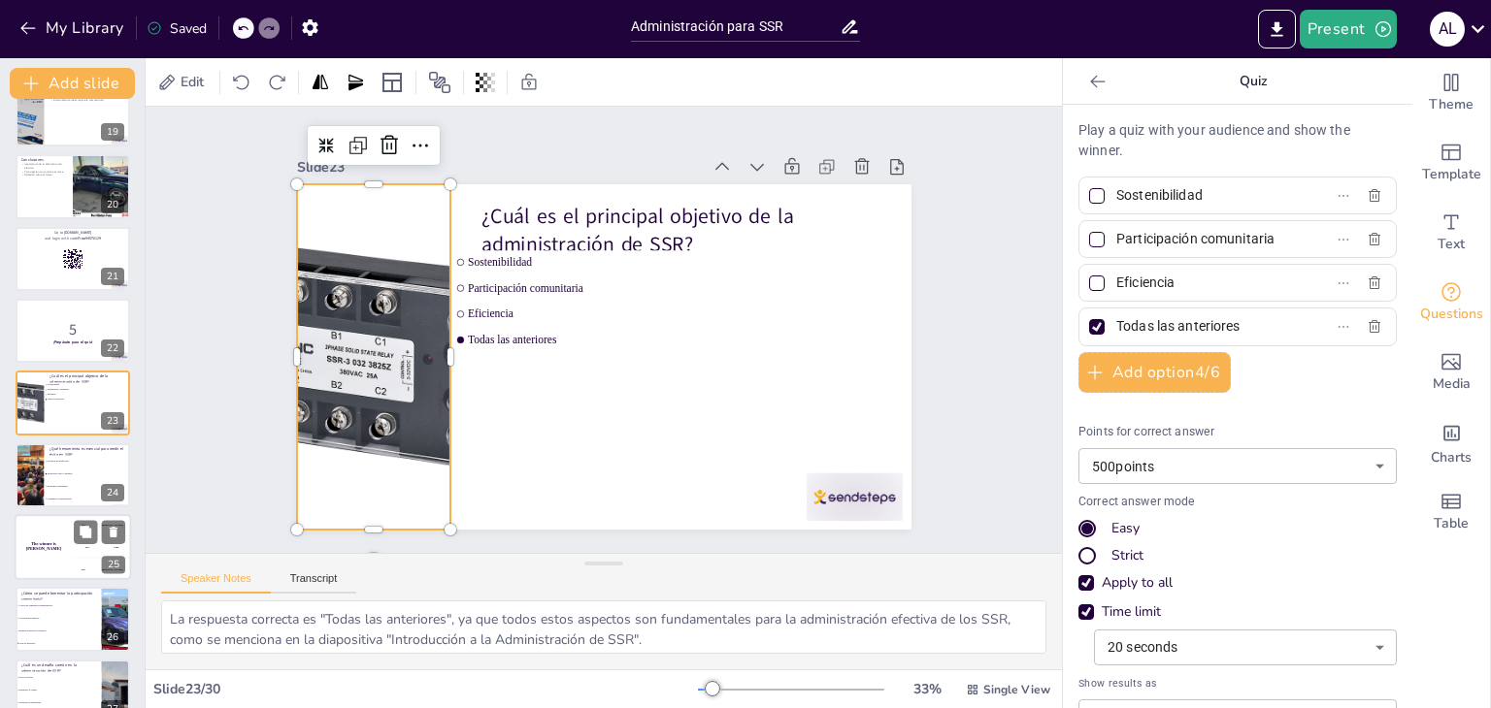
click at [46, 548] on h4 "The winner is [PERSON_NAME]" at bounding box center [44, 548] width 58 height 10
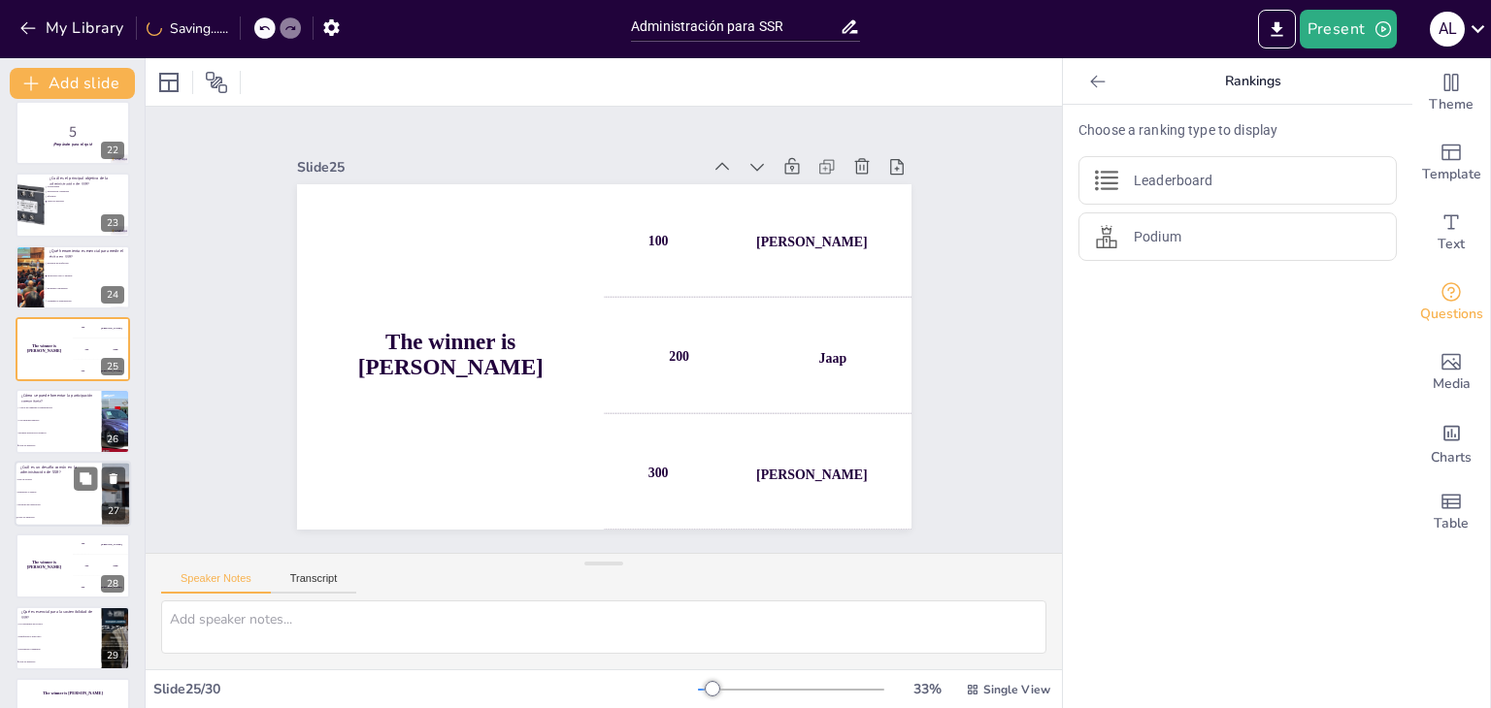
scroll to position [1572, 0]
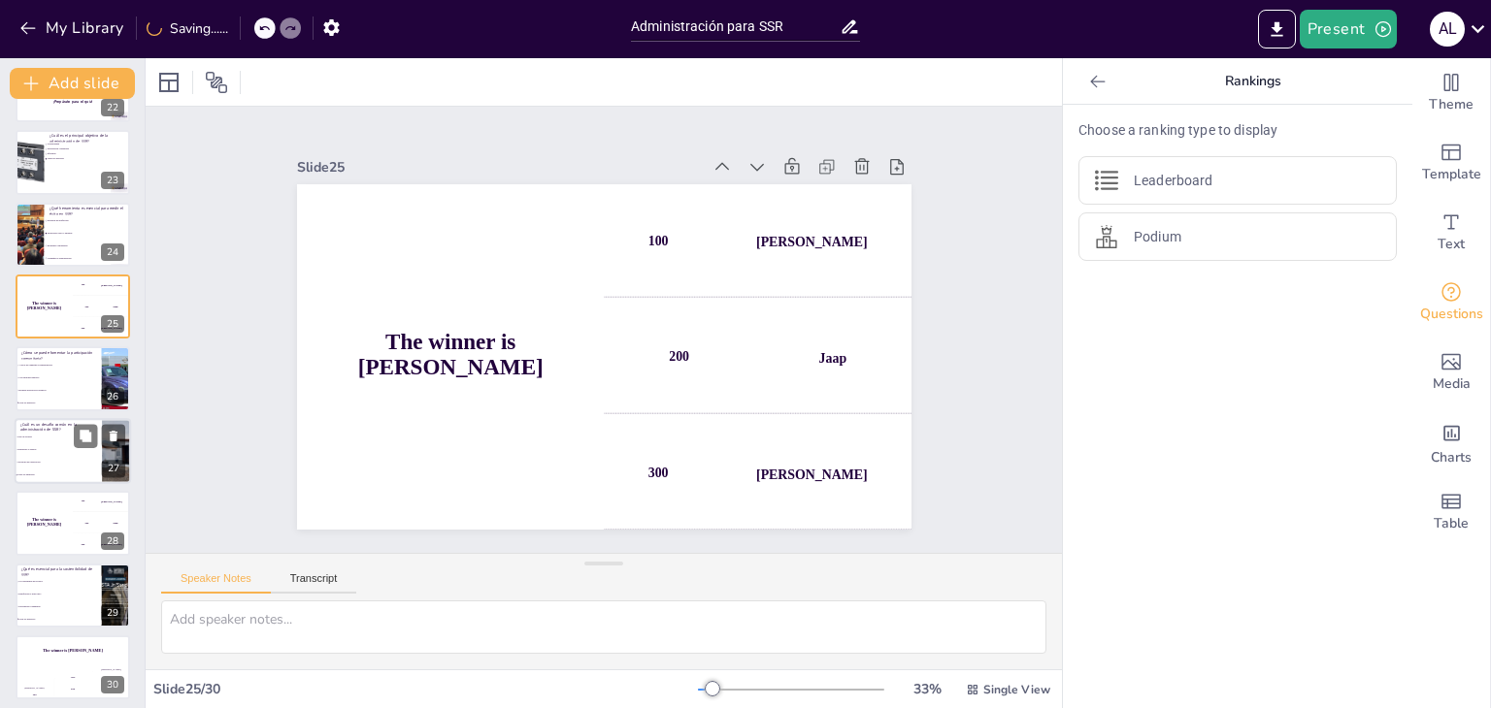
click at [47, 469] on li "Todas las anteriores" at bounding box center [58, 475] width 87 height 13
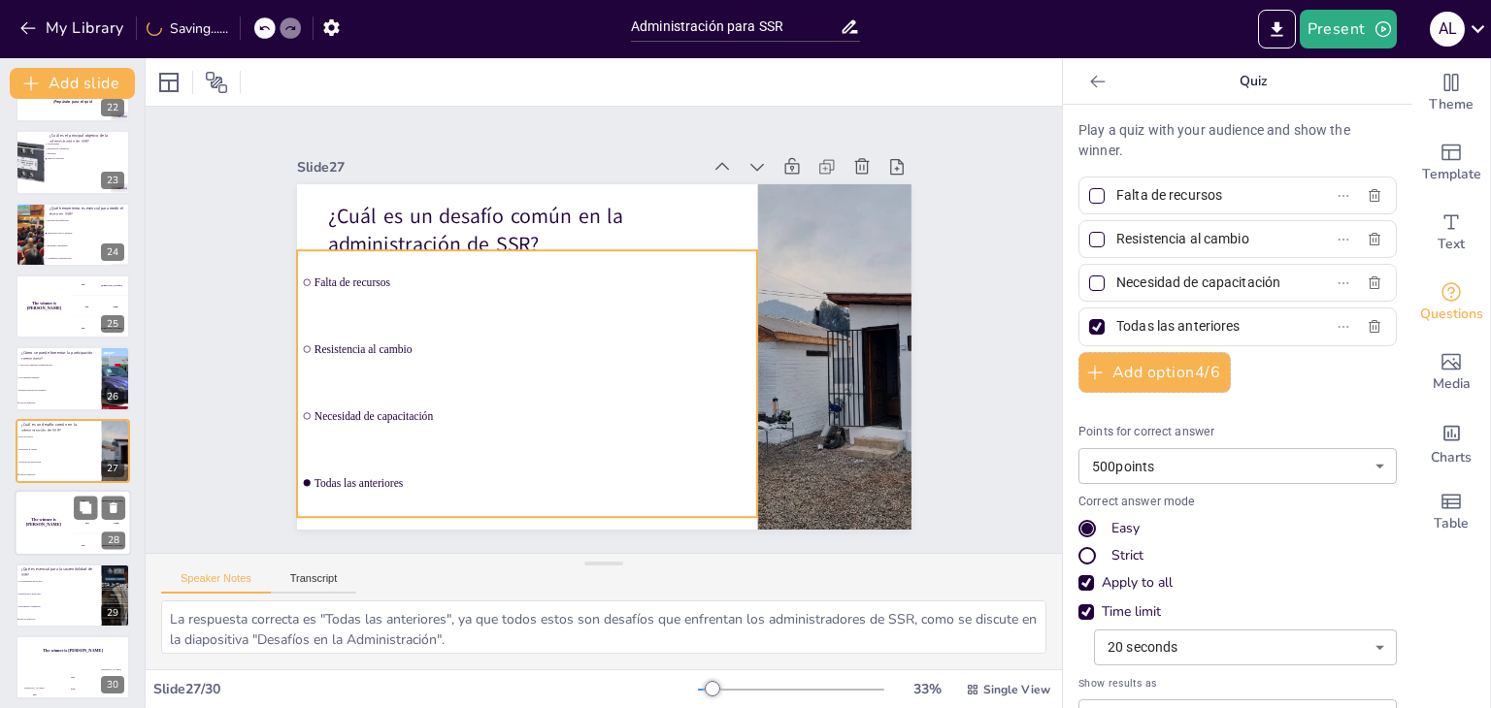
scroll to position [1579, 0]
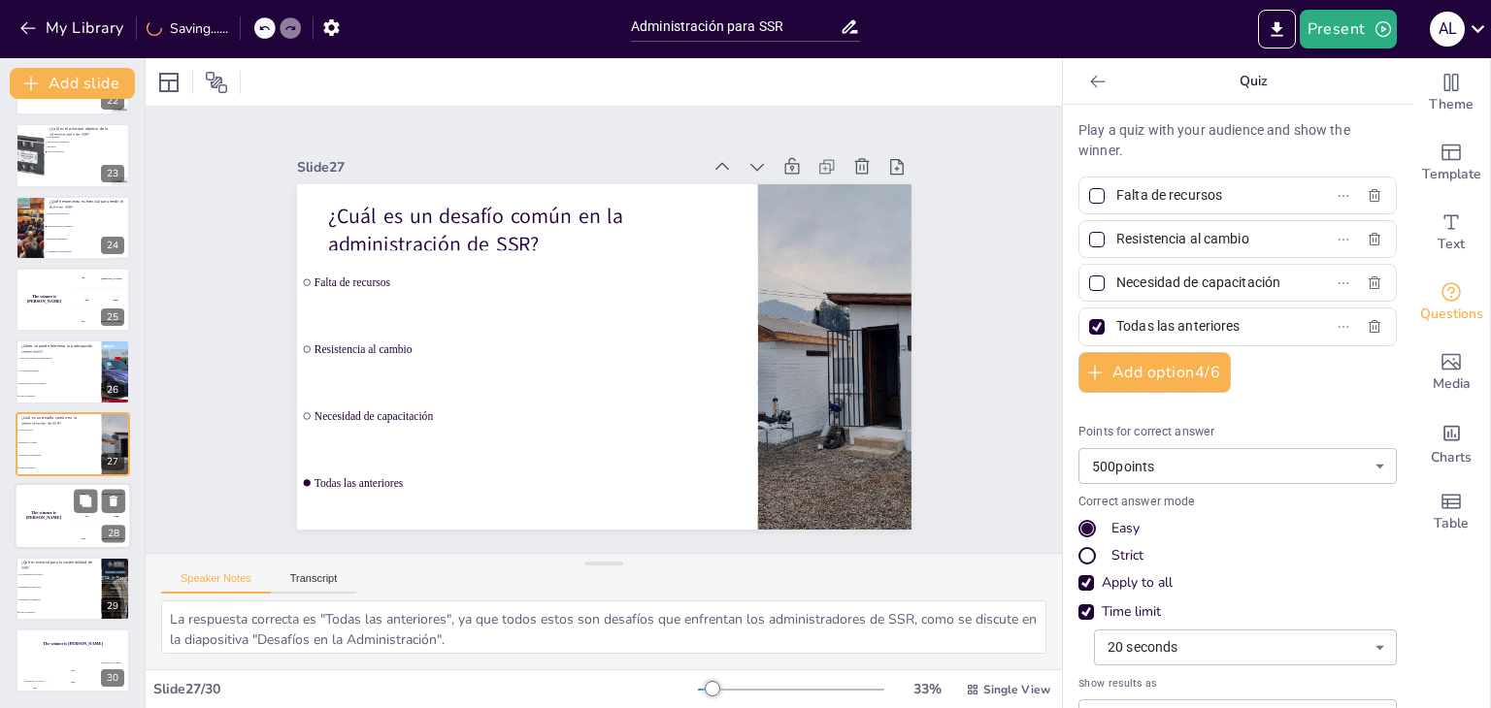
click at [52, 523] on div "The winner is [PERSON_NAME]" at bounding box center [44, 516] width 58 height 66
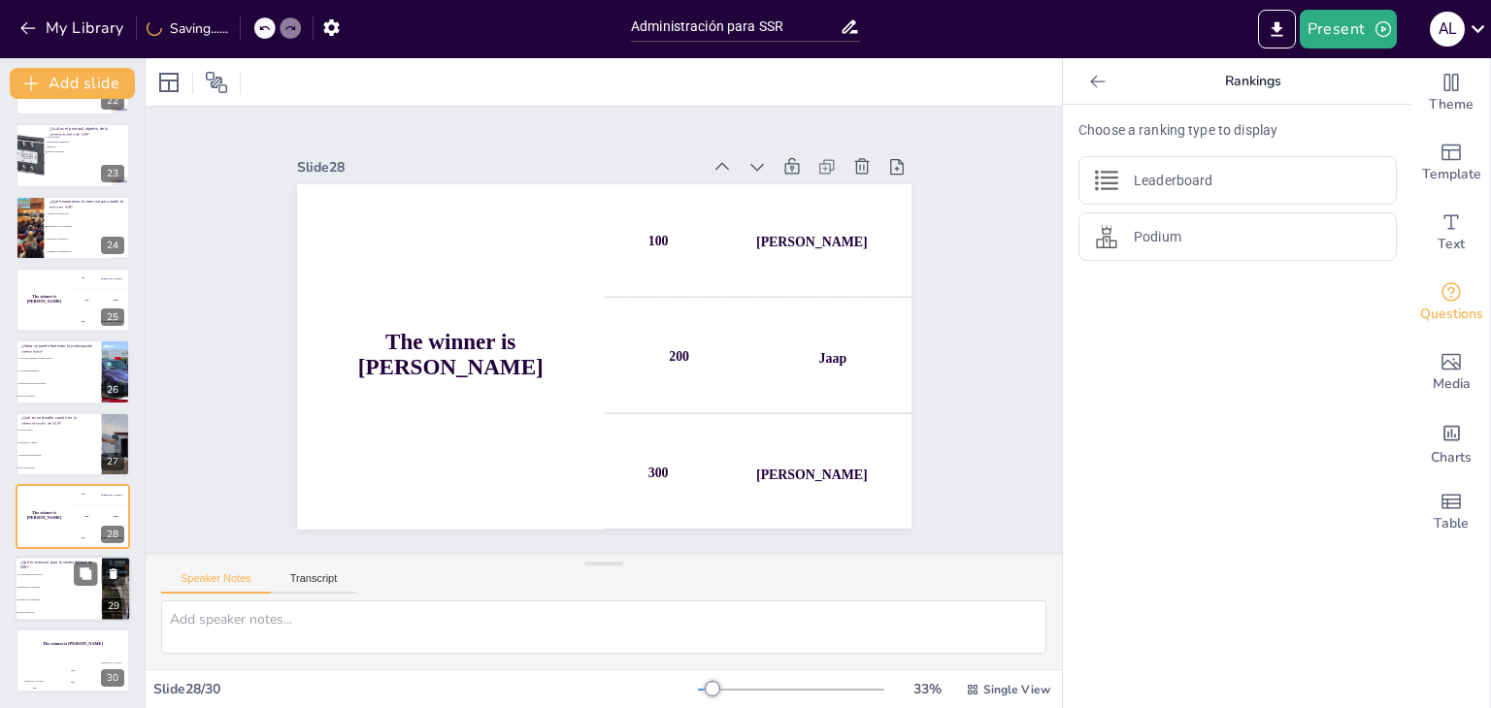
click at [40, 566] on p "¿Qué es esencial para la sostenibilidad de SSR?" at bounding box center [58, 564] width 76 height 11
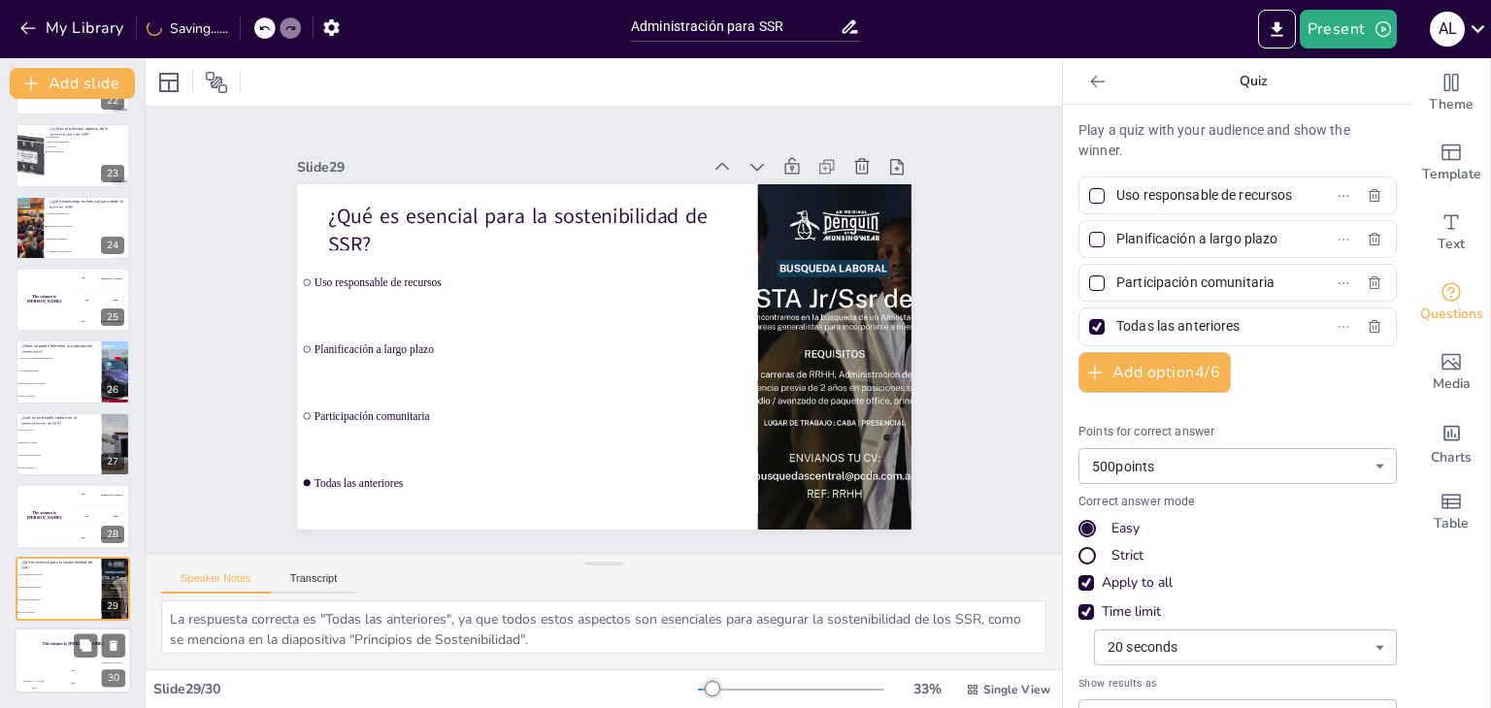
drag, startPoint x: 27, startPoint y: 653, endPoint x: 40, endPoint y: 642, distance: 16.5
click at [28, 653] on div "The winner is [PERSON_NAME]" at bounding box center [73, 644] width 116 height 33
